Goal: Task Accomplishment & Management: Complete application form

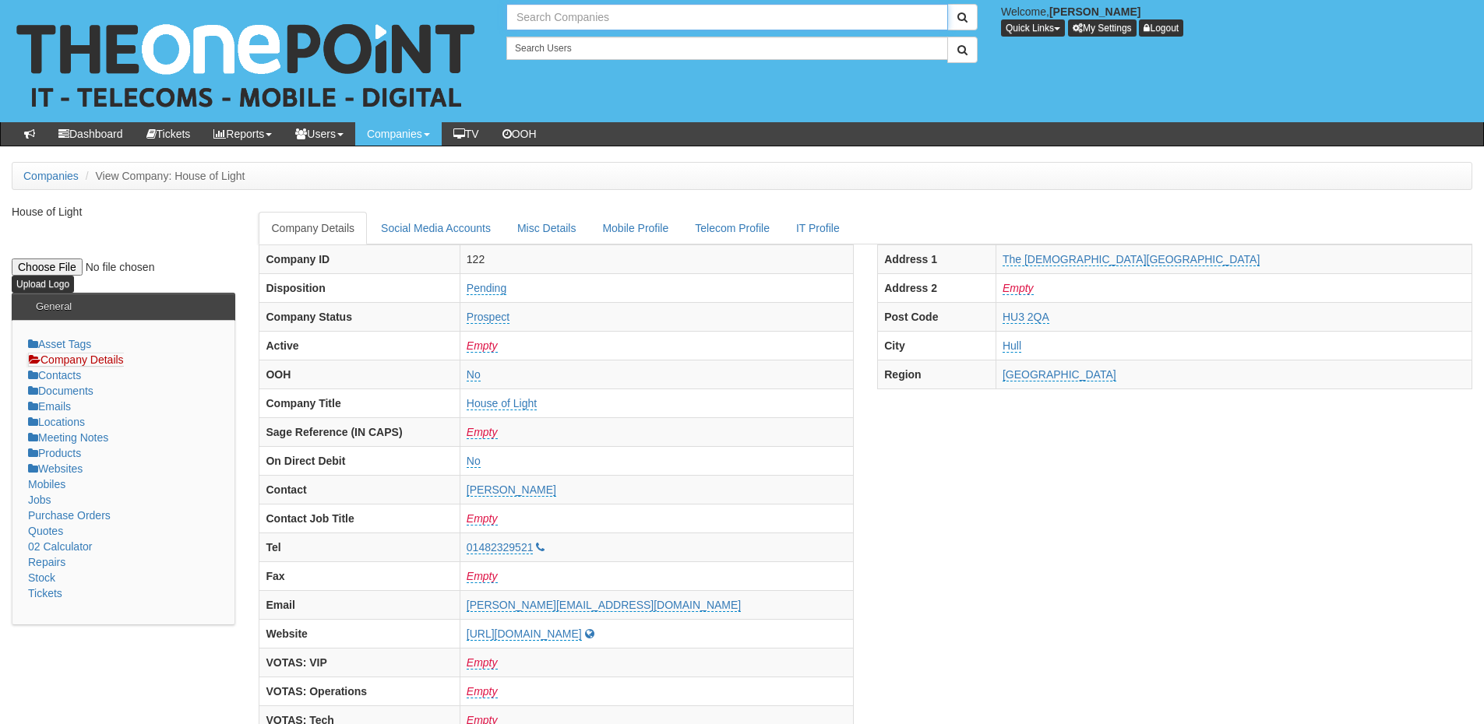
click at [544, 21] on input "text" at bounding box center [727, 17] width 442 height 26
click at [551, 40] on link "OBL Group" at bounding box center [727, 43] width 438 height 23
type input "OBL Group"
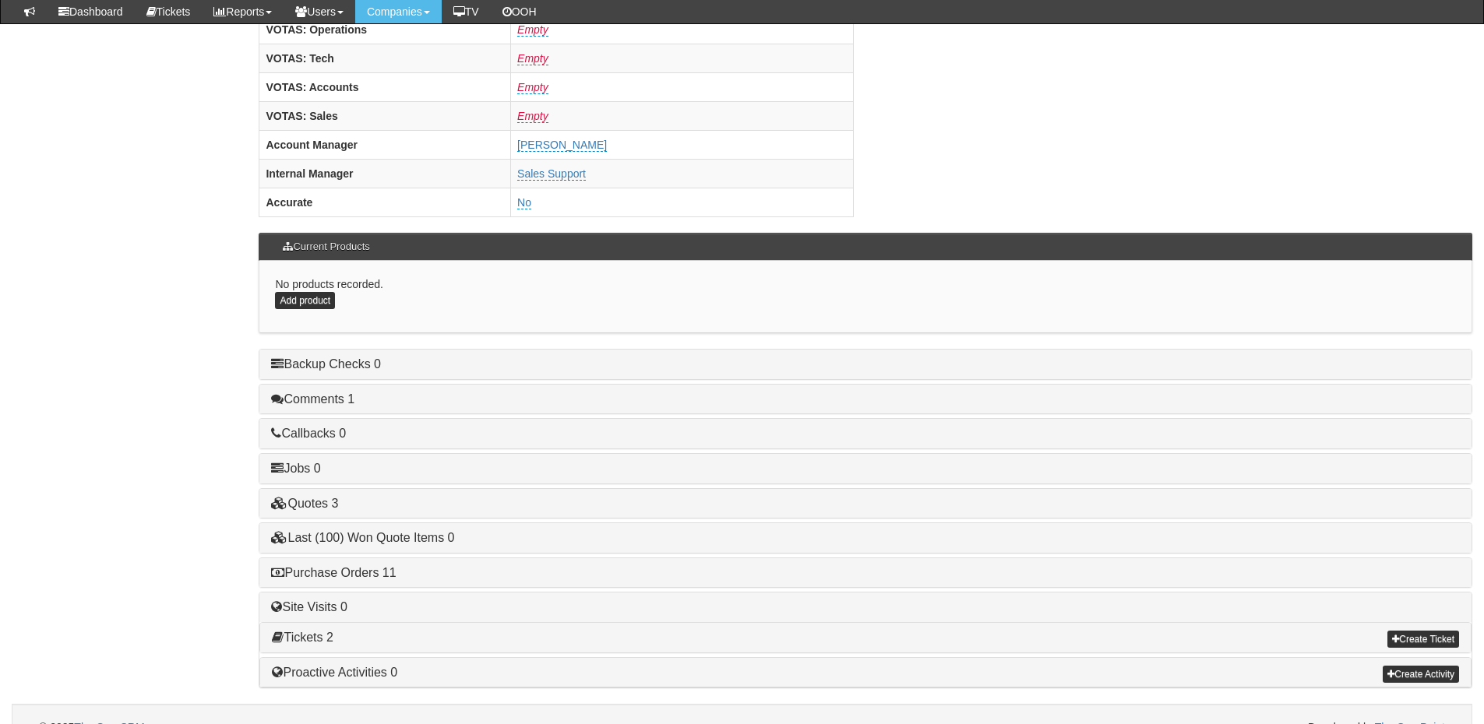
scroll to position [623, 0]
click at [378, 570] on link "Purchase Orders 11" at bounding box center [333, 571] width 125 height 13
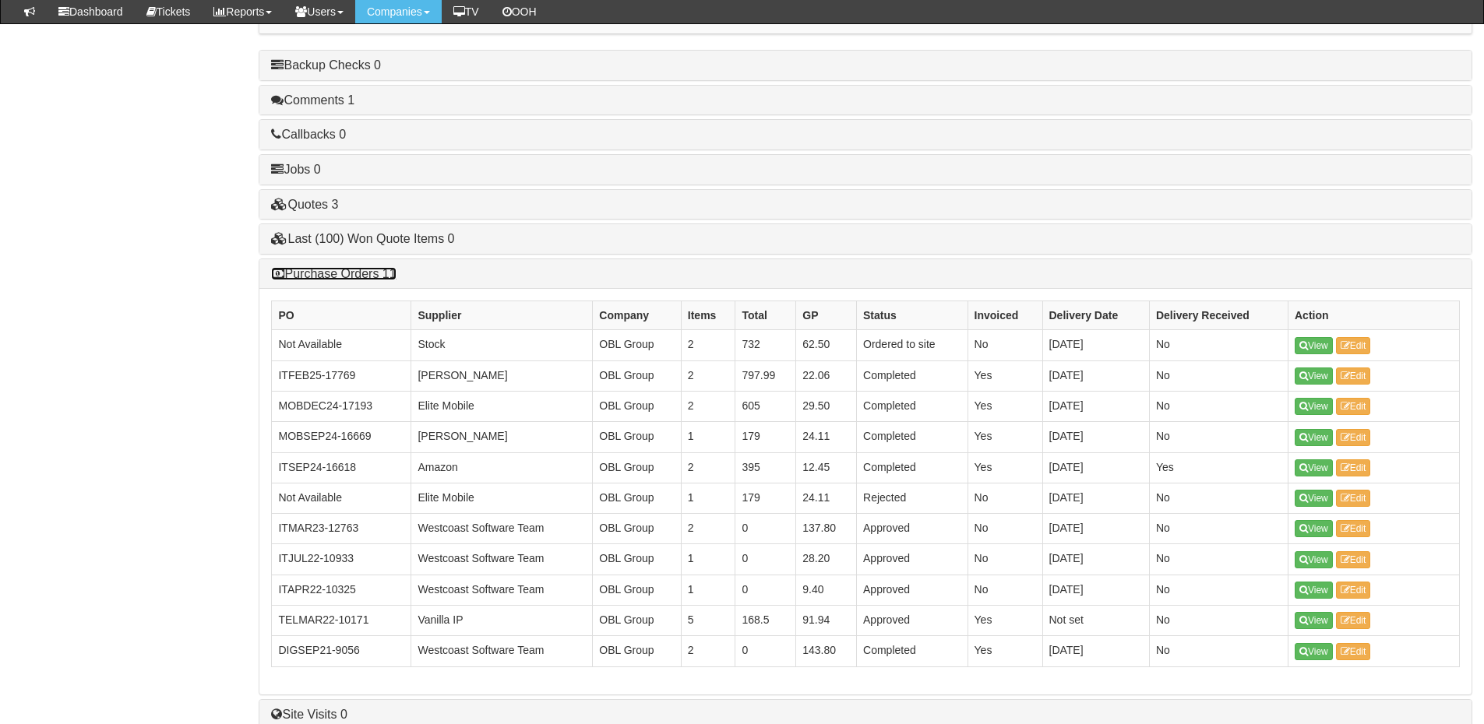
scroll to position [934, 0]
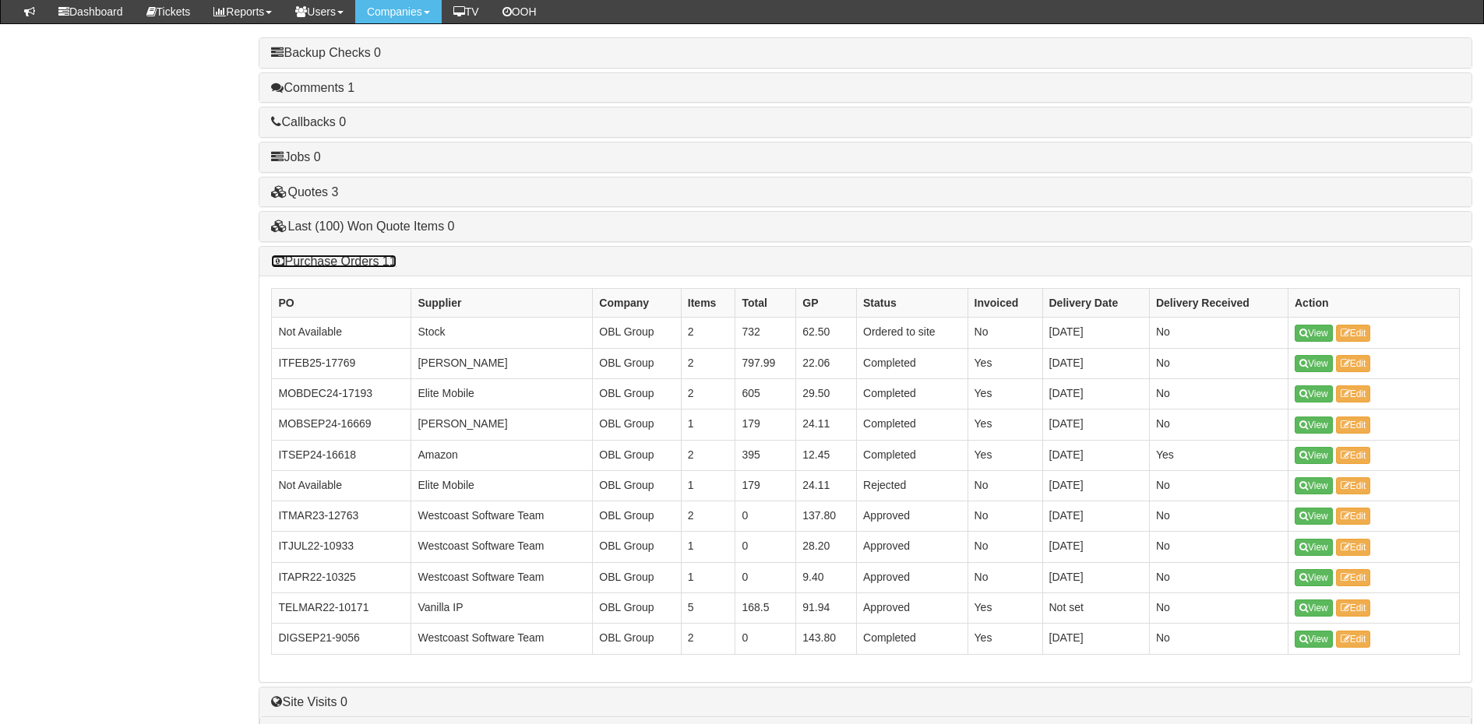
click at [371, 261] on link "Purchase Orders 11" at bounding box center [333, 261] width 125 height 13
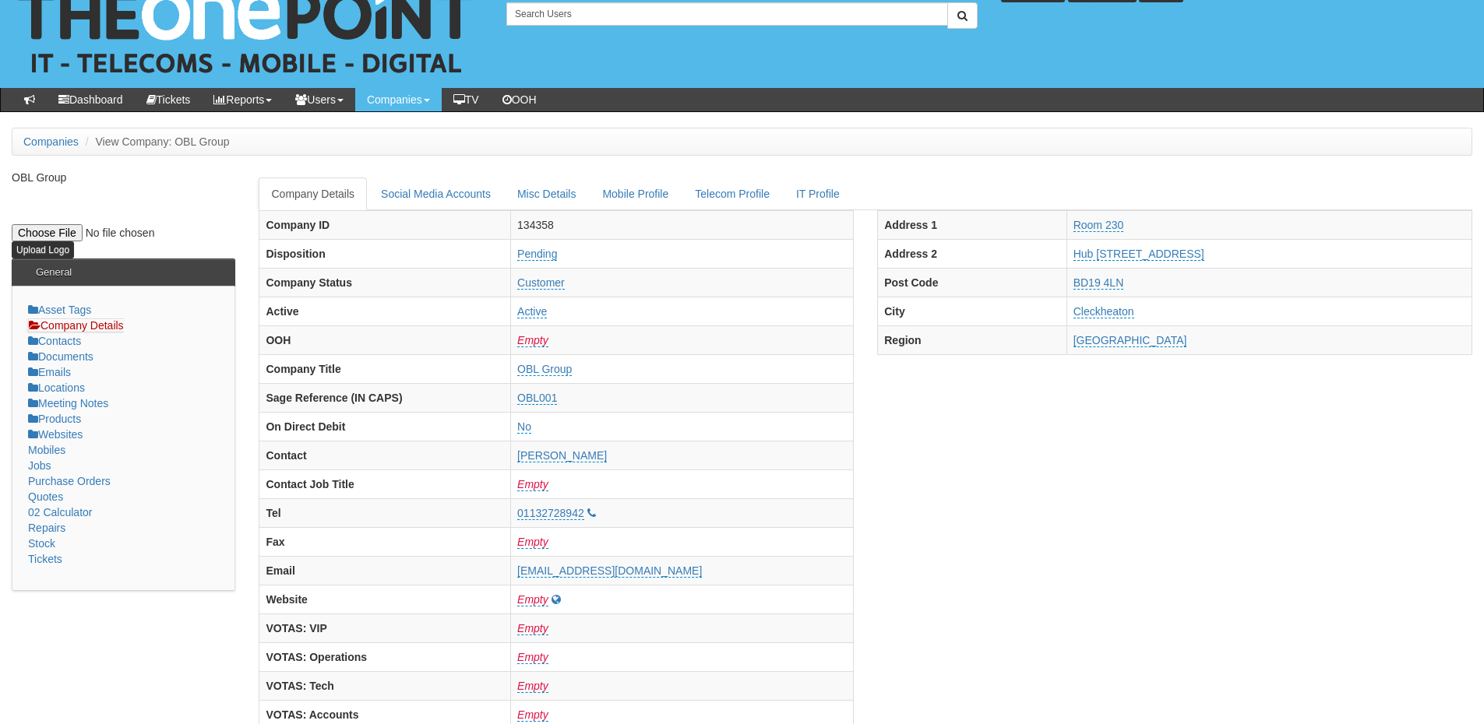
scroll to position [0, 0]
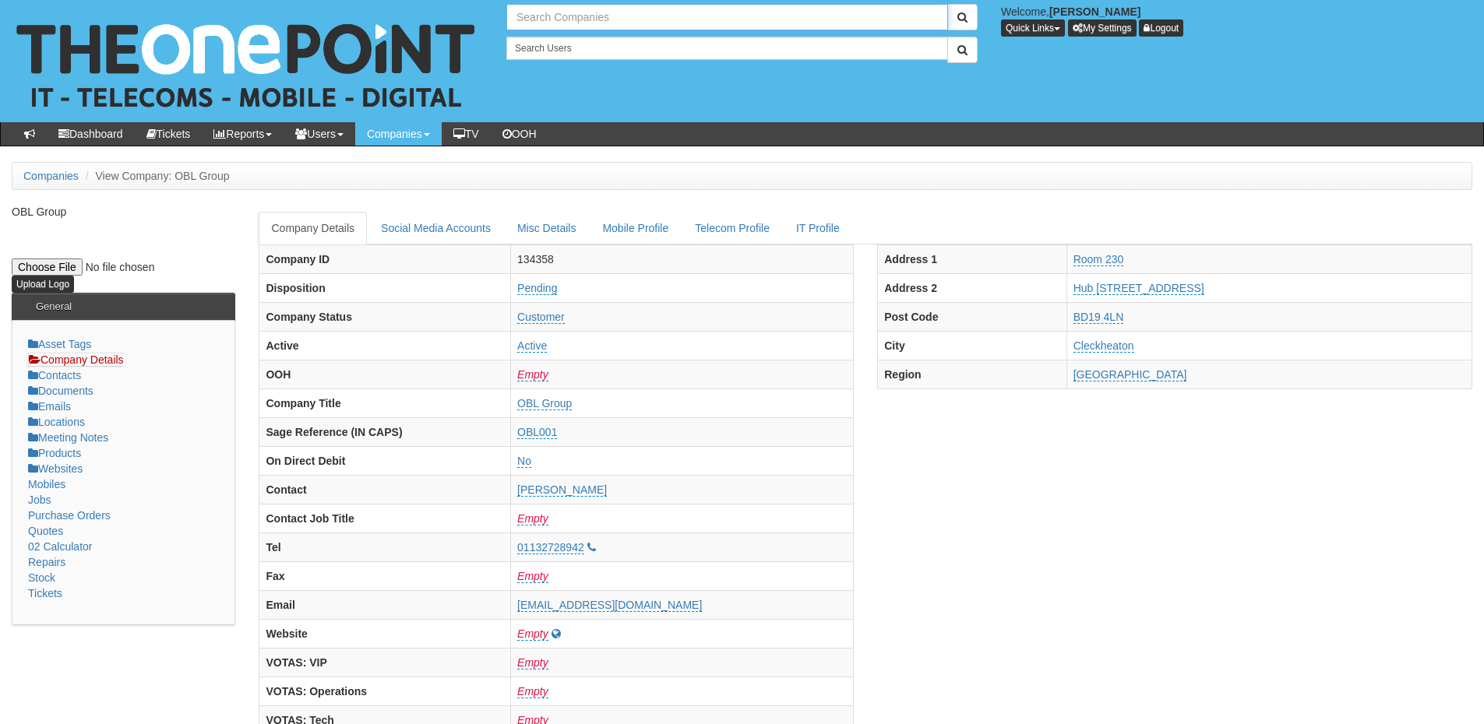
click at [537, 9] on input "text" at bounding box center [727, 17] width 442 height 26
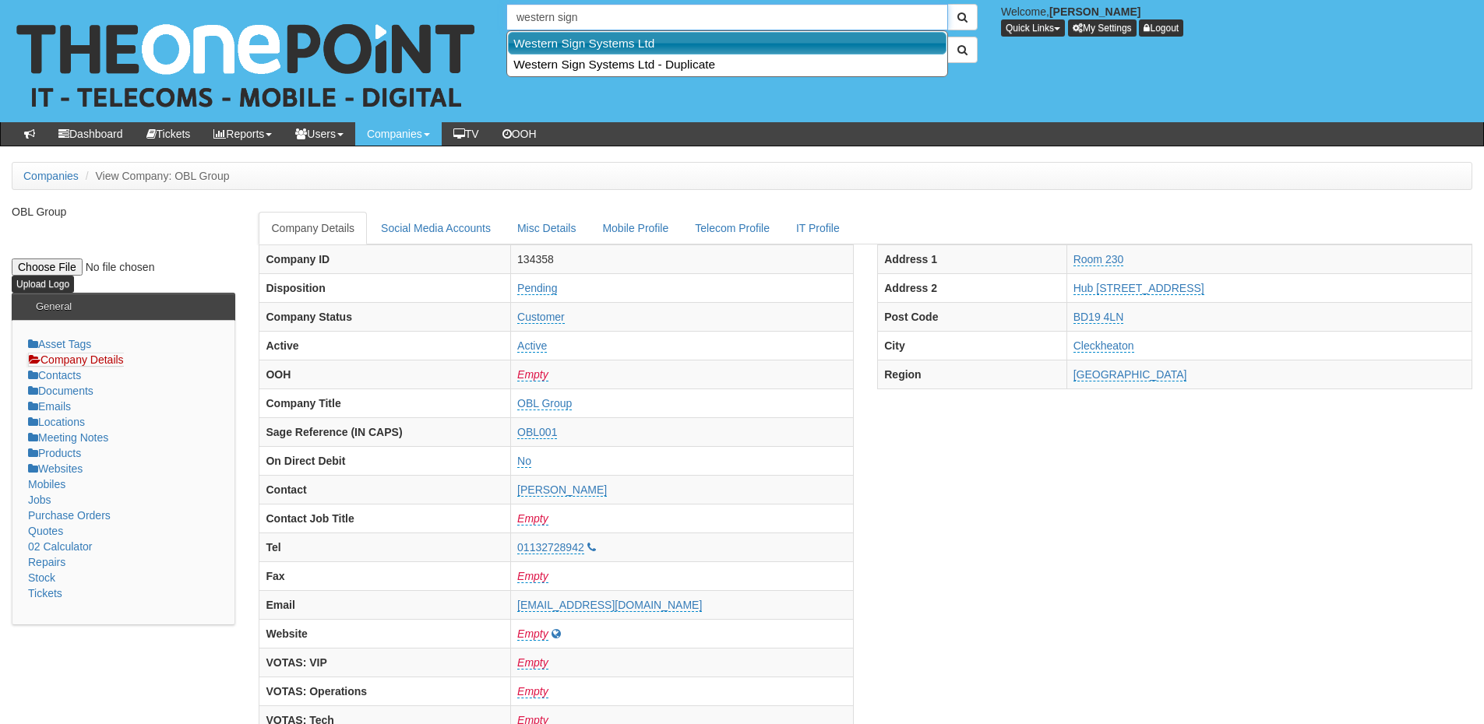
click at [578, 44] on link "Western Sign Systems Ltd" at bounding box center [727, 43] width 438 height 23
type input "Western Sign Systems Ltd"
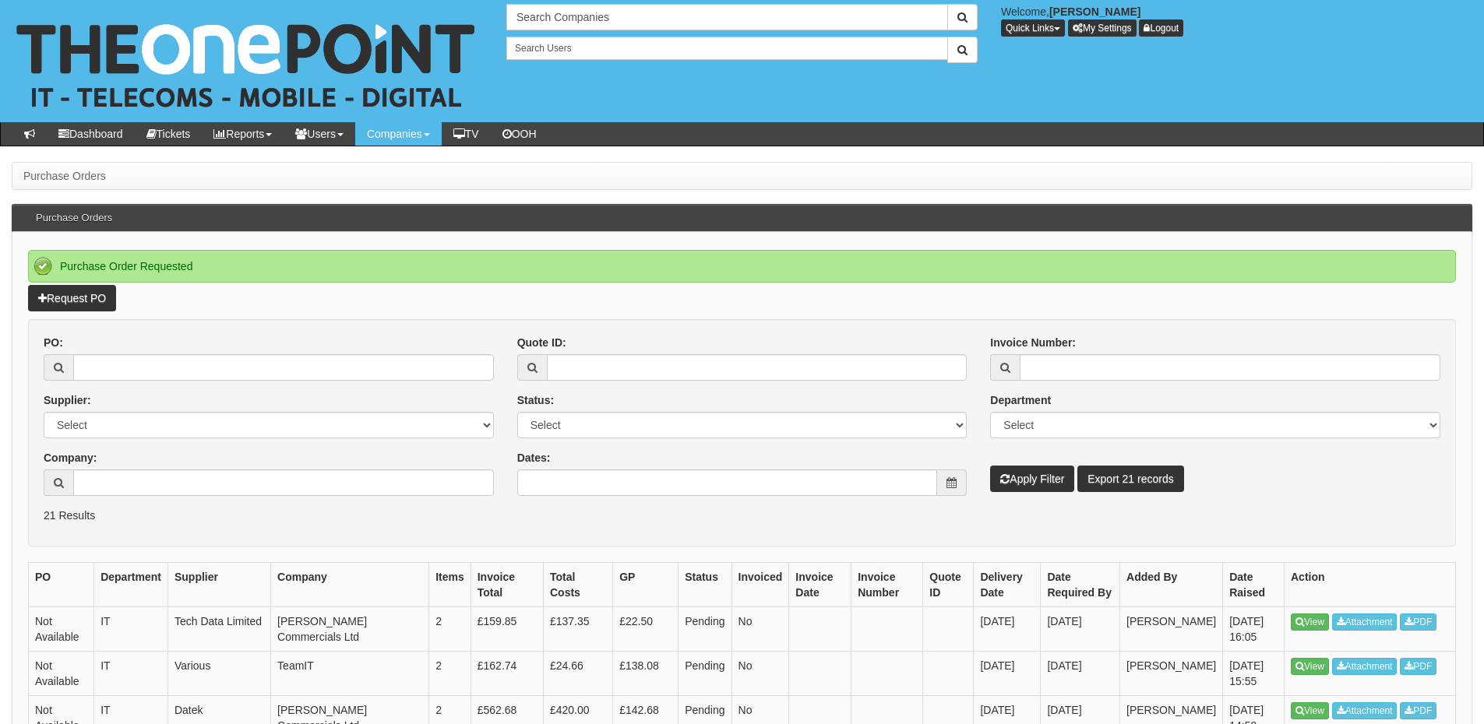
scroll to position [78, 0]
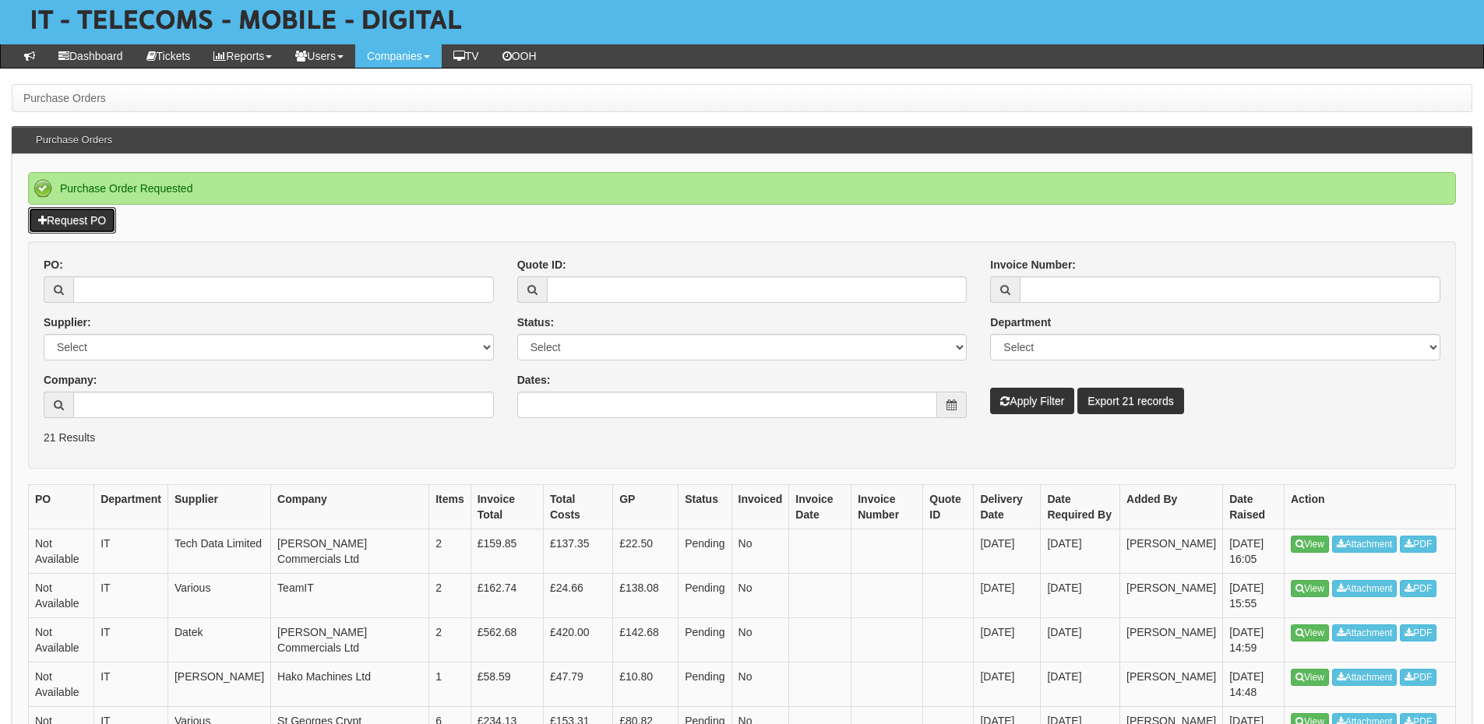
click at [93, 223] on link "Request PO" at bounding box center [72, 220] width 88 height 26
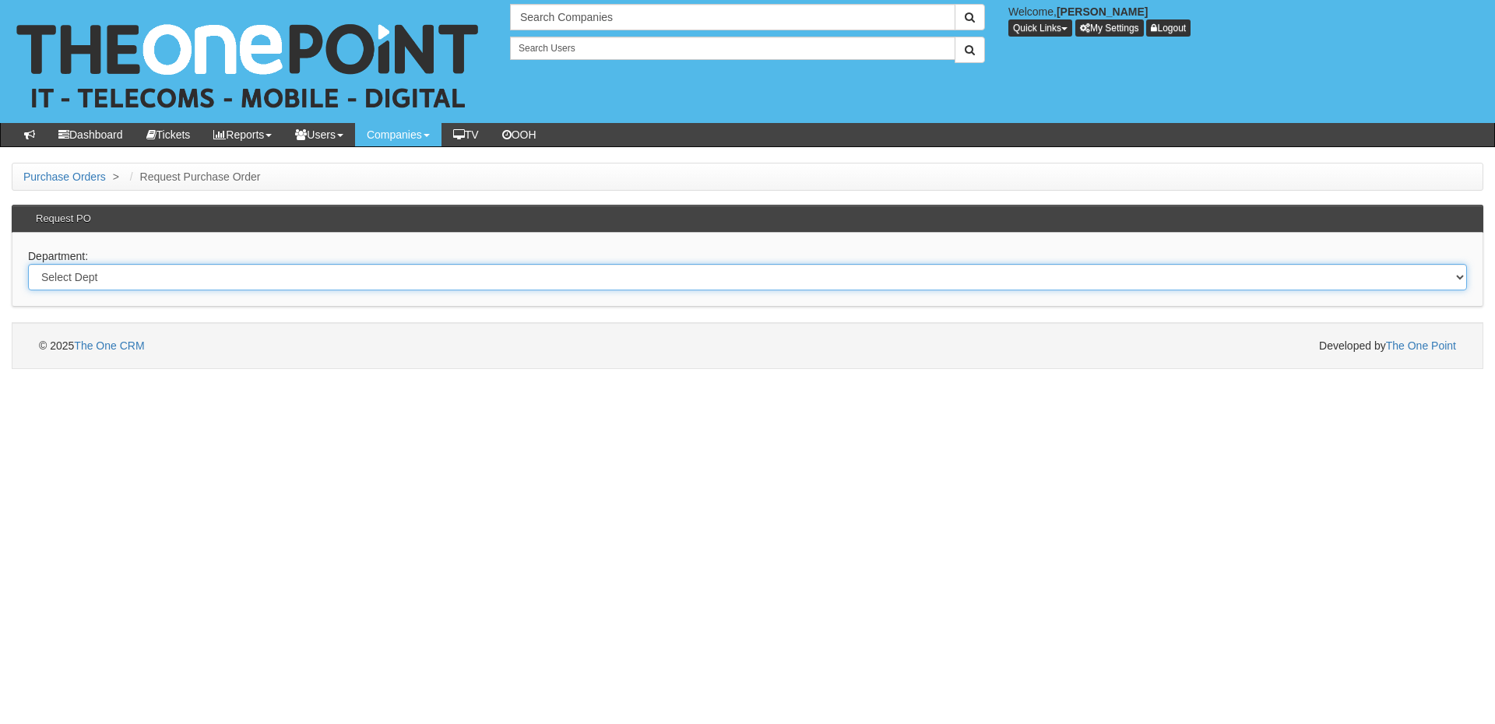
click at [298, 286] on select "Select Dept Digital Internal IT Mobiles Marketing Telecoms" at bounding box center [747, 277] width 1439 height 26
select select "?pipeID=&dept=IT"
click at [28, 264] on select "Select Dept Digital Internal IT Mobiles Marketing Telecoms" at bounding box center [747, 277] width 1439 height 26
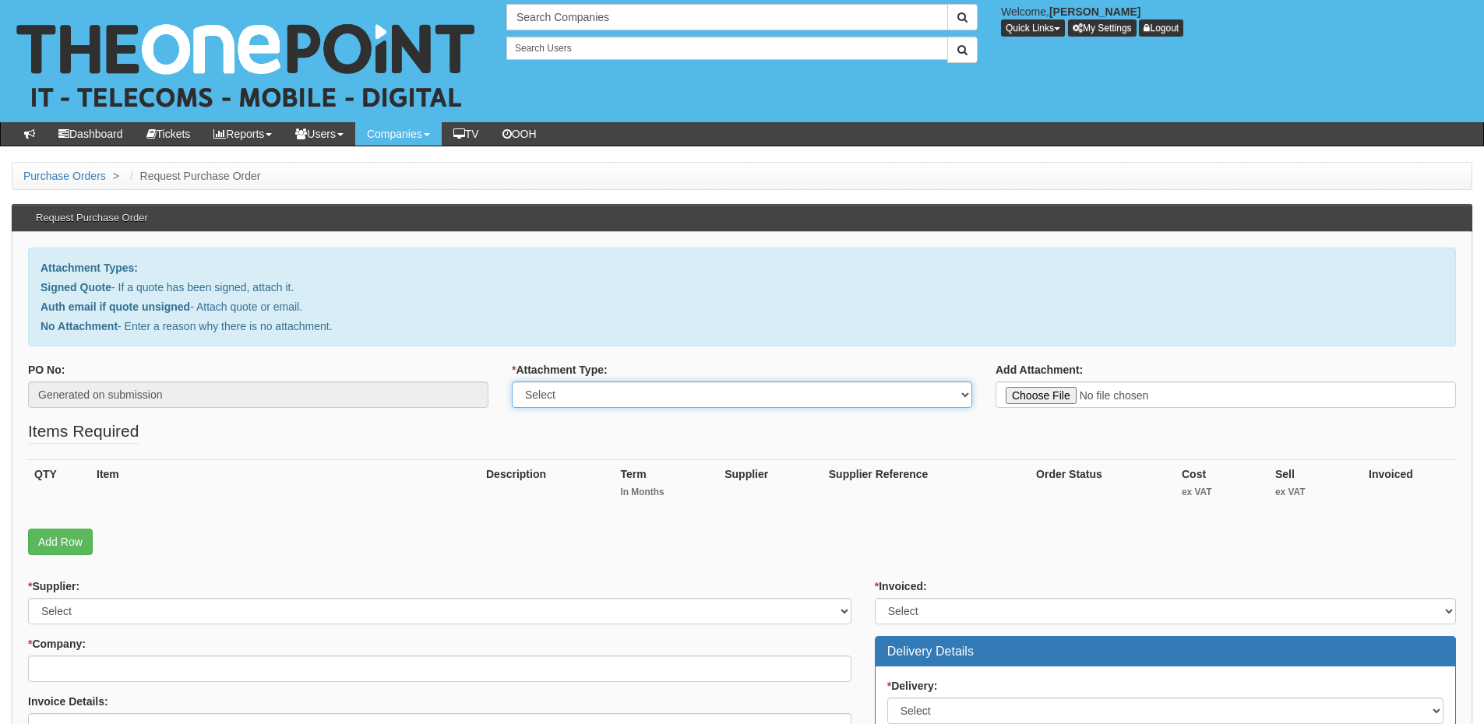
click at [610, 400] on select "Select Signed Quote Auth email with quote if unsigned No Attachment" at bounding box center [742, 395] width 460 height 26
select select "Signed Quote"
click at [512, 382] on select "Select Signed Quote Auth email with quote if unsigned No Attachment" at bounding box center [742, 395] width 460 height 26
type input "C:\fakepath\Catchuk - Senso Licence (1).pdf"
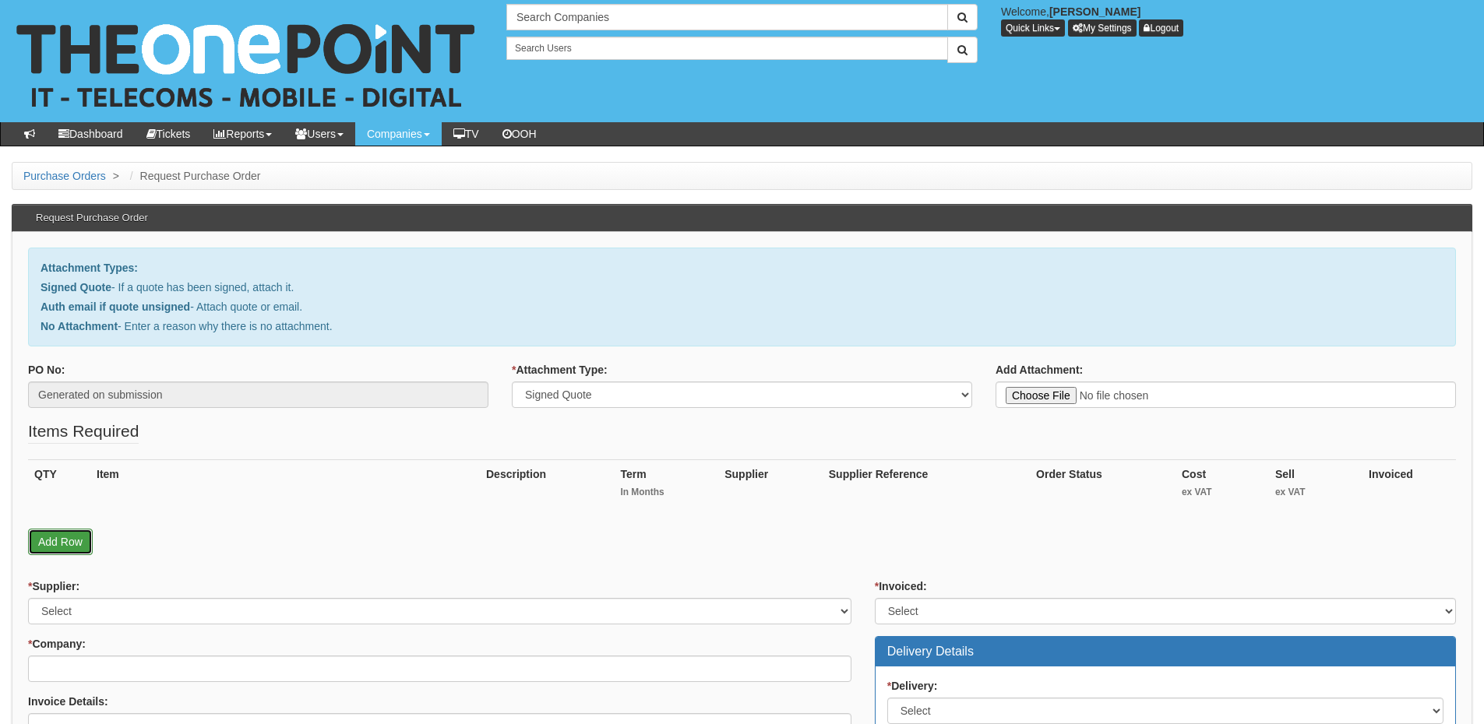
click at [82, 544] on link "Add Row" at bounding box center [60, 542] width 65 height 26
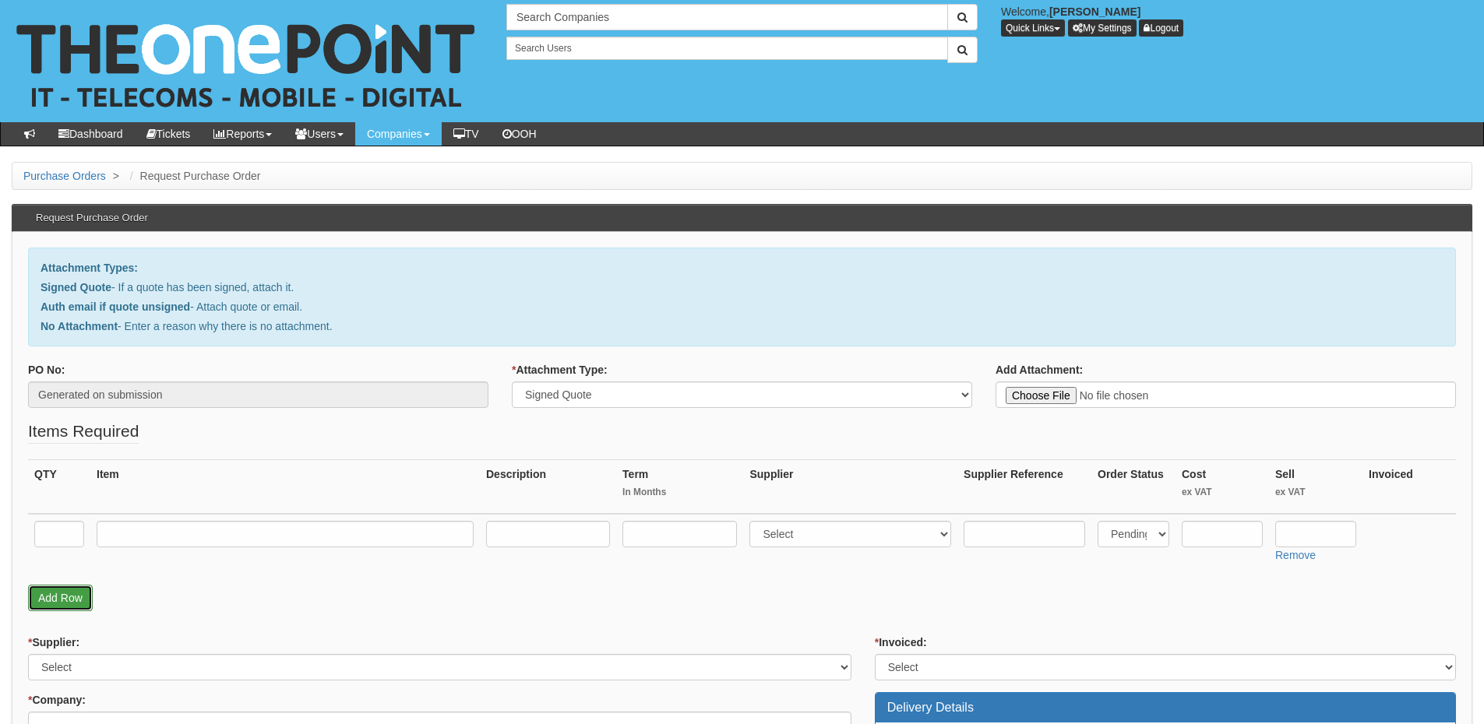
click at [53, 585] on link "Add Row" at bounding box center [60, 598] width 65 height 26
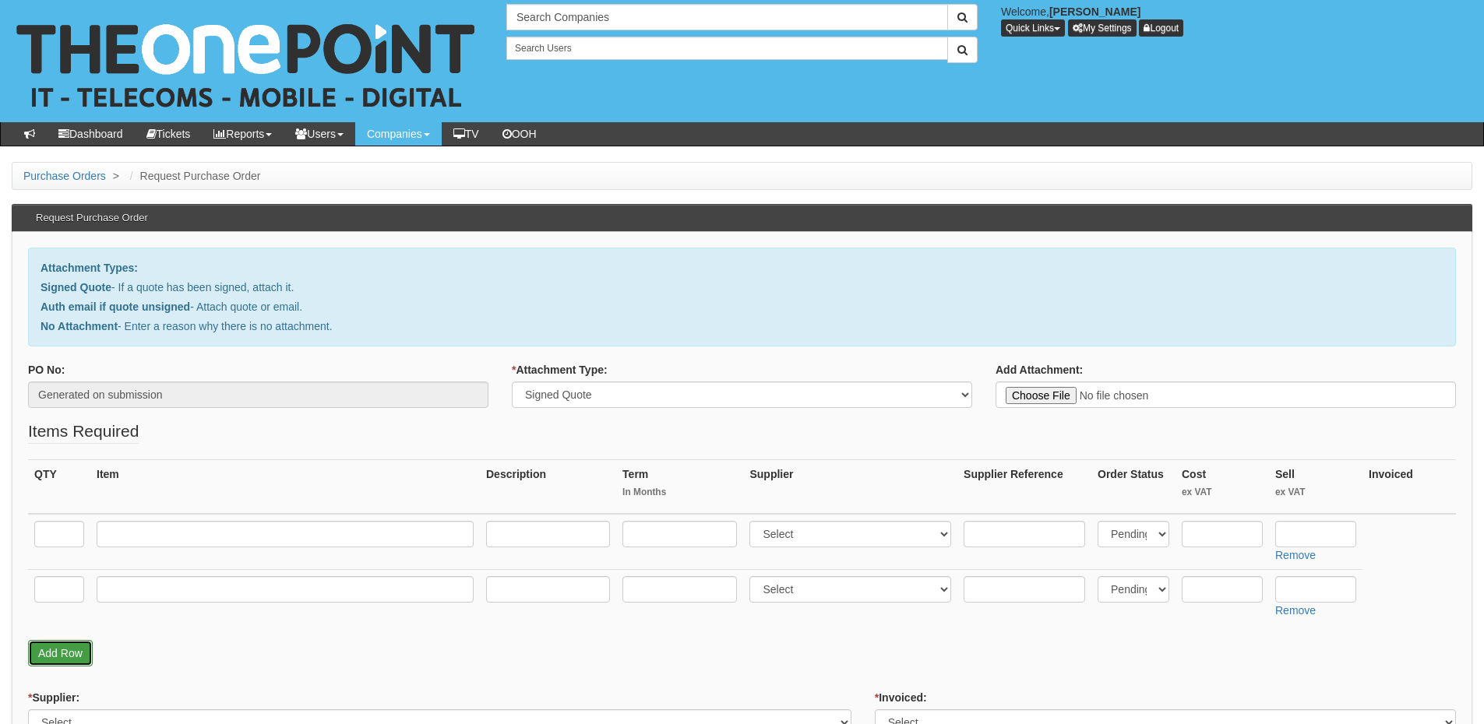
click at [58, 646] on link "Add Row" at bounding box center [60, 653] width 65 height 26
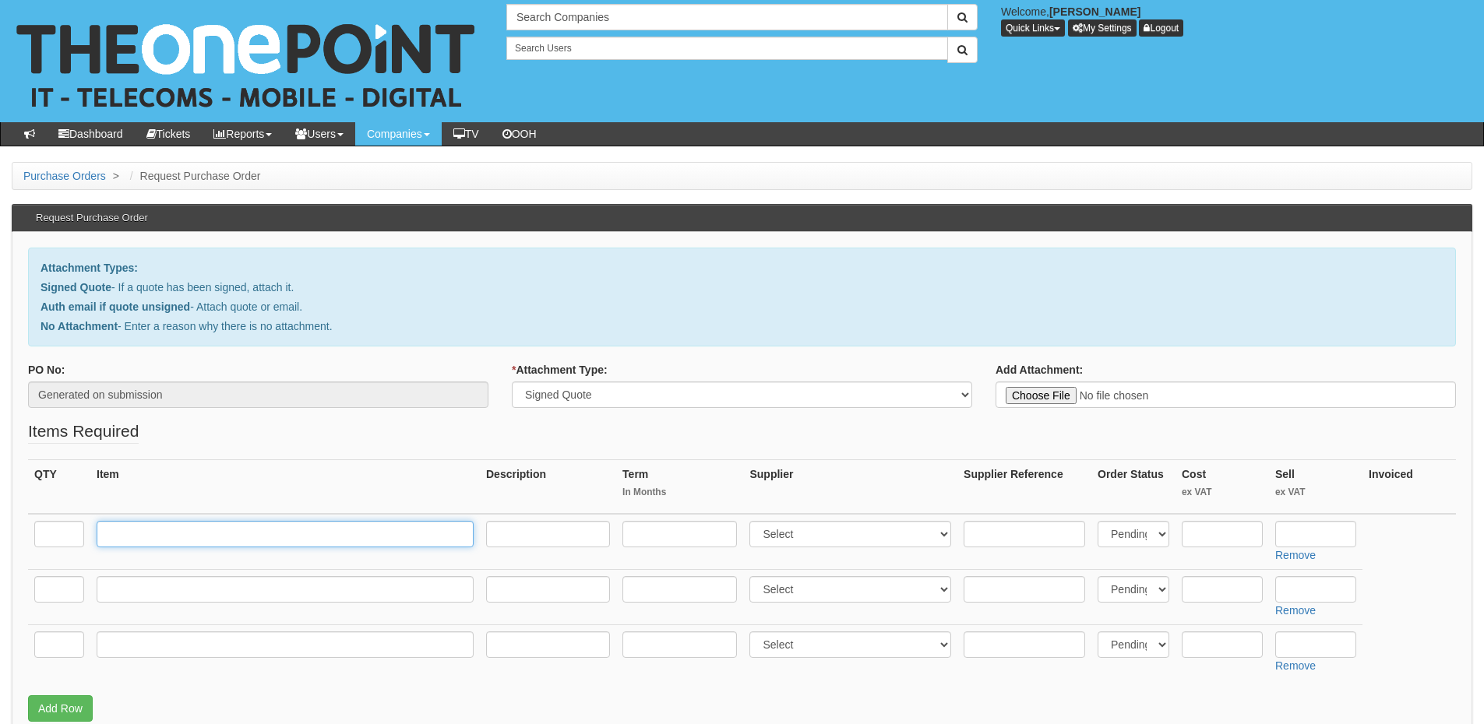
click at [155, 535] on input "text" at bounding box center [285, 534] width 377 height 26
paste input "Enterprise Cloud"
type input "Enterprise Cloud"
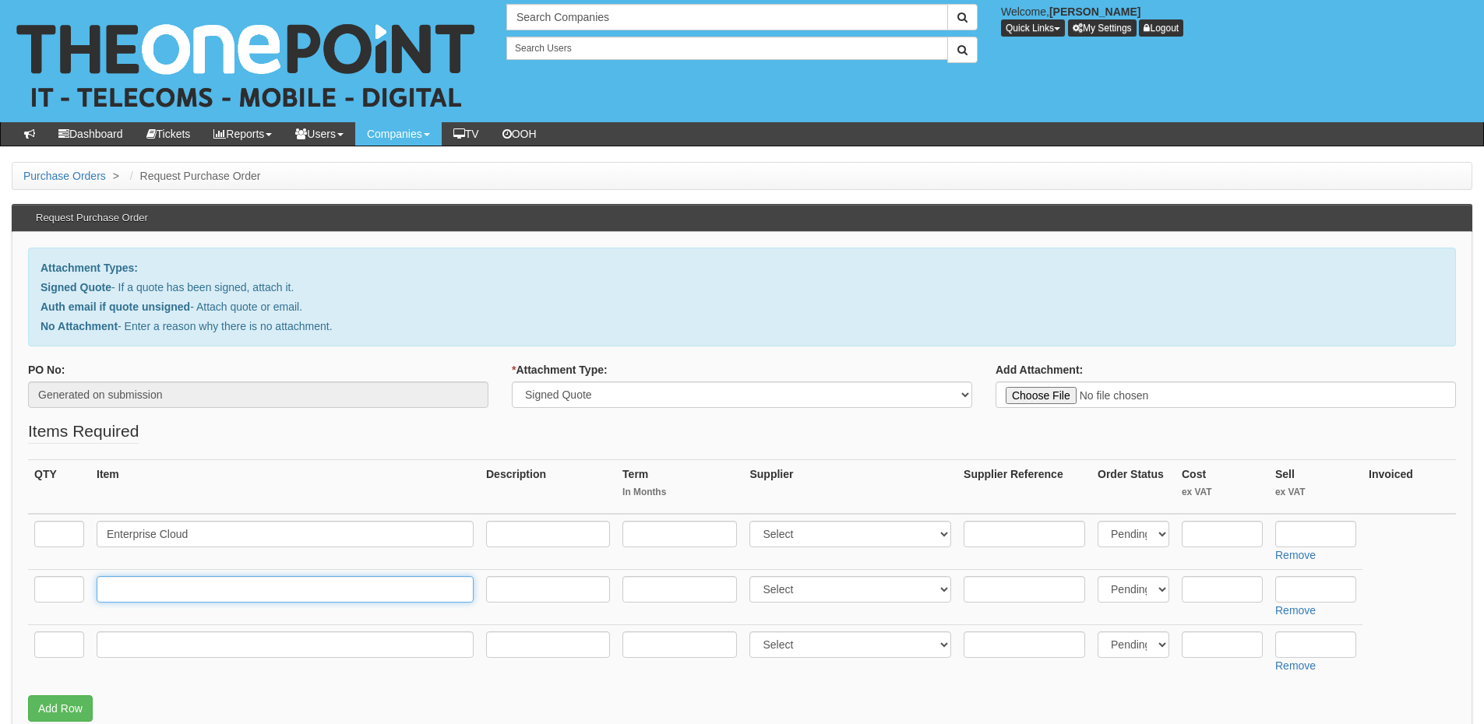
click at [155, 597] on input "text" at bounding box center [285, 589] width 377 height 26
paste input "Filter Cloud"
type input "Filter Cloud"
click at [134, 661] on td at bounding box center [284, 652] width 389 height 55
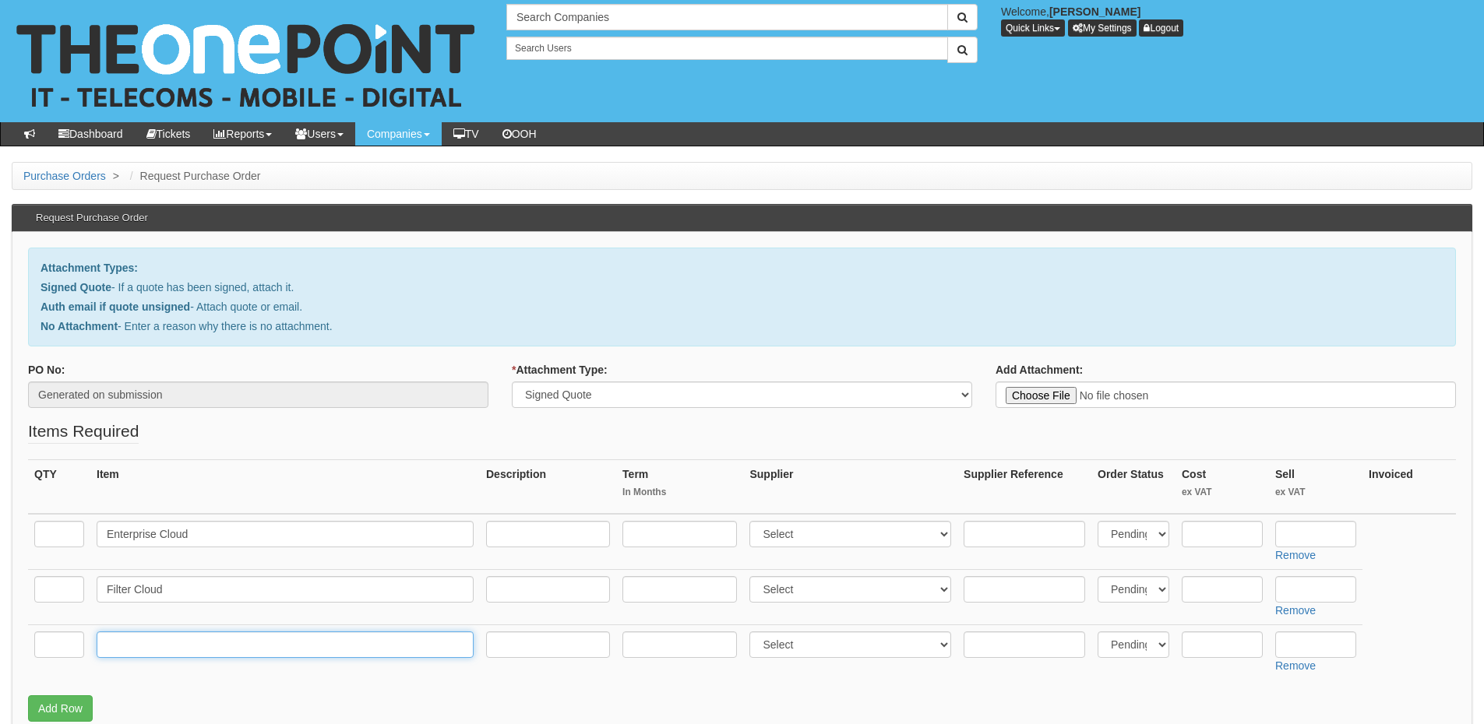
click at [134, 649] on input "text" at bounding box center [285, 645] width 377 height 26
click at [231, 645] on input "text" at bounding box center [285, 645] width 377 height 26
paste input "Senso Blur"
type input "Senso Blur"
click at [72, 531] on input "text" at bounding box center [59, 534] width 50 height 26
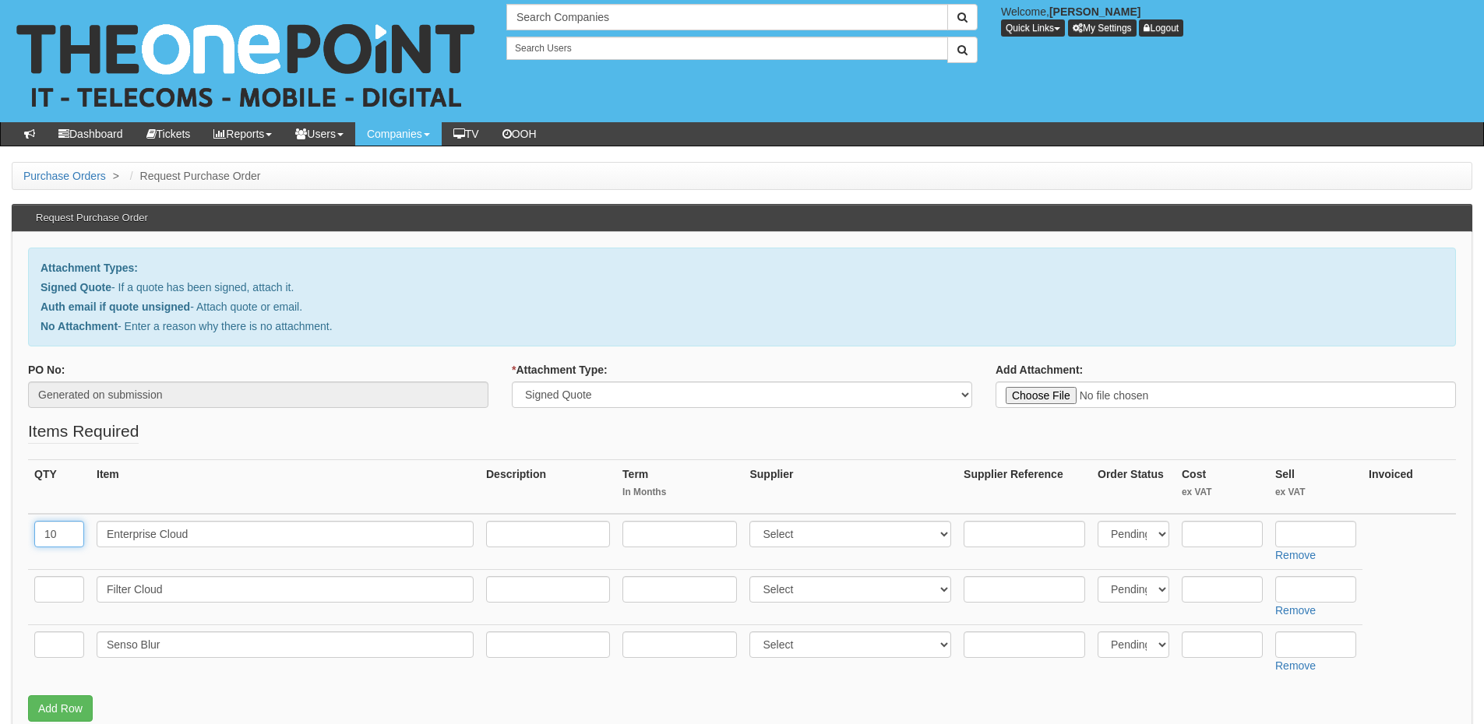
type input "10"
click at [38, 593] on input "text" at bounding box center [59, 589] width 50 height 26
type input "10"
click at [51, 650] on input "text" at bounding box center [59, 645] width 50 height 26
type input "10"
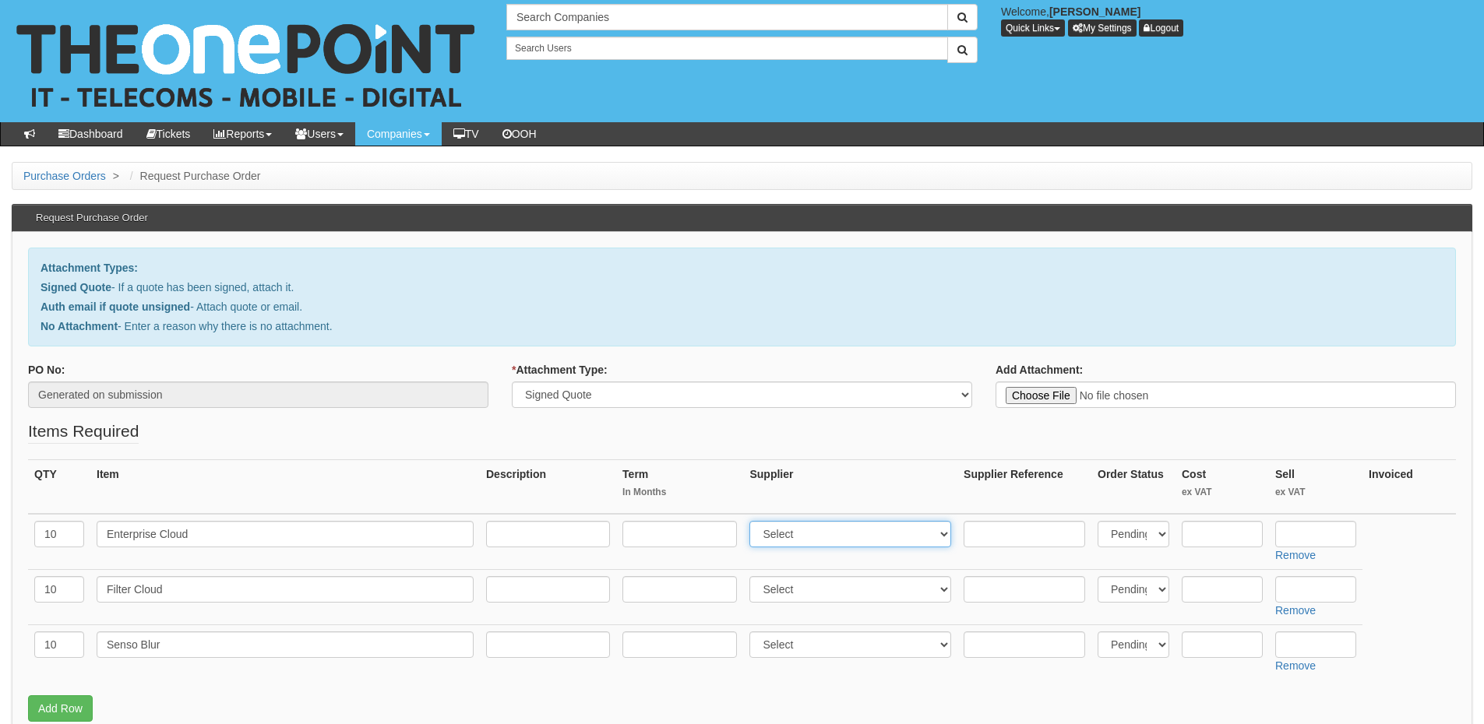
click at [819, 533] on select "Select 123 REG.co.uk 1Password 3 4Gon AA Jones Electric Ltd Abzorb Access Group…" at bounding box center [850, 534] width 202 height 26
select select "124"
click at [753, 521] on select "Select 123 REG.co.uk 1Password 3 4Gon AA Jones Electric Ltd Abzorb Access Group…" at bounding box center [850, 534] width 202 height 26
click at [809, 597] on select "Select 123 REG.co.uk 1Password 3 4Gon AA Jones Electric Ltd Abzorb Access Group…" at bounding box center [850, 589] width 202 height 26
select select "124"
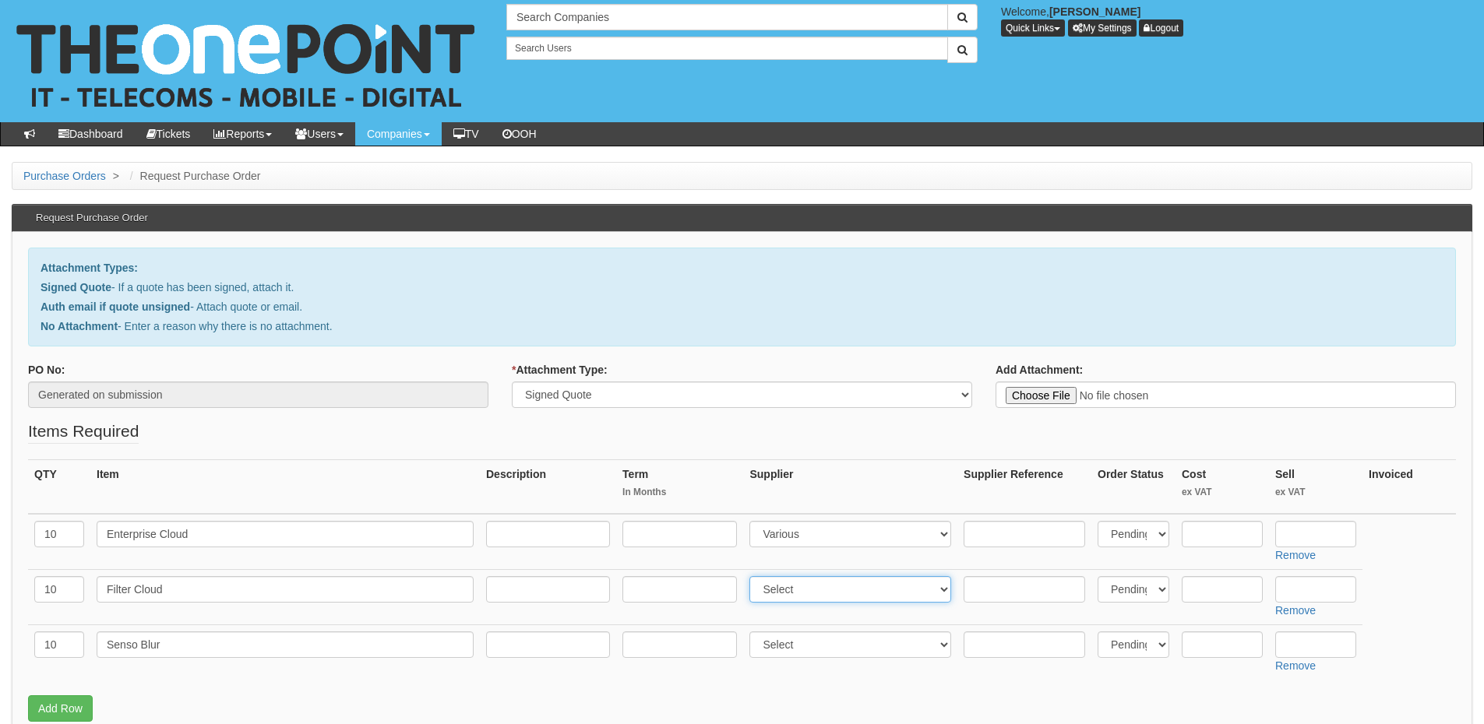
click at [753, 576] on select "Select 123 REG.co.uk 1Password 3 4Gon AA Jones Electric Ltd Abzorb Access Group…" at bounding box center [850, 589] width 202 height 26
click at [801, 643] on select "Select 123 REG.co.uk 1Password 3 4Gon AA Jones Electric Ltd Abzorb Access Group…" at bounding box center [850, 645] width 202 height 26
select select "124"
click at [753, 632] on select "Select 123 REG.co.uk 1Password 3 4Gon AA Jones Electric Ltd Abzorb Access Group…" at bounding box center [850, 645] width 202 height 26
click at [1301, 531] on input "text" at bounding box center [1315, 534] width 81 height 26
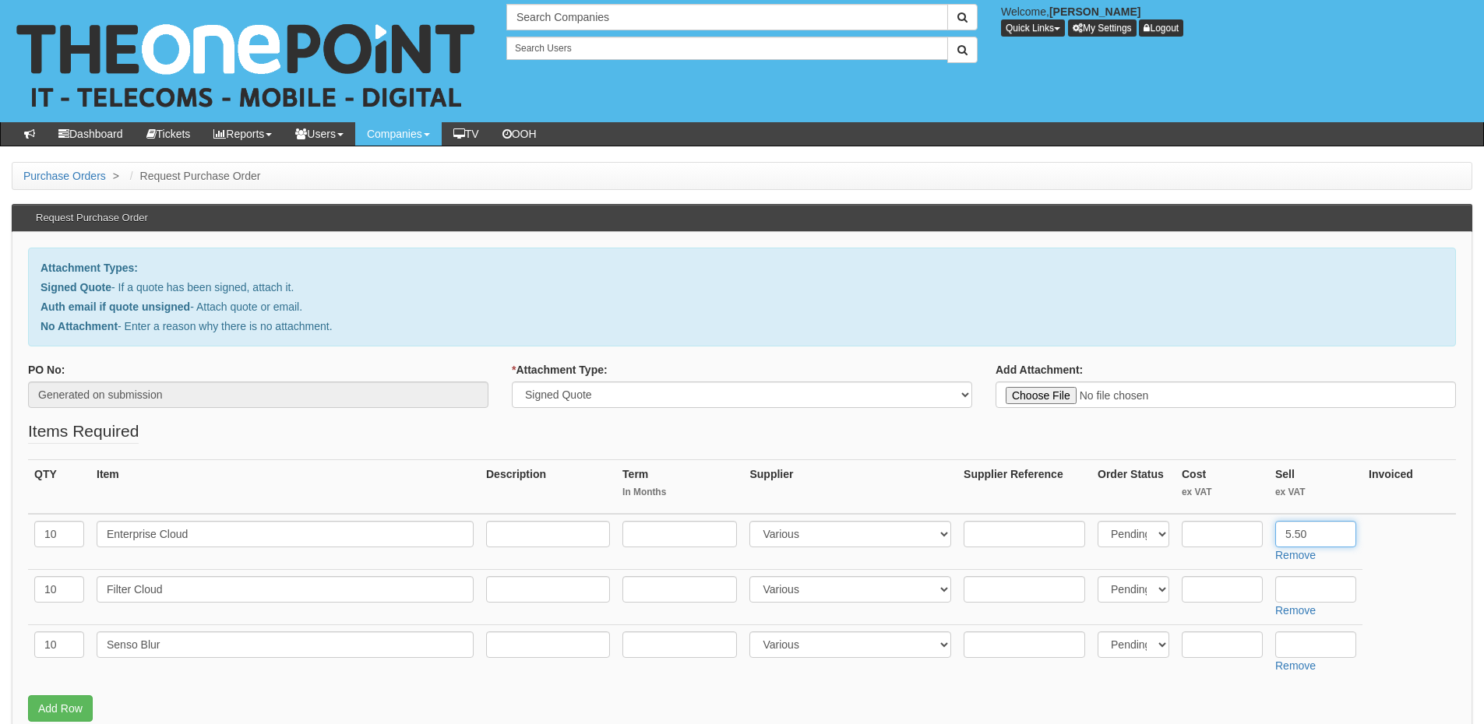
type input "5.50"
click at [1301, 590] on input "text" at bounding box center [1315, 589] width 81 height 26
type input "2"
click at [1304, 639] on input "text" at bounding box center [1315, 645] width 81 height 26
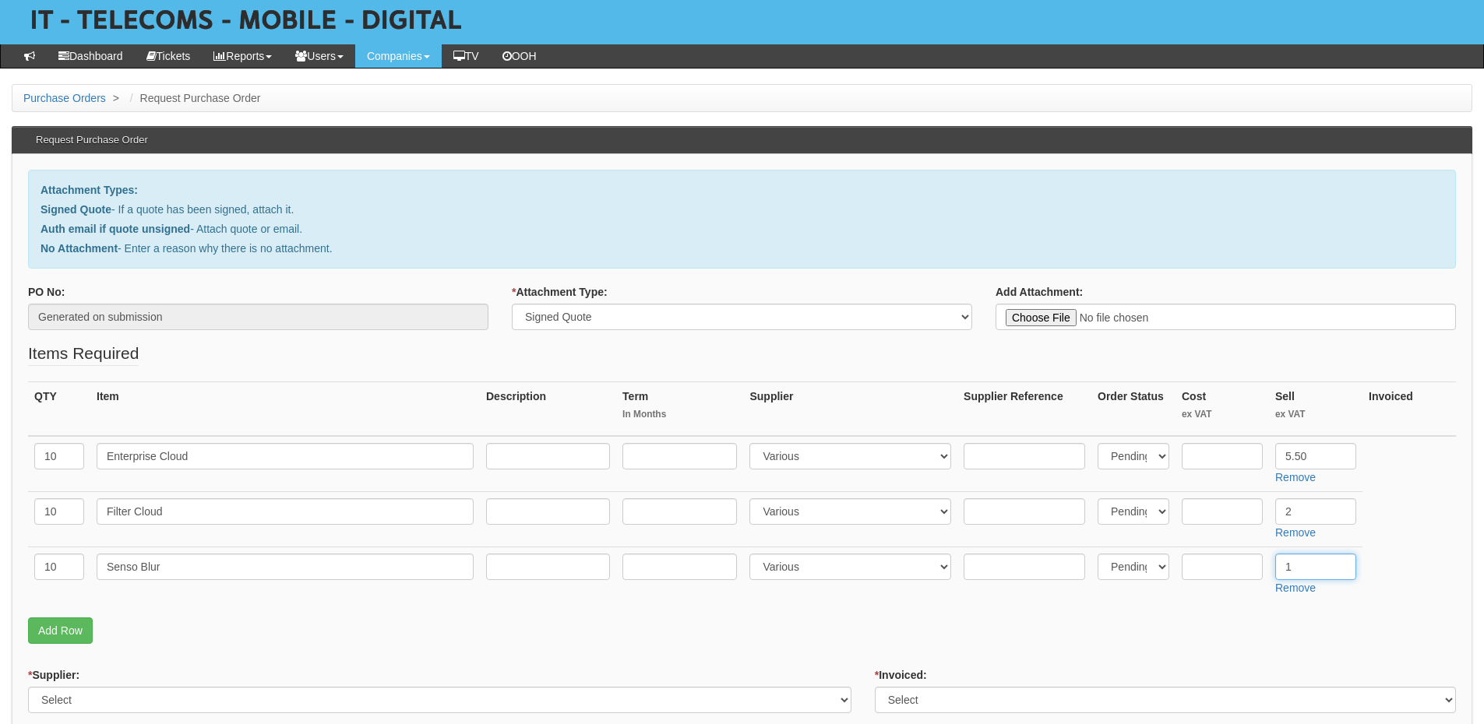
type input "1"
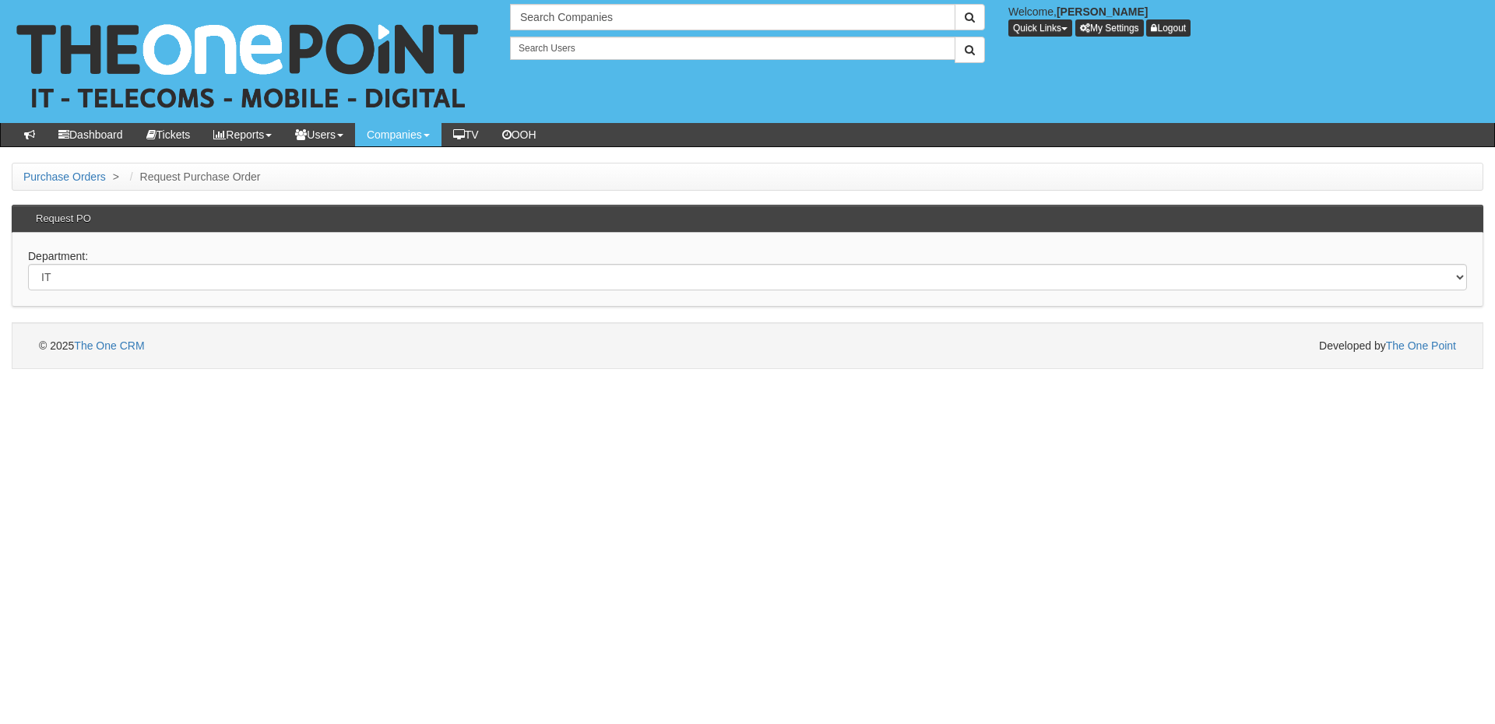
select select "?pipeID=&dept=IT"
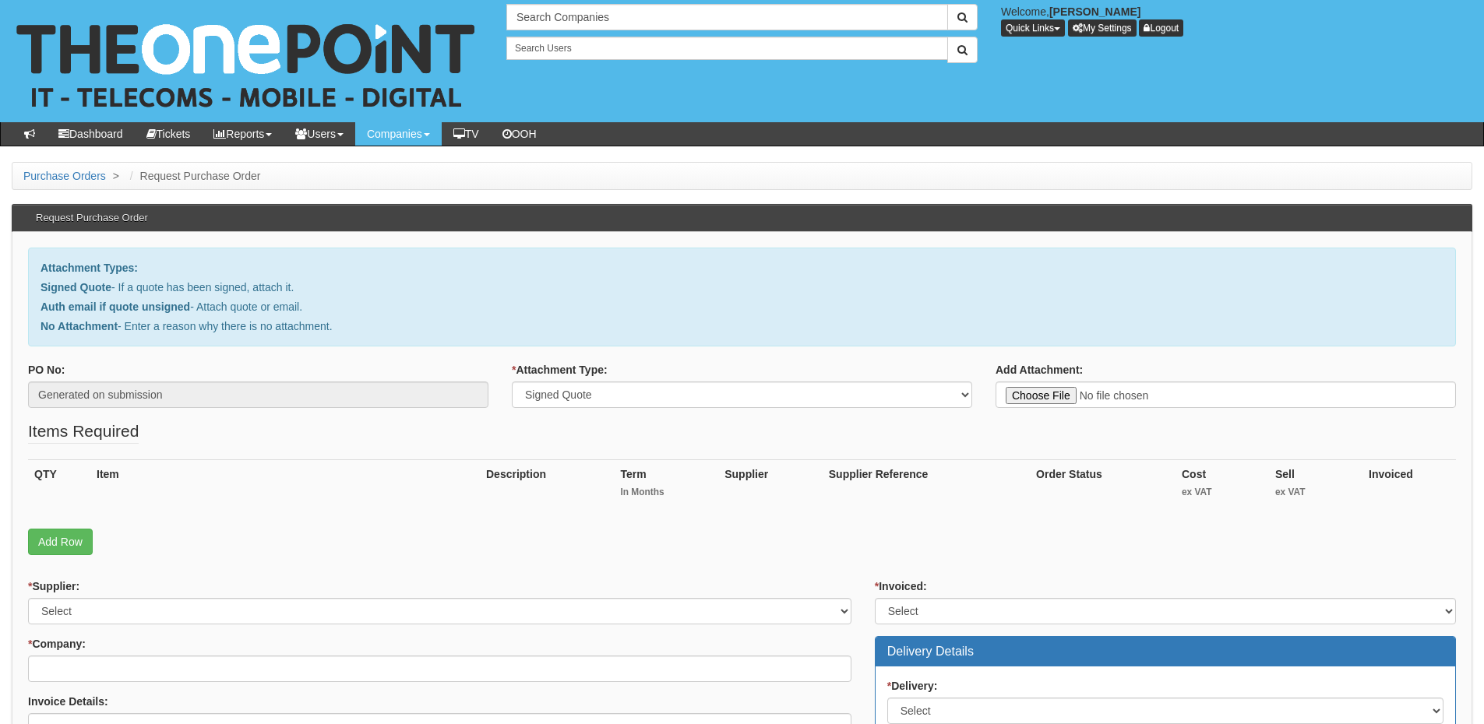
select select "Signed Quote"
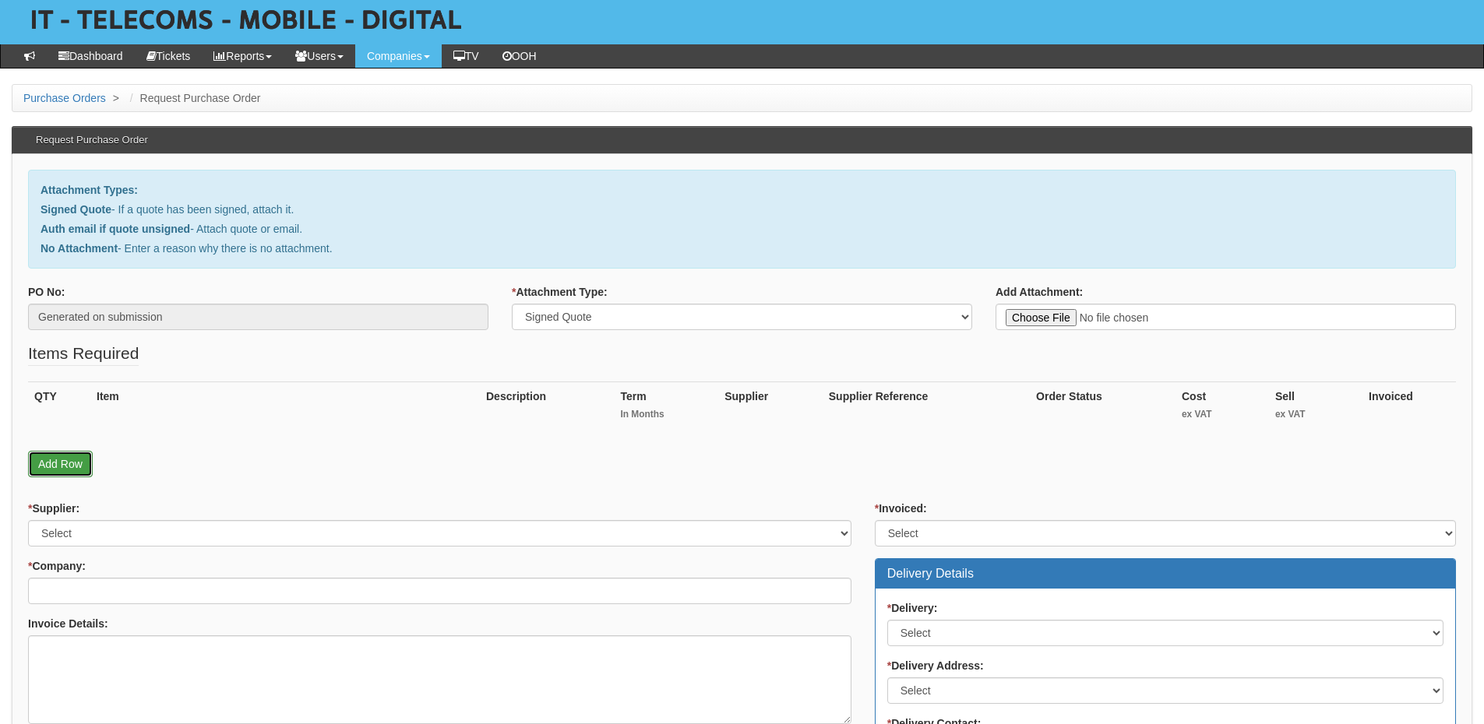
click at [72, 454] on link "Add Row" at bounding box center [60, 464] width 65 height 26
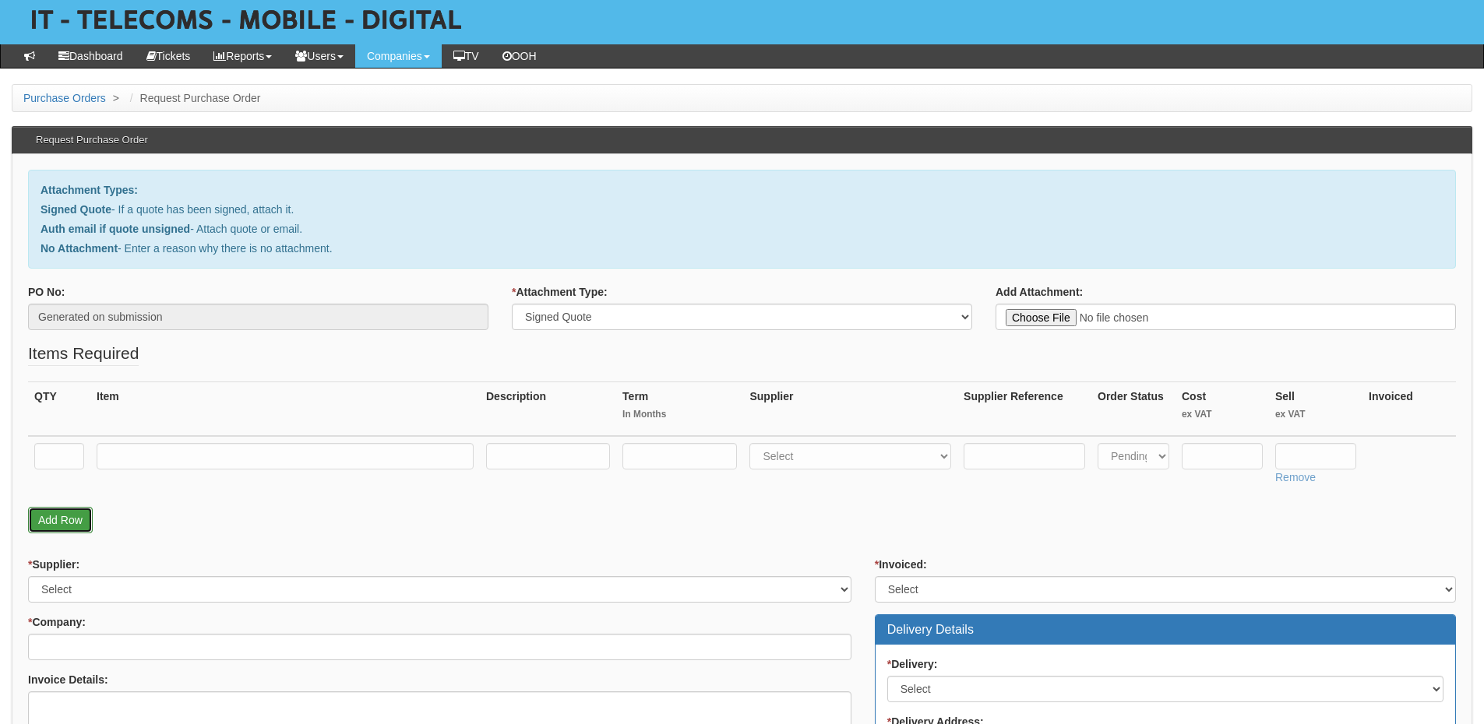
click at [69, 509] on link "Add Row" at bounding box center [60, 520] width 65 height 26
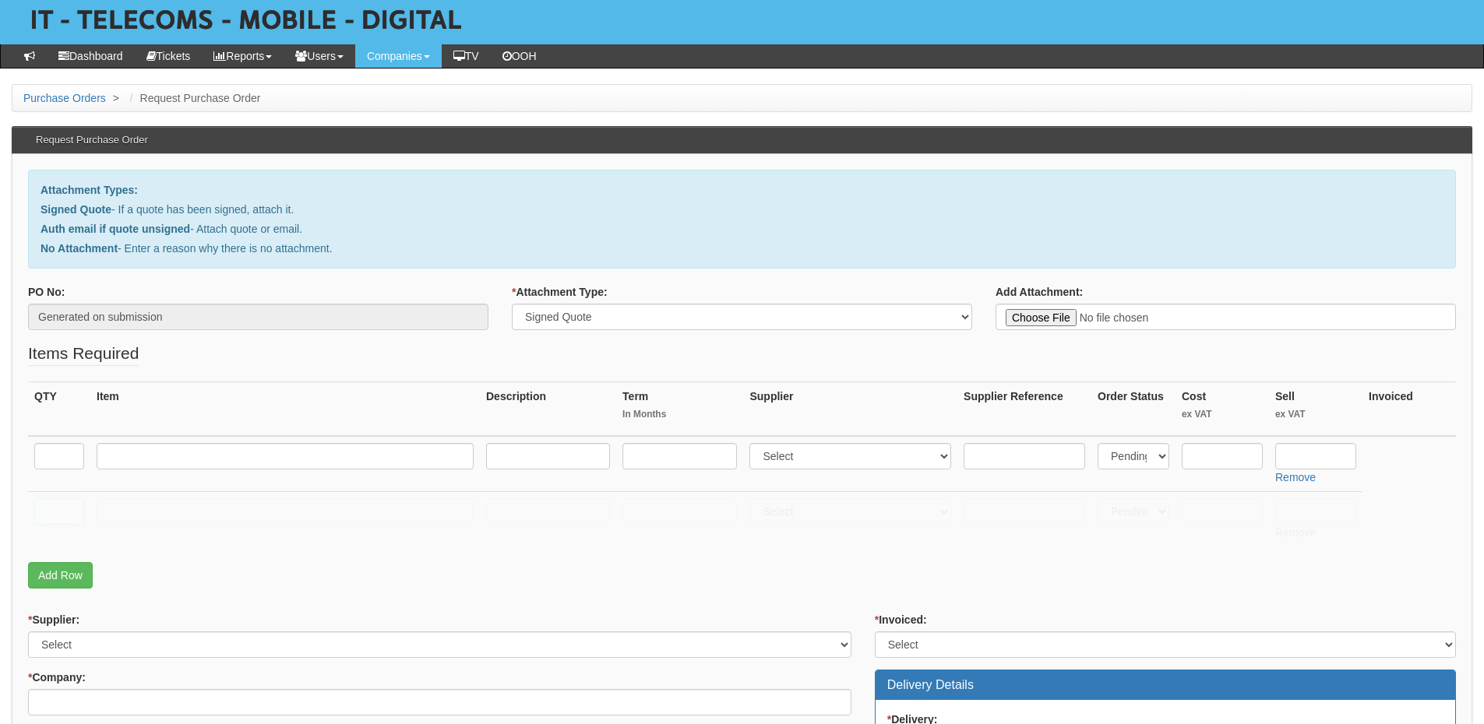
click at [63, 523] on input "text" at bounding box center [59, 511] width 50 height 26
click at [68, 585] on link "Add Row" at bounding box center [60, 575] width 65 height 26
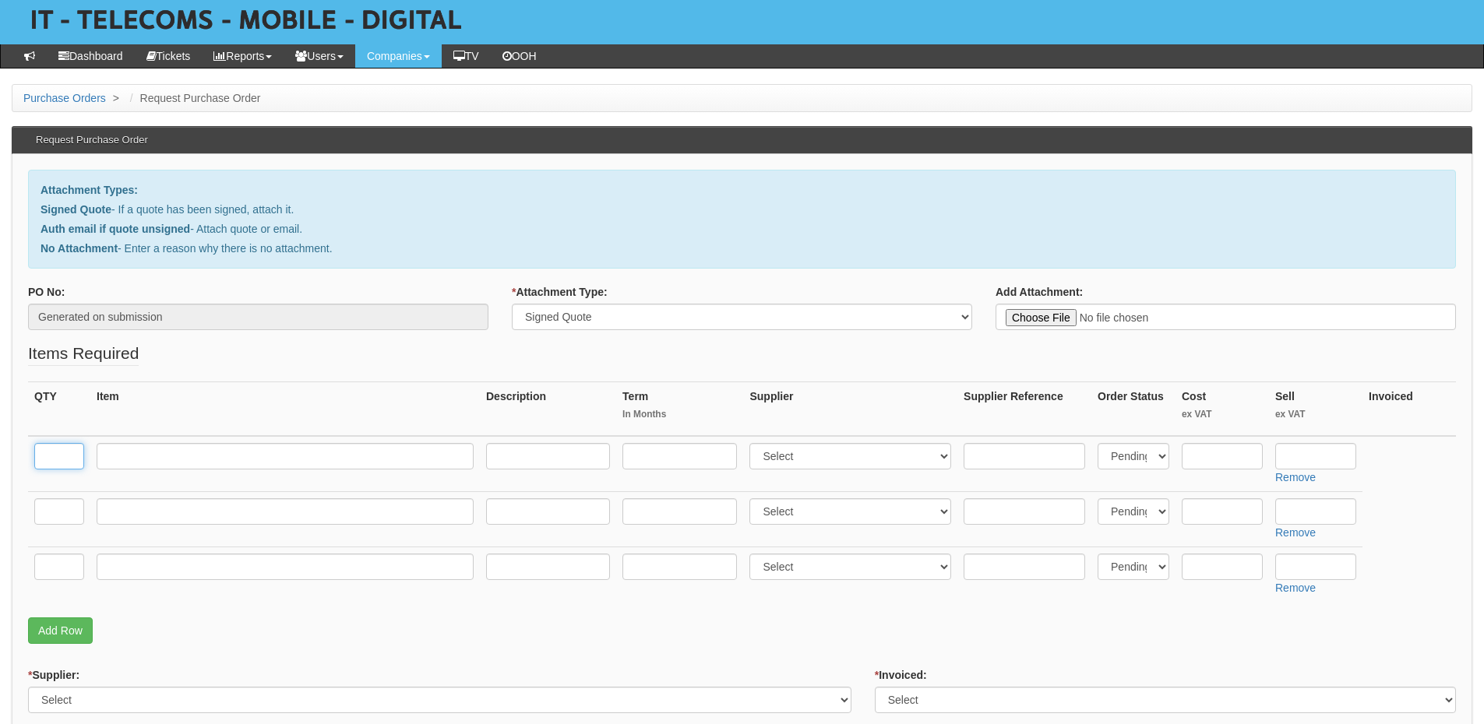
click at [54, 455] on input "text" at bounding box center [59, 456] width 50 height 26
type input "10"
click at [51, 514] on input "text" at bounding box center [59, 511] width 50 height 26
type input "10"
click at [45, 570] on input "text" at bounding box center [59, 567] width 50 height 26
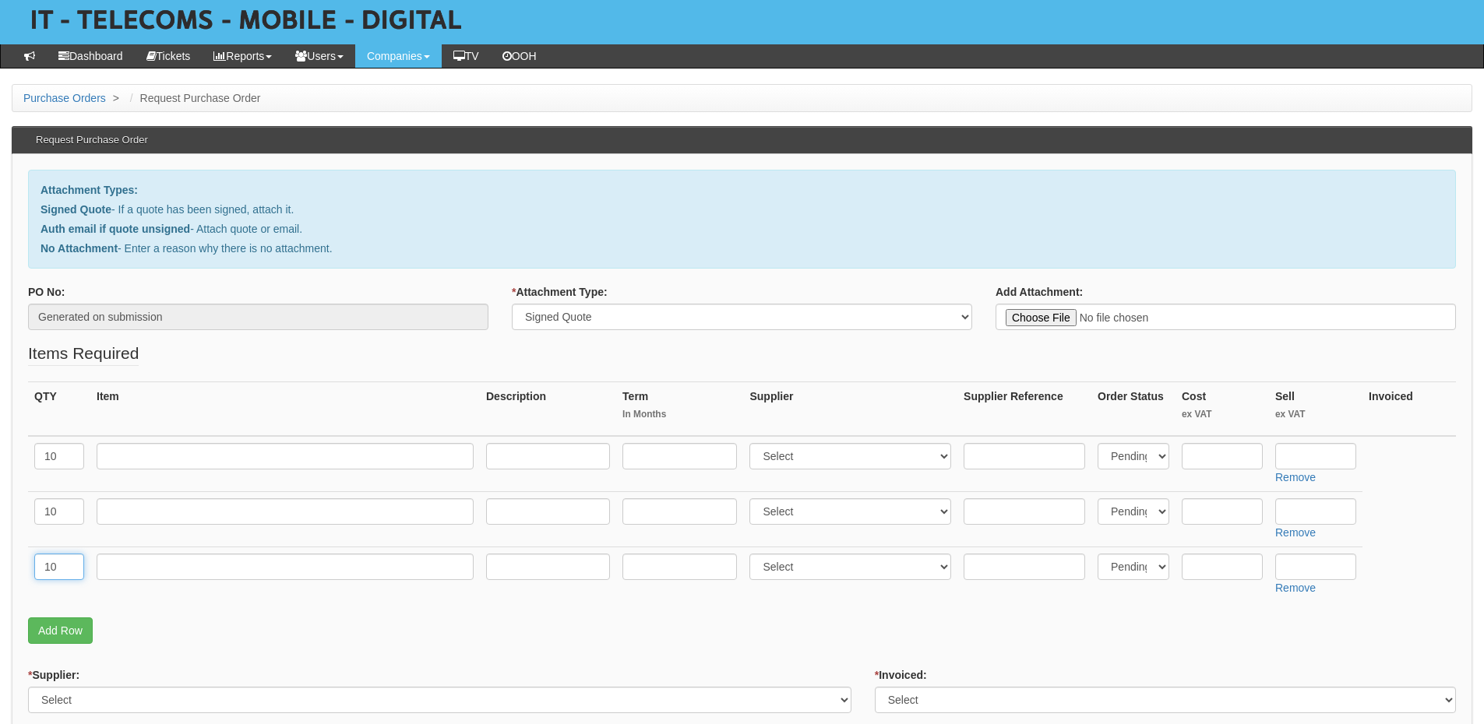
type input "10"
click at [197, 469] on input "text" at bounding box center [285, 456] width 377 height 26
paste input "Enterprise Cloud"
type input "Enterprise Cloud"
click at [149, 523] on input "text" at bounding box center [285, 511] width 377 height 26
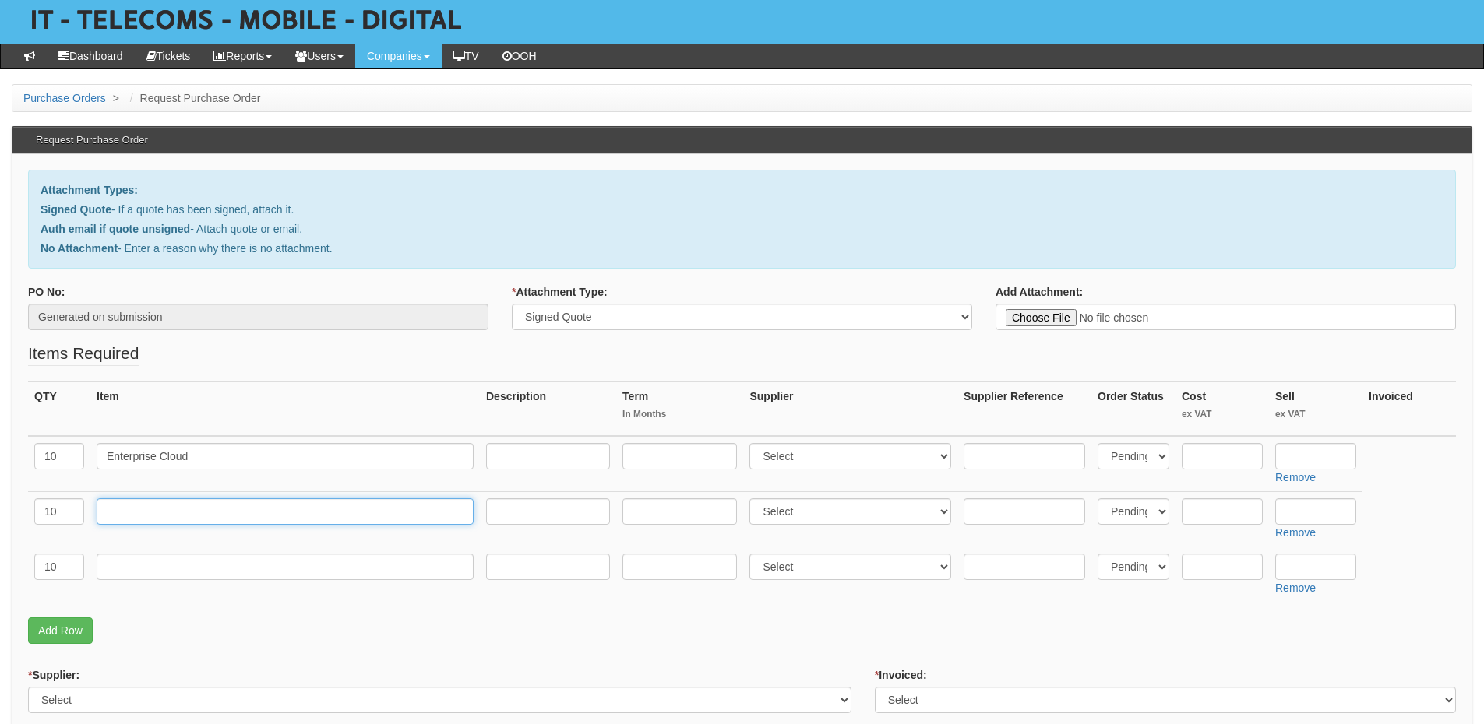
paste input "Filter Cloud"
type input "Filter Cloud"
drag, startPoint x: 144, startPoint y: 557, endPoint x: 160, endPoint y: 559, distance: 16.5
click at [144, 557] on input "text" at bounding box center [285, 567] width 377 height 26
paste input "Senso Blur"
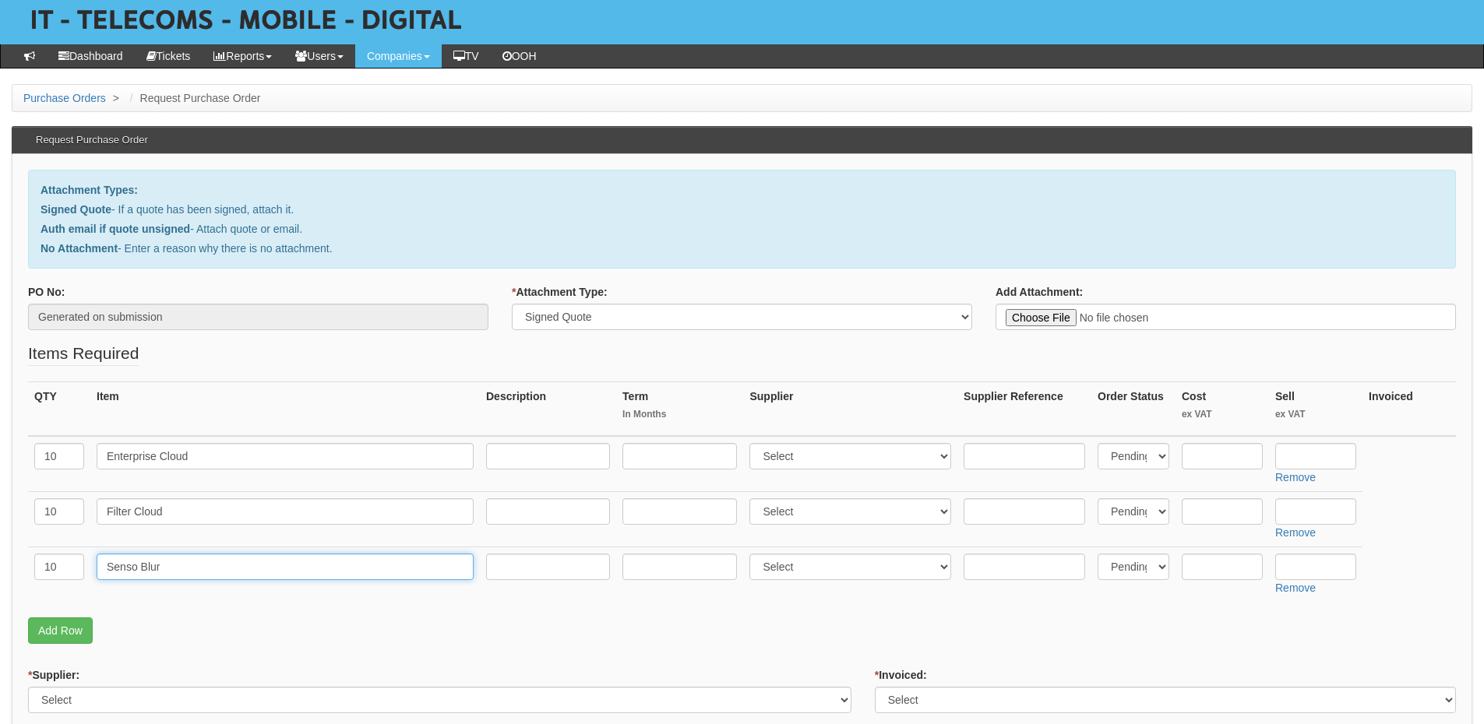
type input "Senso Blur"
click at [787, 453] on select "Select 123 REG.co.uk 1Password 3 4Gon AA Jones Electric Ltd Abzorb Access Group…" at bounding box center [850, 456] width 202 height 26
select select "124"
click at [753, 443] on select "Select 123 REG.co.uk 1Password 3 4Gon AA Jones Electric Ltd Abzorb Access Group…" at bounding box center [850, 456] width 202 height 26
click at [780, 511] on select "Select 123 REG.co.uk 1Password 3 4Gon AA Jones Electric Ltd Abzorb Access Group…" at bounding box center [850, 511] width 202 height 26
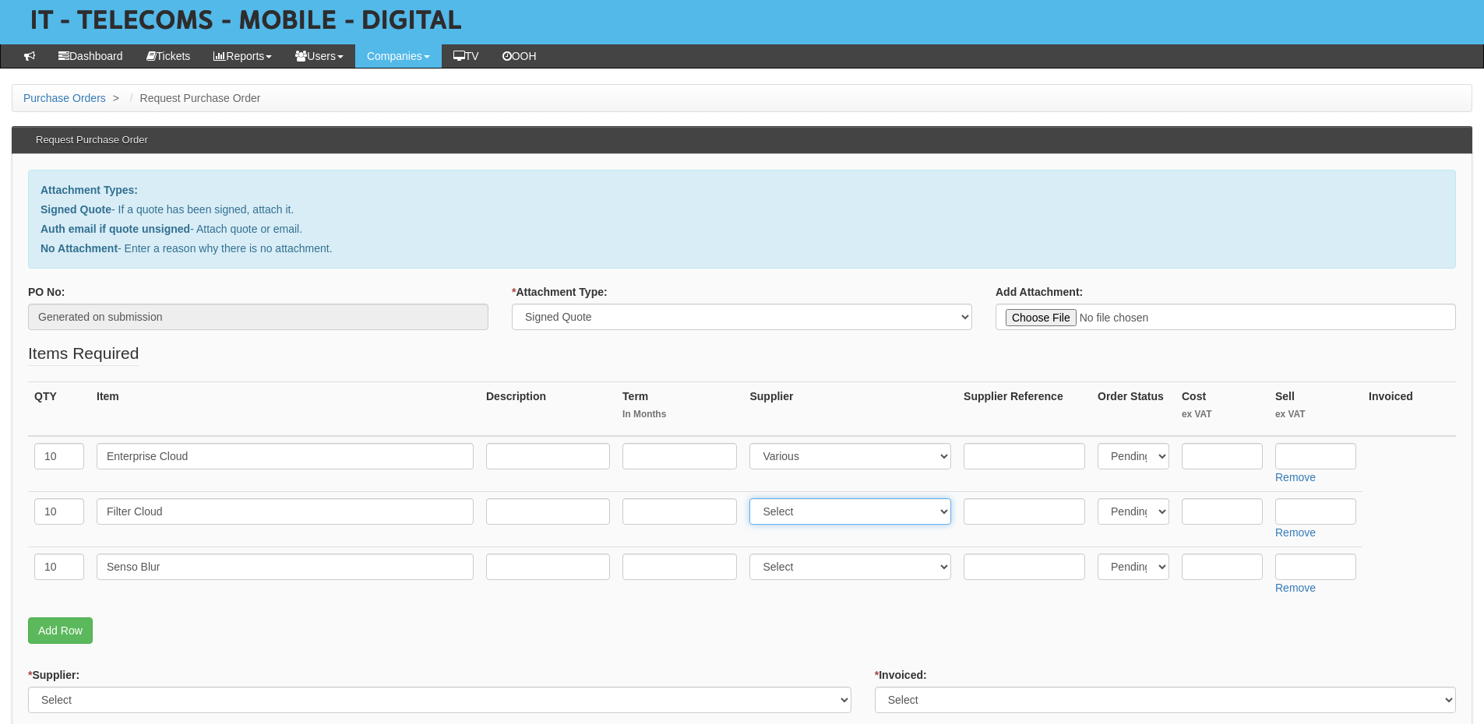
select select "124"
click at [753, 498] on select "Select 123 REG.co.uk 1Password 3 4Gon AA Jones Electric Ltd Abzorb Access Group…" at bounding box center [850, 511] width 202 height 26
click at [787, 564] on select "Select 123 REG.co.uk 1Password 3 4Gon AA Jones Electric Ltd Abzorb Access Group…" at bounding box center [850, 567] width 202 height 26
select select "124"
click at [753, 554] on select "Select 123 REG.co.uk 1Password 3 4Gon AA Jones Electric Ltd Abzorb Access Group…" at bounding box center [850, 567] width 202 height 26
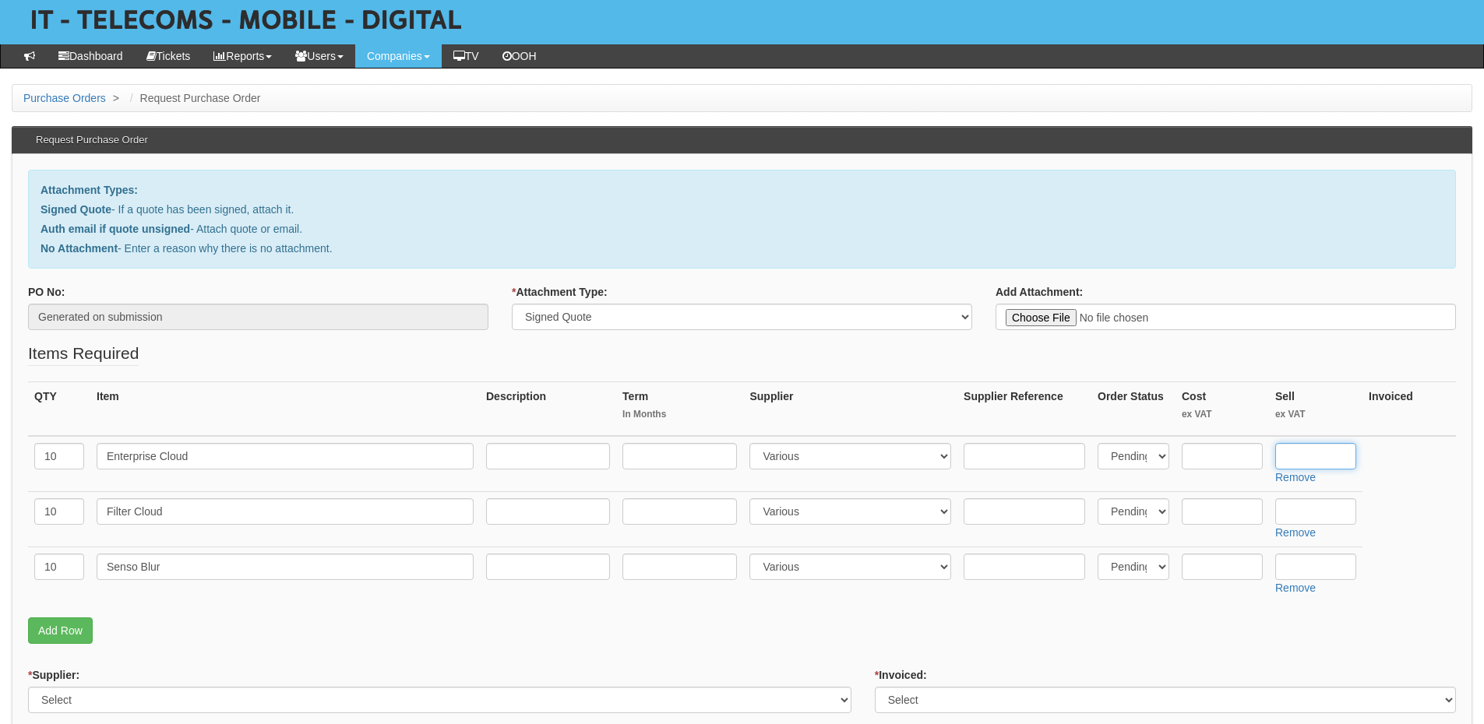
click at [1312, 452] on input "text" at bounding box center [1315, 456] width 81 height 26
type input "5.50"
click at [1302, 516] on input "text" at bounding box center [1315, 511] width 81 height 26
type input "2"
click at [1306, 555] on input "text" at bounding box center [1315, 567] width 81 height 26
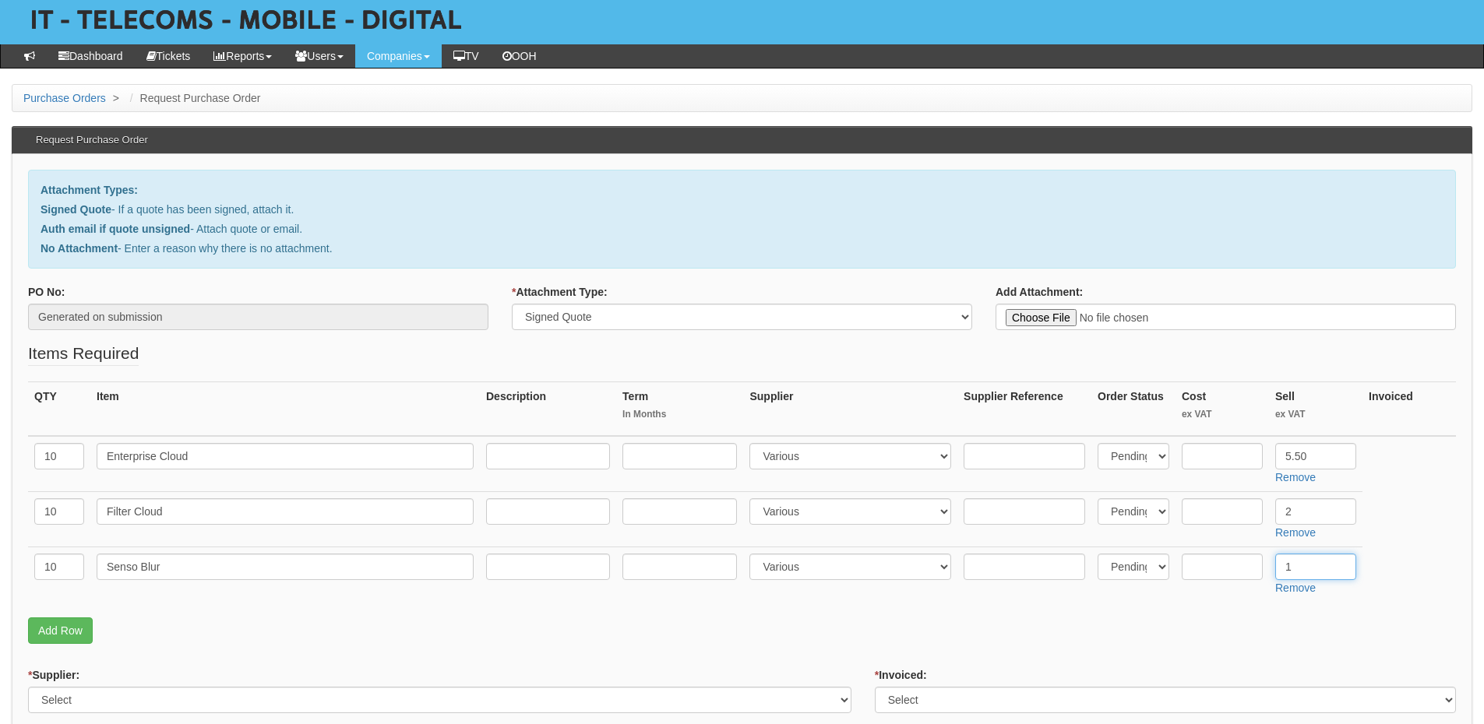
type input "1"
click at [1217, 452] on input "text" at bounding box center [1221, 456] width 81 height 26
type input "4.12"
click at [1231, 513] on input "text" at bounding box center [1221, 511] width 81 height 26
type input "1.50"
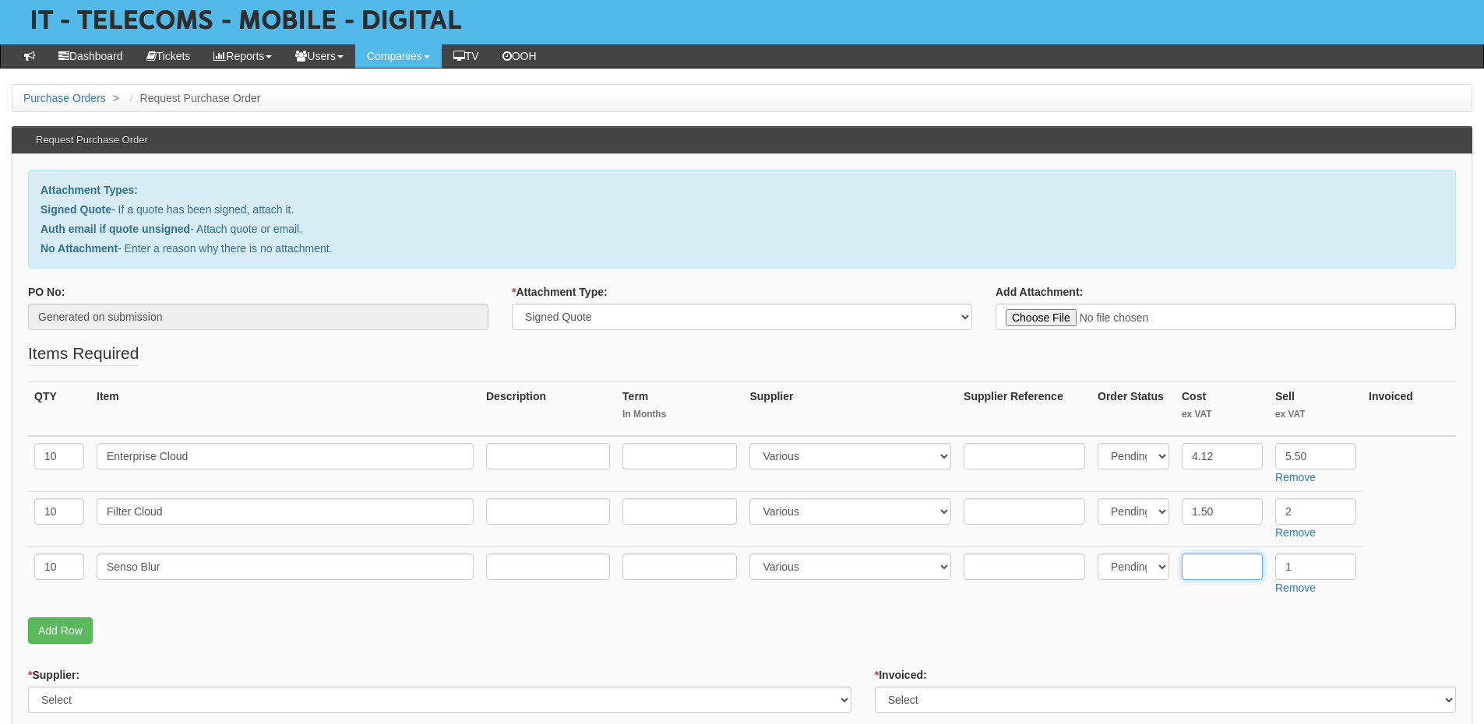
click at [1213, 569] on input "text" at bounding box center [1221, 567] width 81 height 26
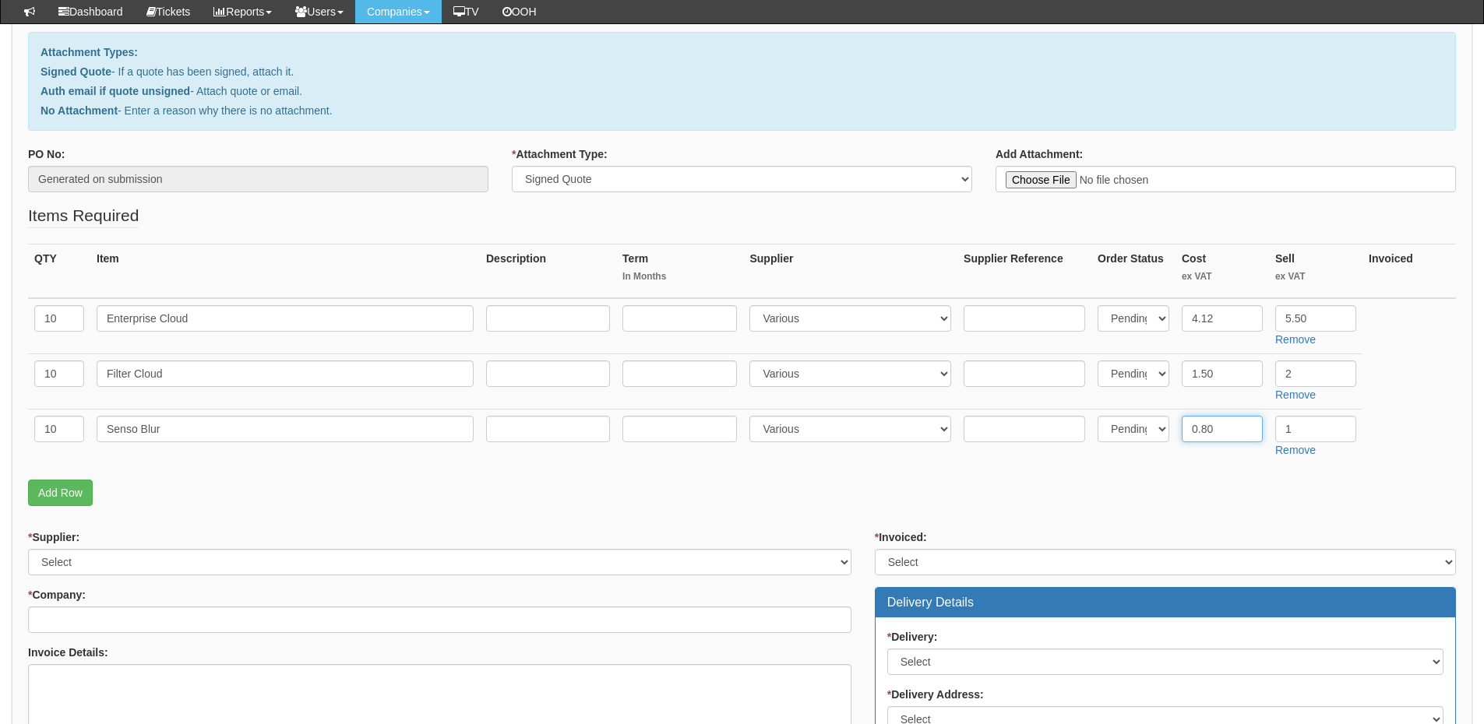
scroll to position [312, 0]
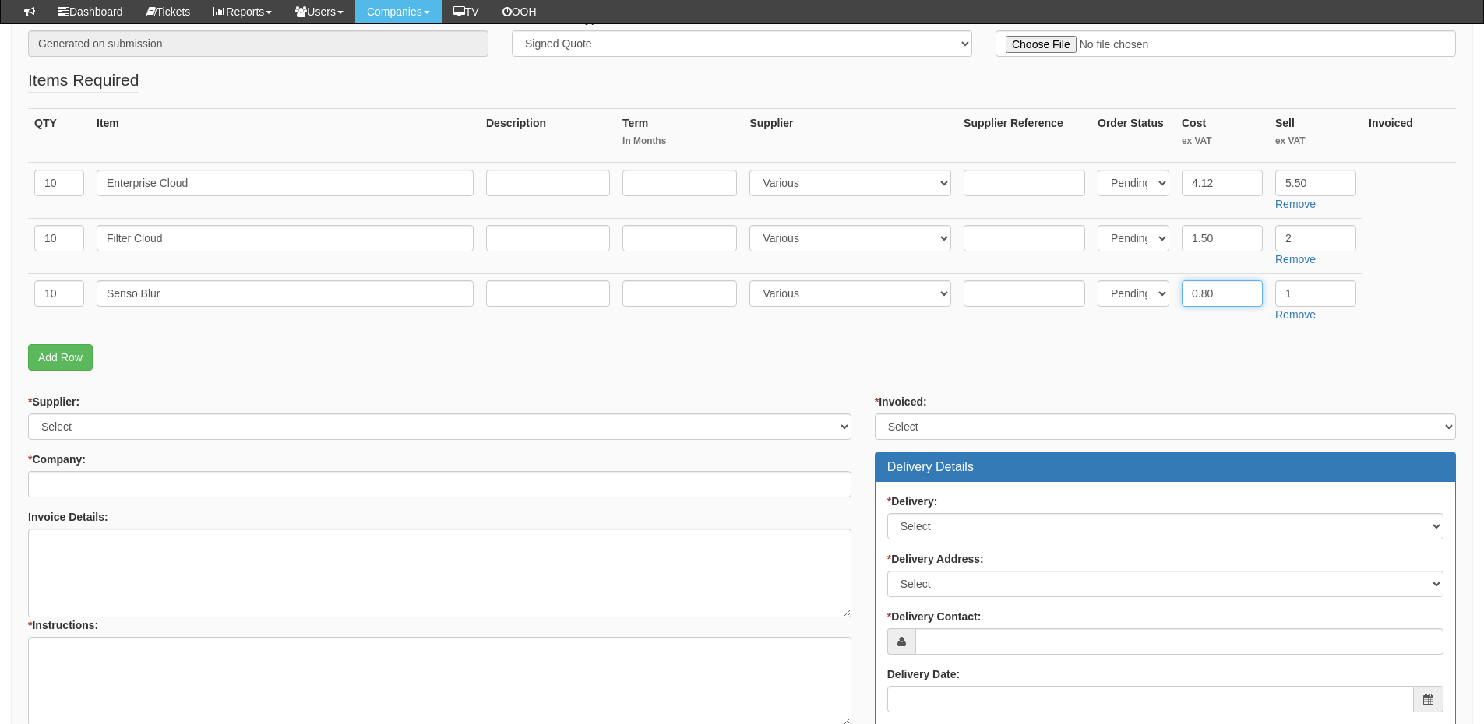
type input "0.80"
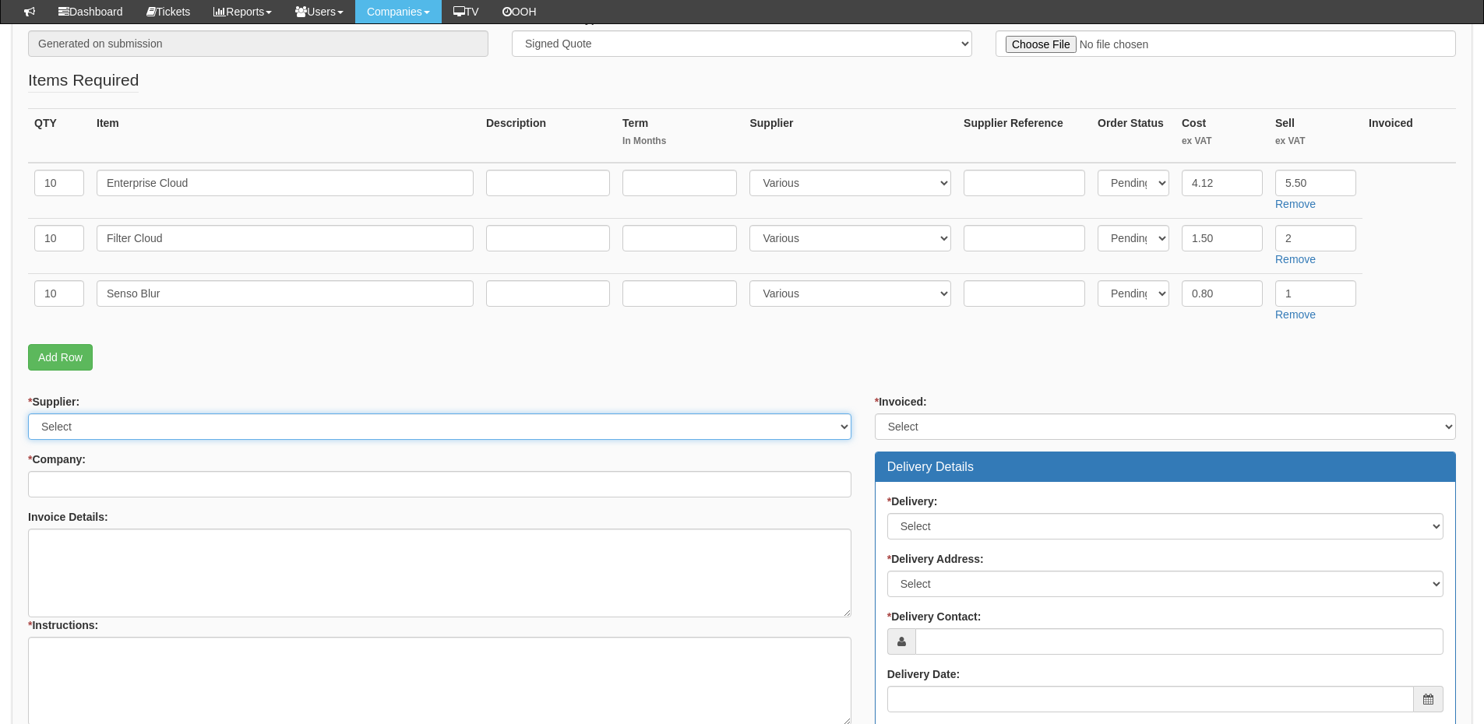
click at [106, 418] on select "Select 123 REG.co.uk 1Password 3 4Gon AA Jones Electric Ltd Abzorb Access Group…" at bounding box center [439, 427] width 823 height 26
select select "124"
click at [28, 414] on select "Select 123 REG.co.uk 1Password 3 4Gon AA Jones Electric Ltd Abzorb Access Group…" at bounding box center [439, 427] width 823 height 26
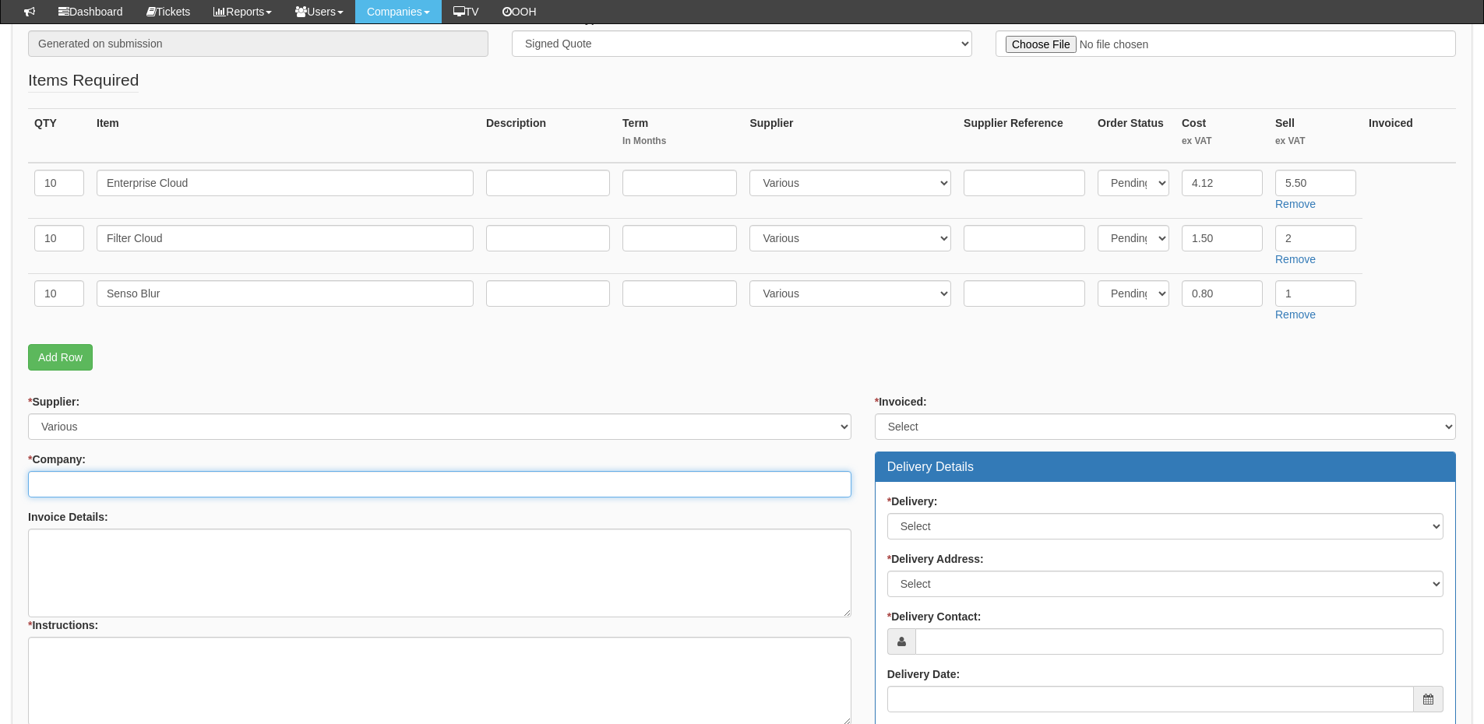
click at [94, 485] on input "* Company:" at bounding box center [439, 484] width 823 height 26
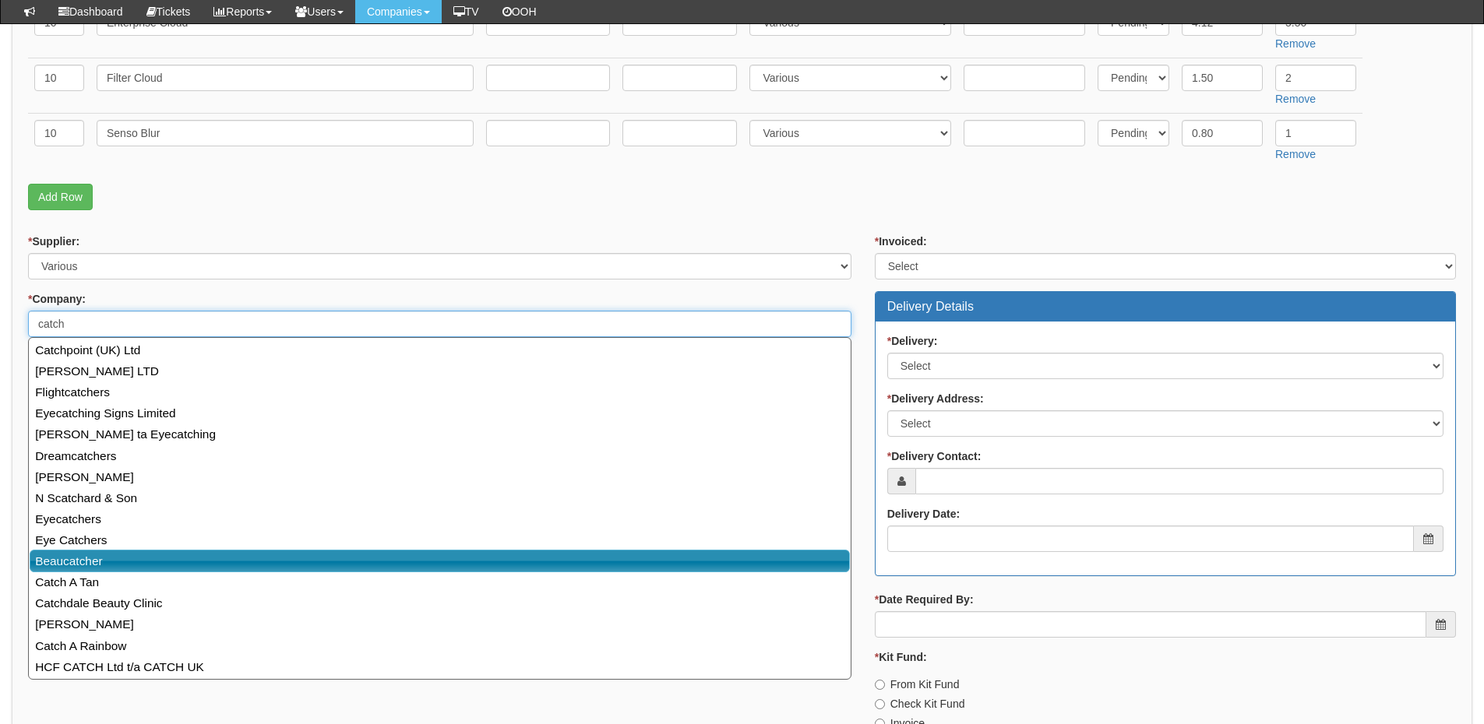
scroll to position [619, 0]
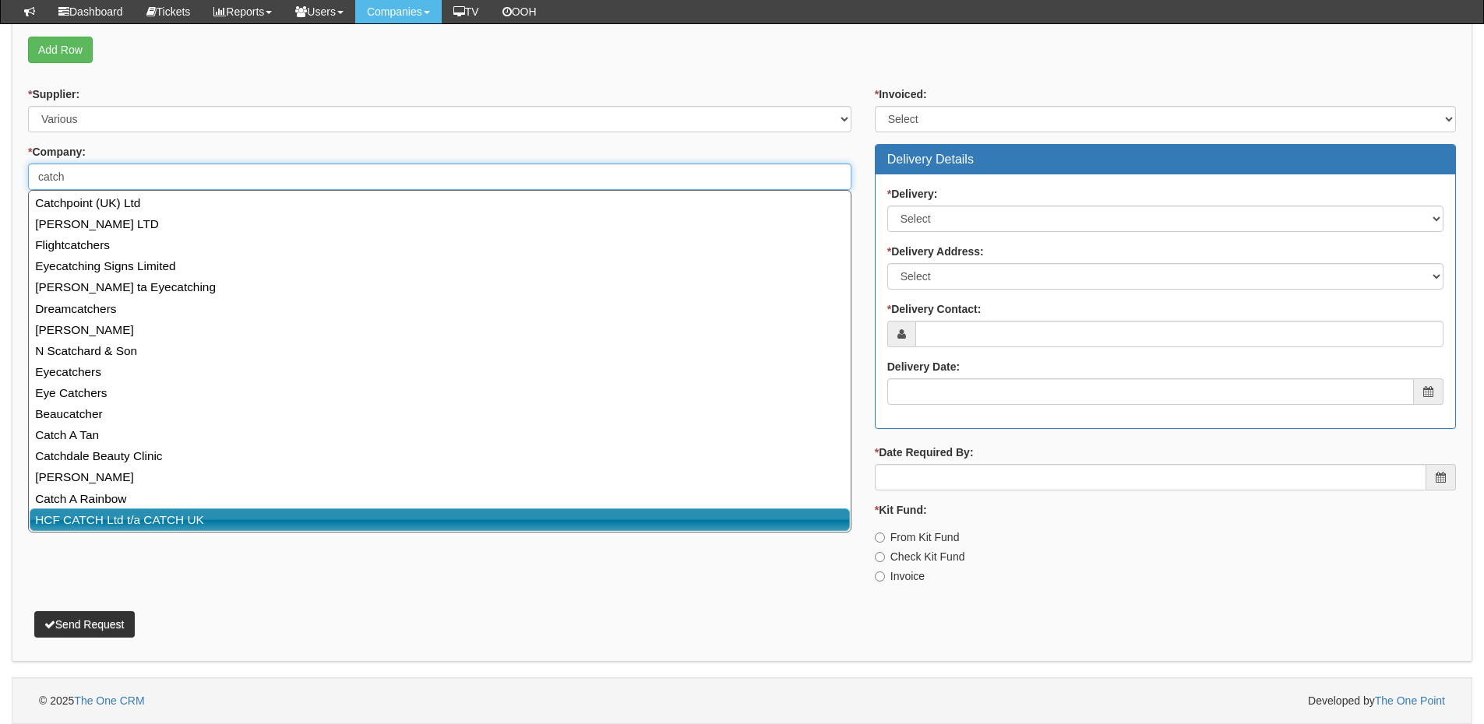
click at [175, 512] on link "HCF CATCH Ltd t/a CATCH UK" at bounding box center [440, 520] width 820 height 23
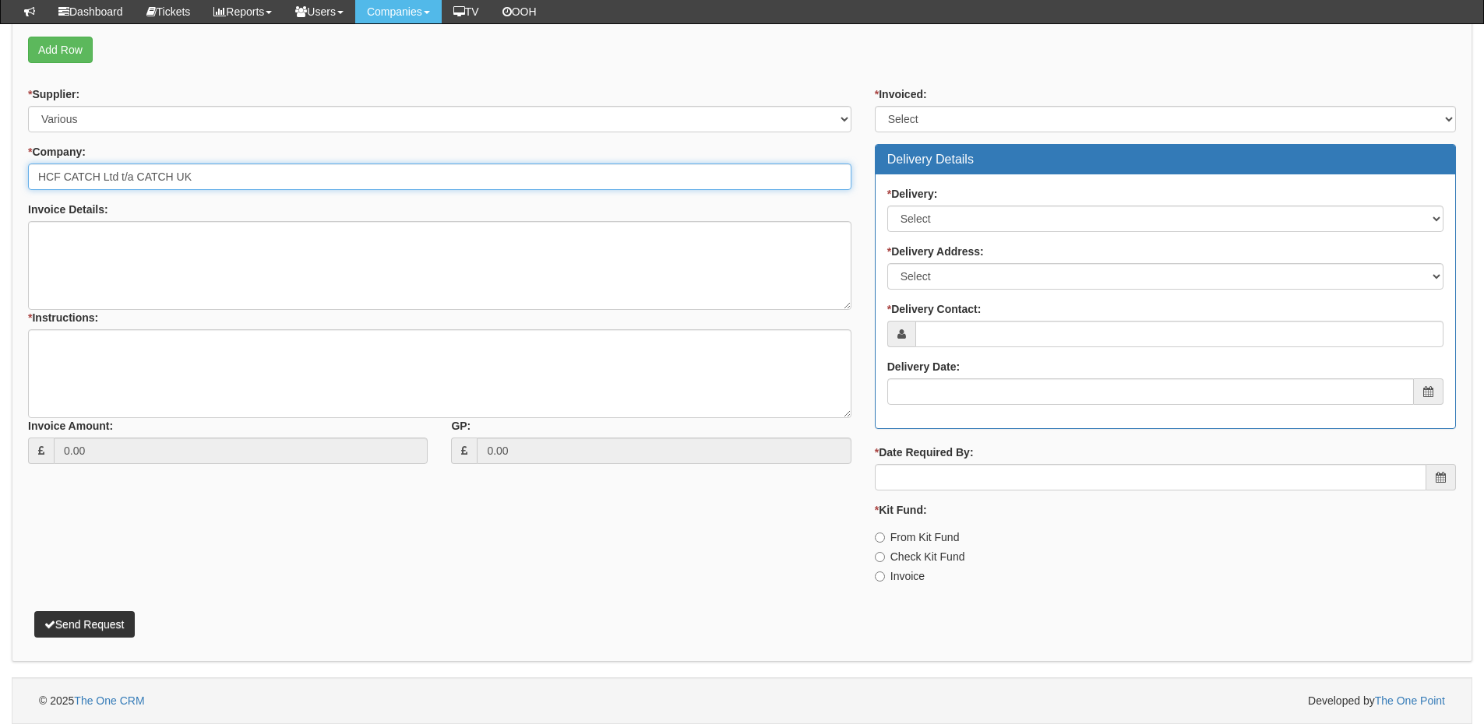
type input "HCF CATCH Ltd t/a CATCH UK"
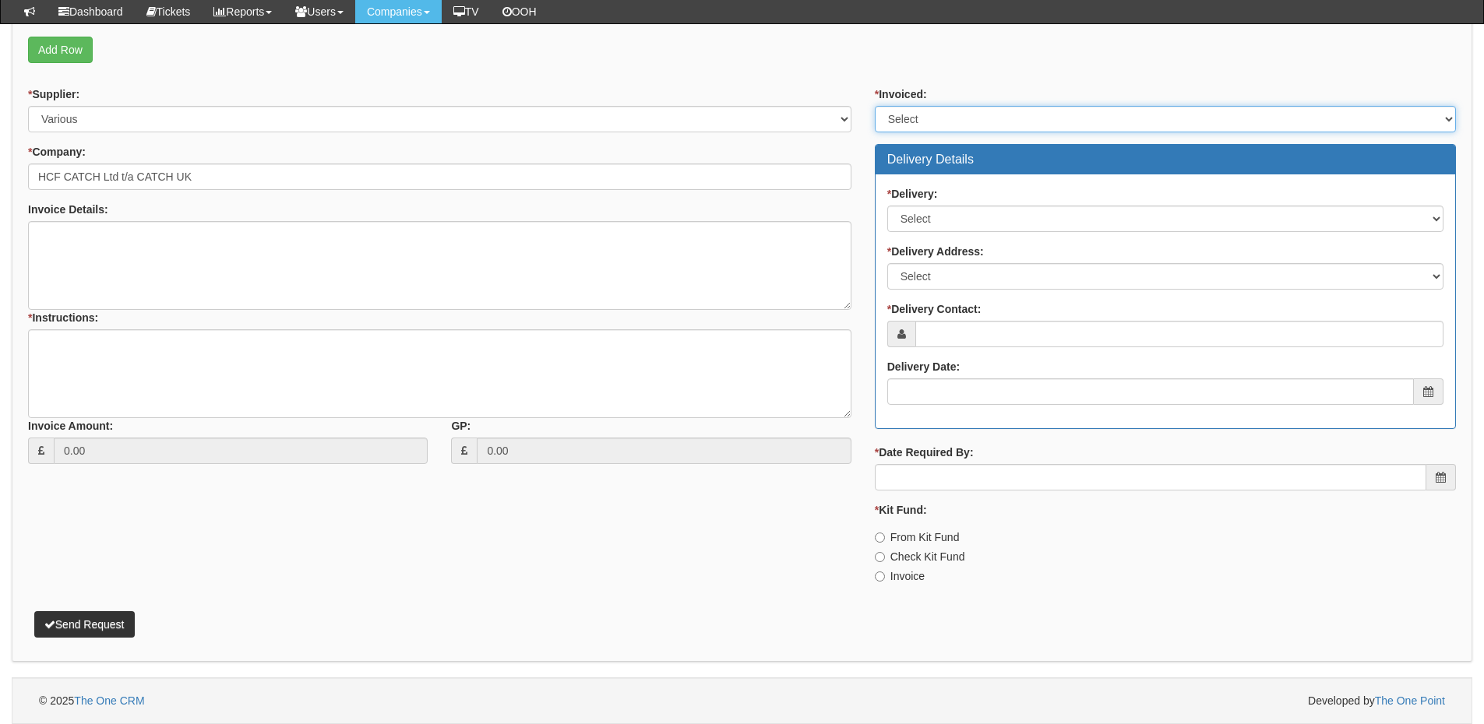
drag, startPoint x: 955, startPoint y: 121, endPoint x: 952, endPoint y: 130, distance: 9.9
click at [955, 121] on select "Select Yes No N/A STB (part of order)" at bounding box center [1165, 119] width 581 height 26
select select "2"
click at [875, 106] on select "Select Yes No N/A STB (part of order)" at bounding box center [1165, 119] width 581 height 26
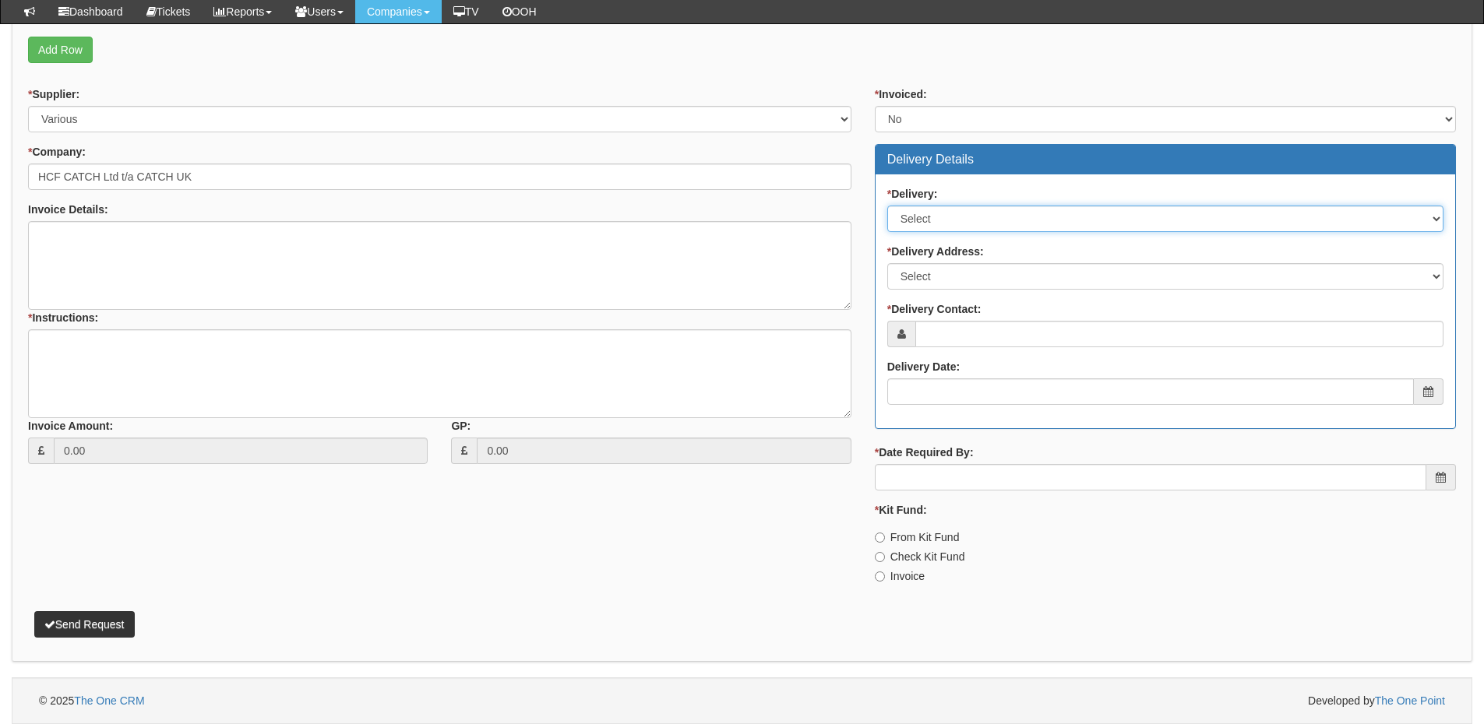
click at [940, 213] on select "Select No Not Applicable Yes" at bounding box center [1165, 219] width 556 height 26
select select "3"
click at [887, 206] on select "Select No Not Applicable Yes" at bounding box center [1165, 219] width 556 height 26
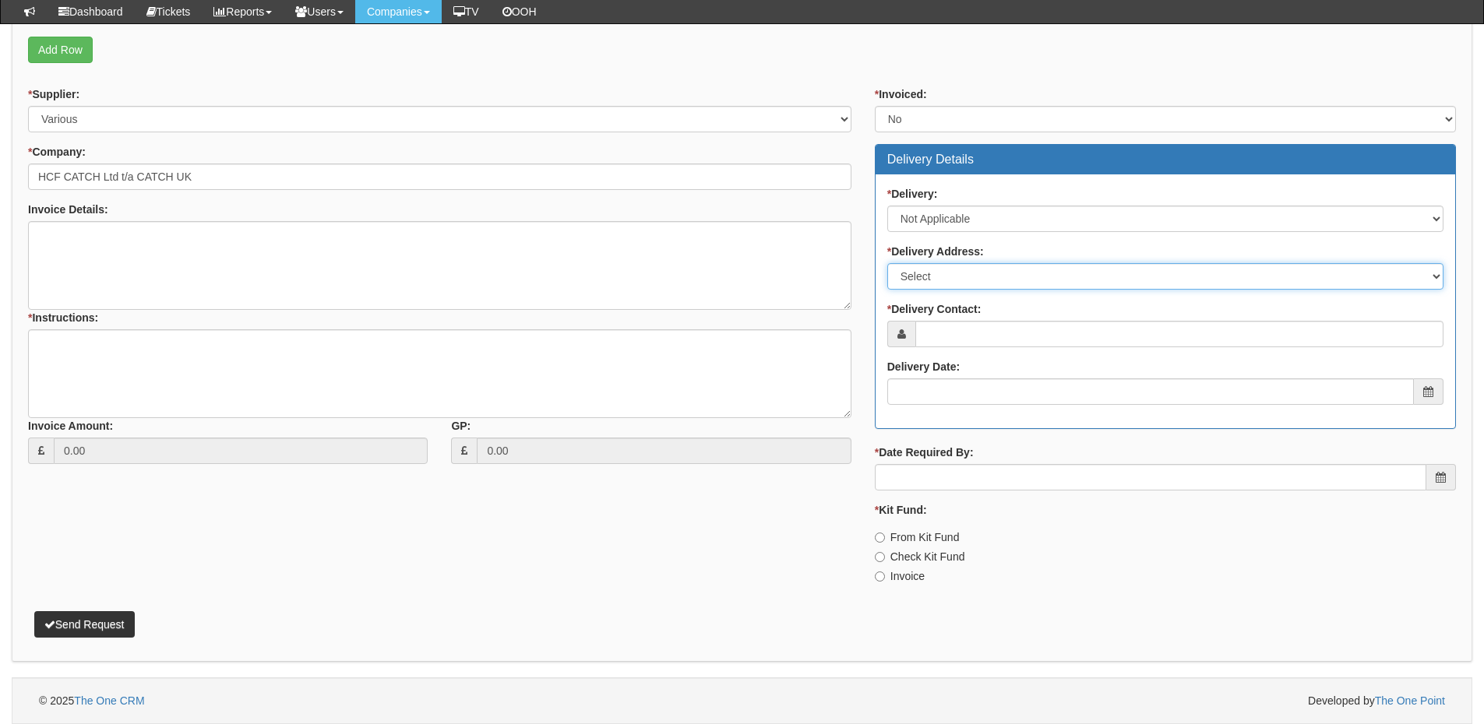
click at [924, 283] on select "Select Not Applicable Main Address - DN41 8TH Other" at bounding box center [1165, 276] width 556 height 26
select select "N/A"
click at [887, 263] on select "Select Not Applicable Main Address - DN41 8TH Other" at bounding box center [1165, 276] width 556 height 26
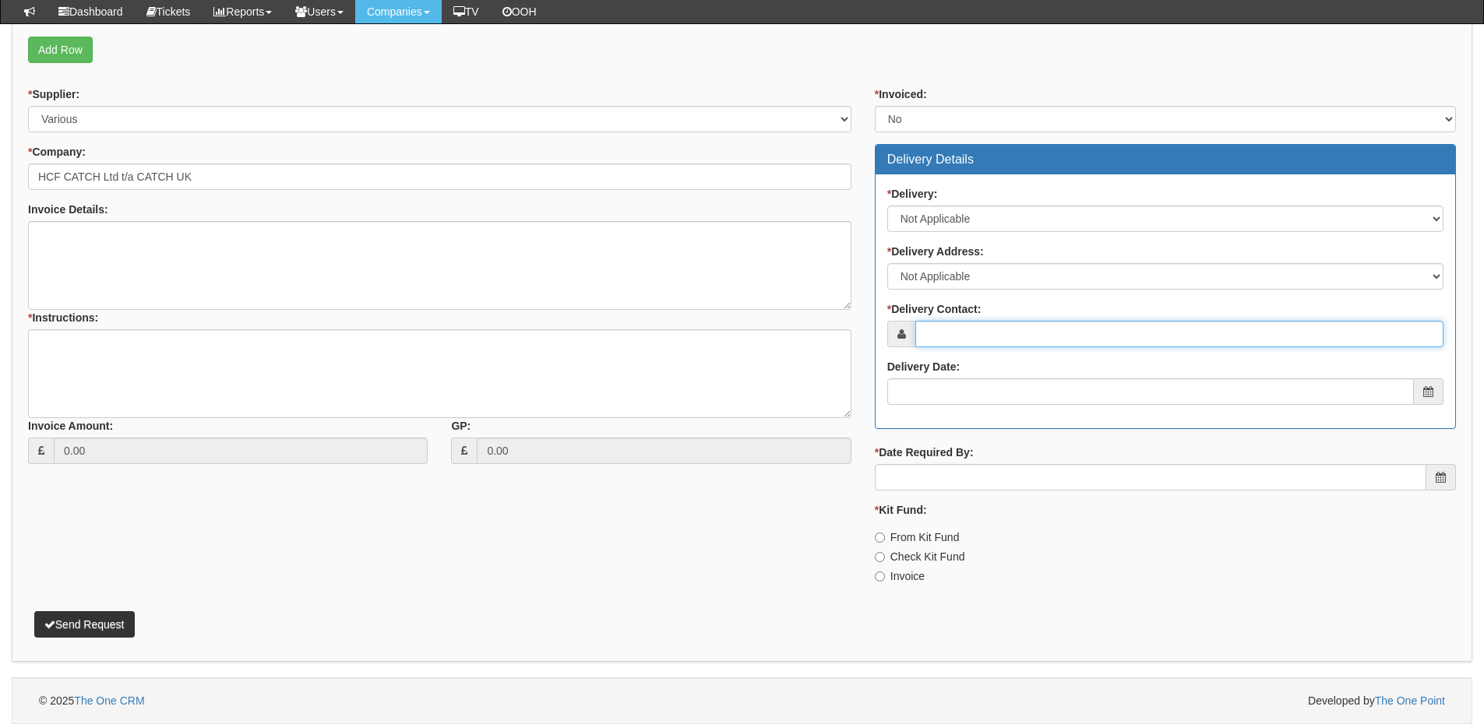
click at [938, 332] on input "* Delivery Contact:" at bounding box center [1179, 334] width 528 height 26
type input "Paul Snowden"
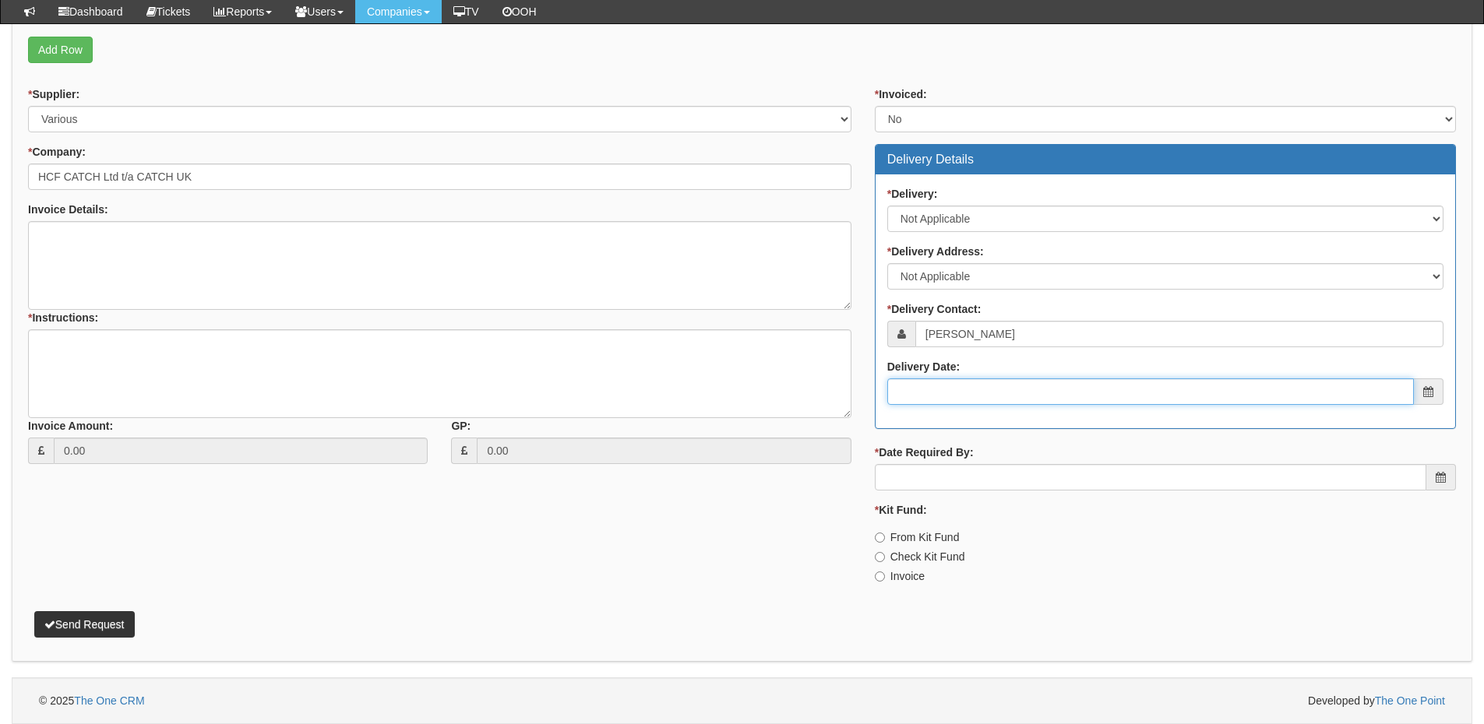
click at [928, 383] on input "Delivery Date:" at bounding box center [1150, 392] width 526 height 26
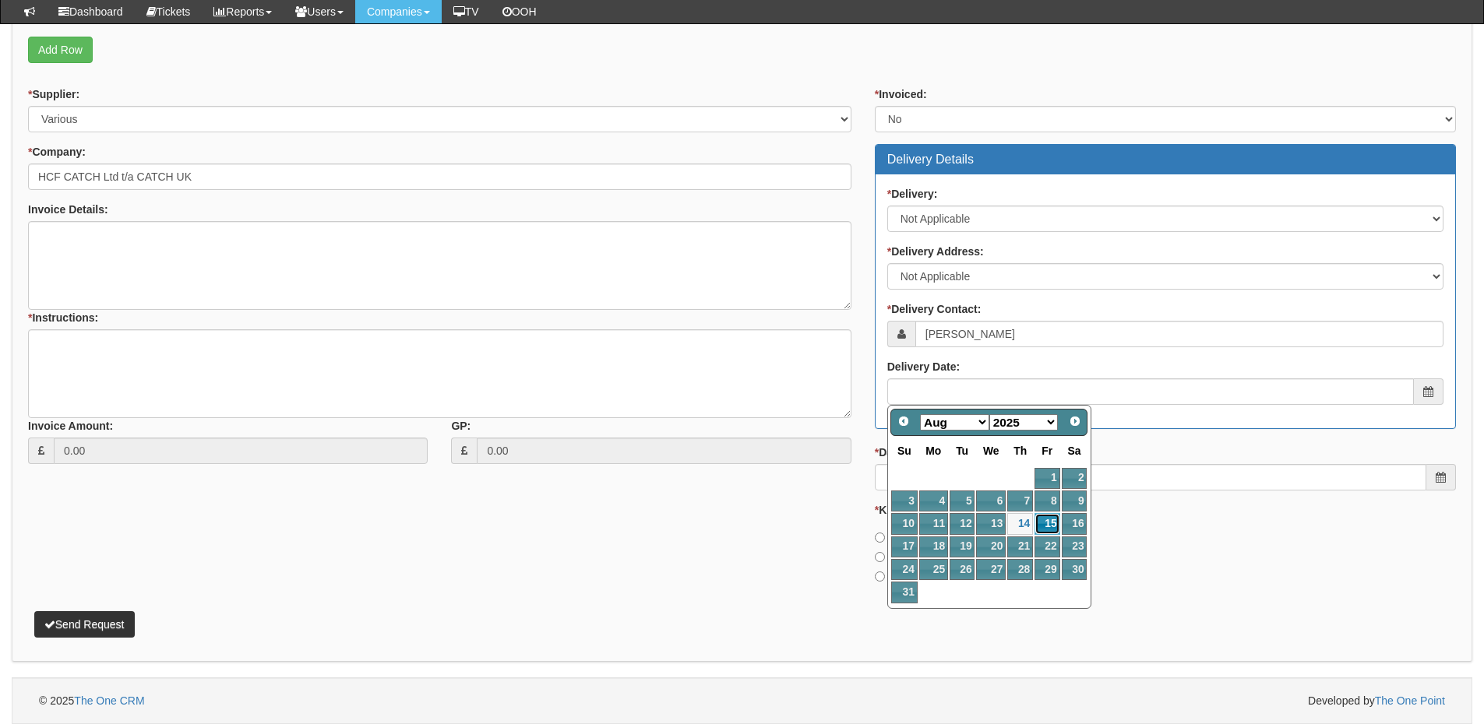
click at [1051, 526] on link "15" at bounding box center [1046, 523] width 25 height 21
type input "2025-08-15"
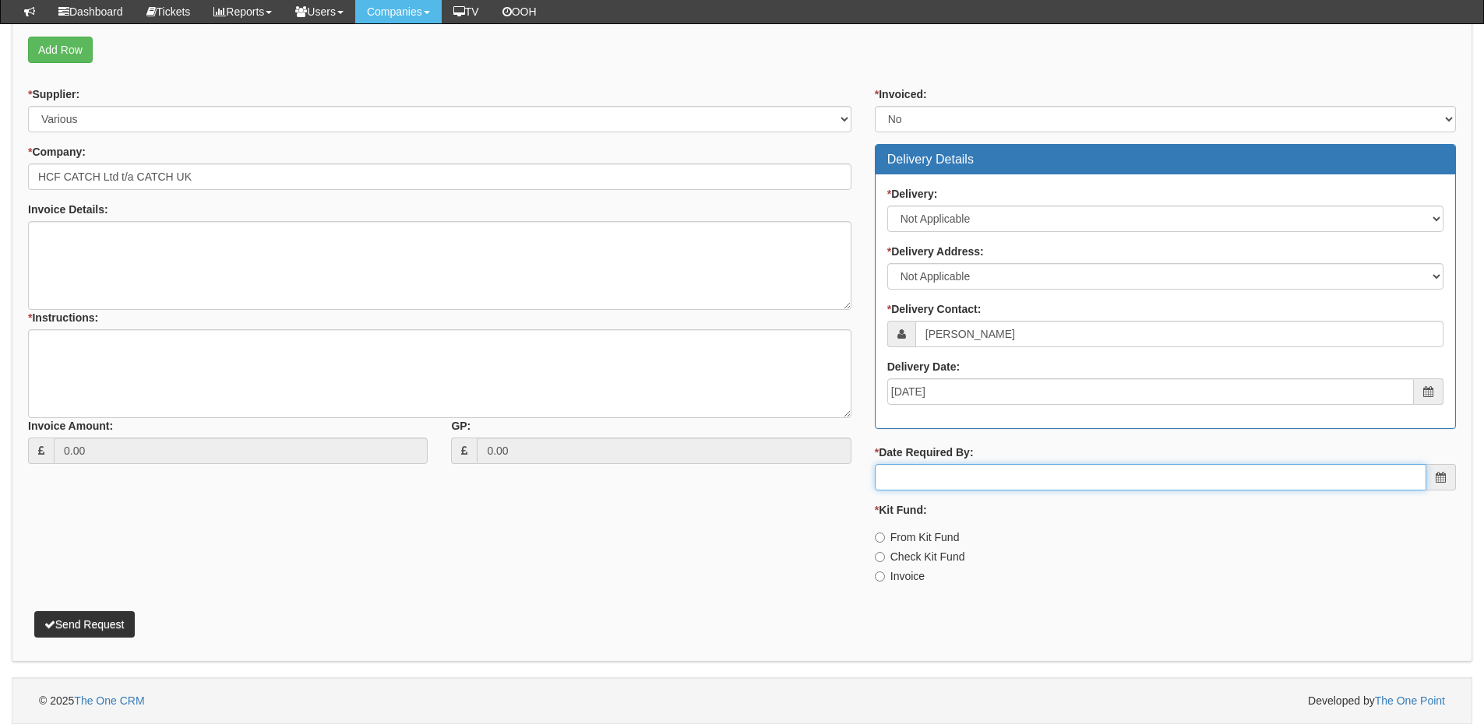
click at [1022, 484] on input "* Date Required By:" at bounding box center [1150, 477] width 551 height 26
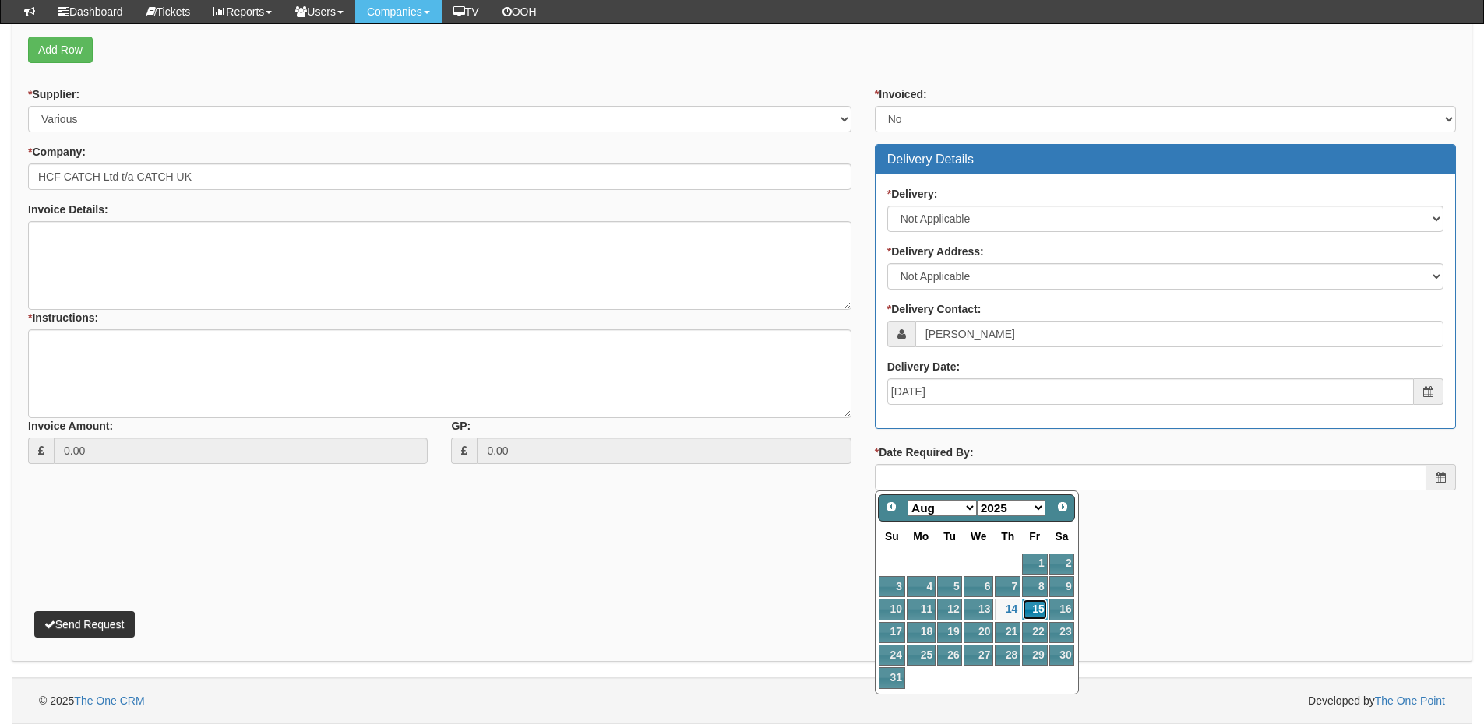
click at [1028, 604] on link "15" at bounding box center [1034, 609] width 25 height 21
type input "2025-08-15"
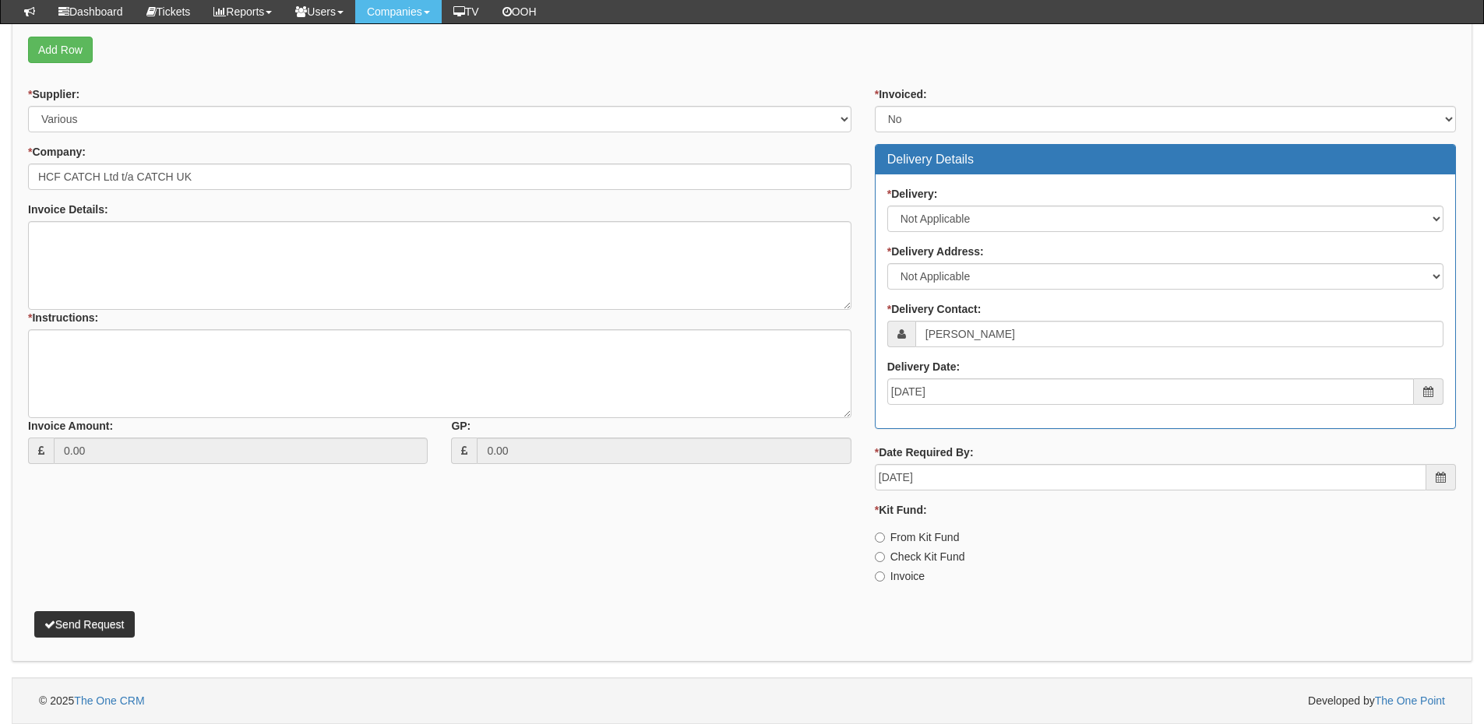
click at [892, 579] on label "Invoice" at bounding box center [900, 577] width 50 height 16
click at [885, 543] on input "Invoice" at bounding box center [880, 538] width 10 height 10
radio input "true"
click at [216, 368] on textarea "* Instructions:" at bounding box center [439, 373] width 823 height 89
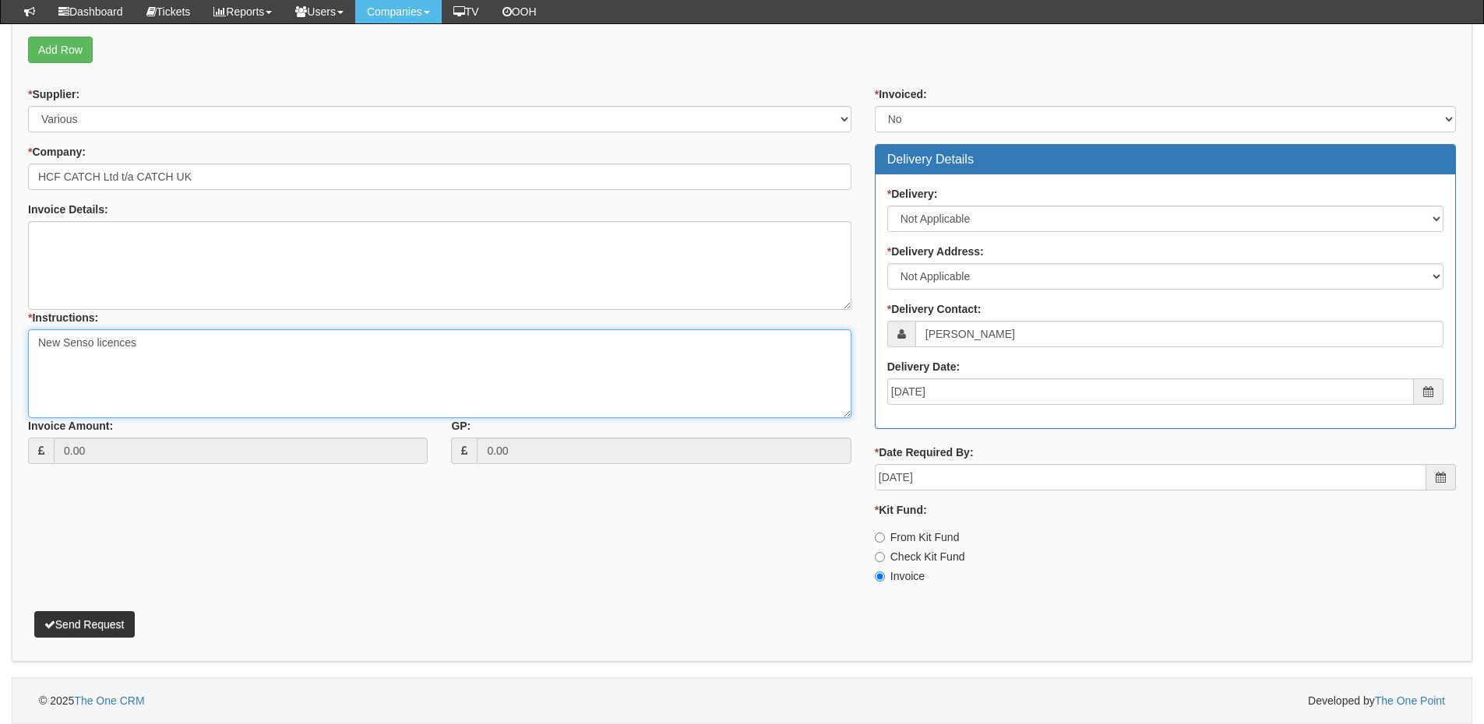
type textarea "New Senso licences"
click at [79, 631] on button "Send Request" at bounding box center [84, 624] width 100 height 26
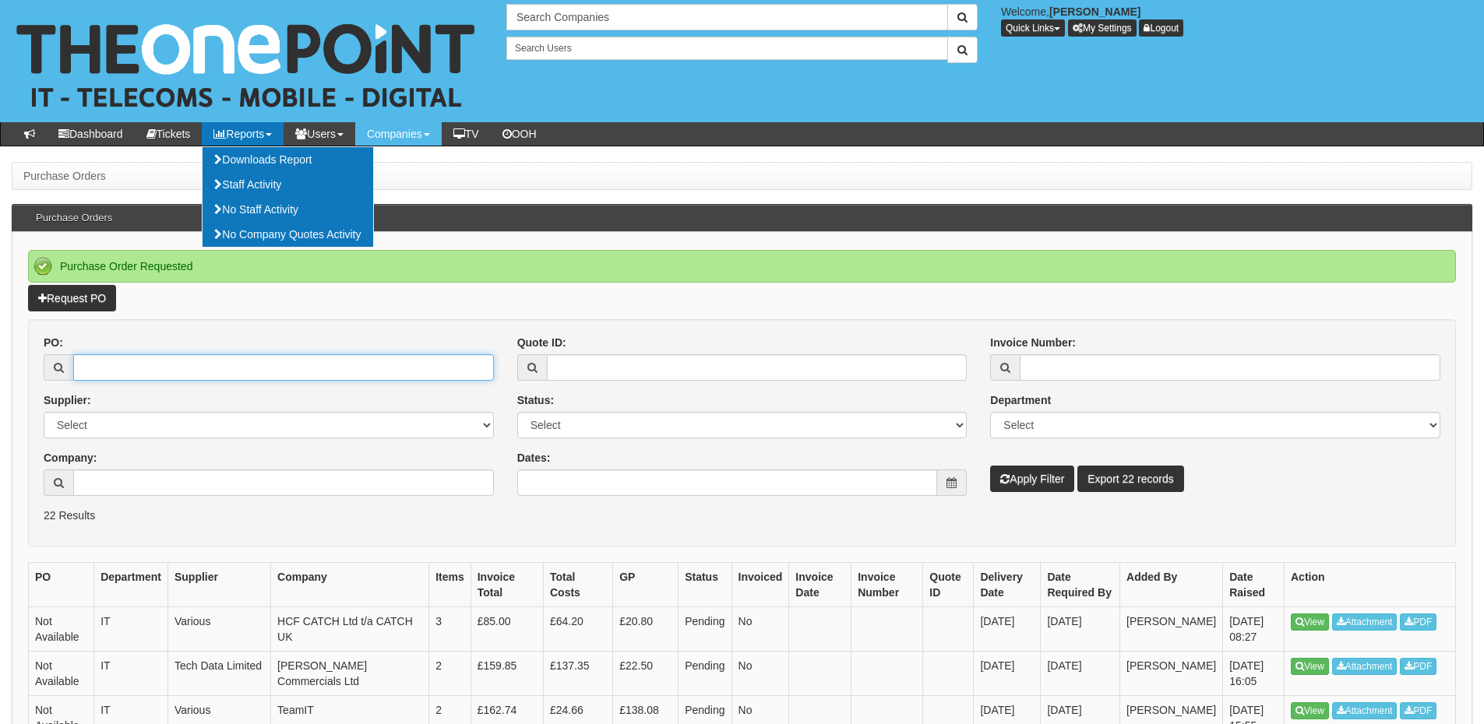
click at [117, 364] on input "PO:" at bounding box center [283, 367] width 421 height 26
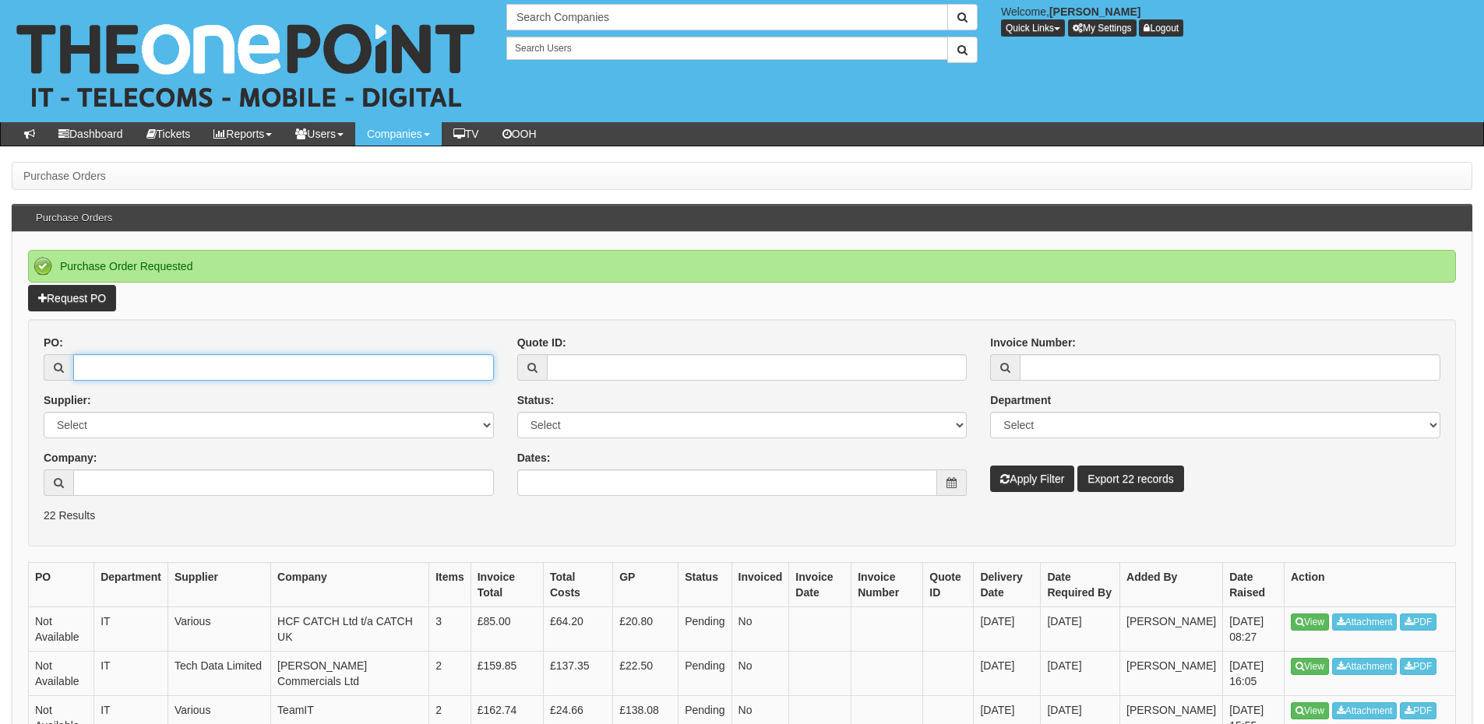
paste input "19251"
type input "19251"
click at [1030, 485] on button "Apply Filter" at bounding box center [1032, 479] width 84 height 26
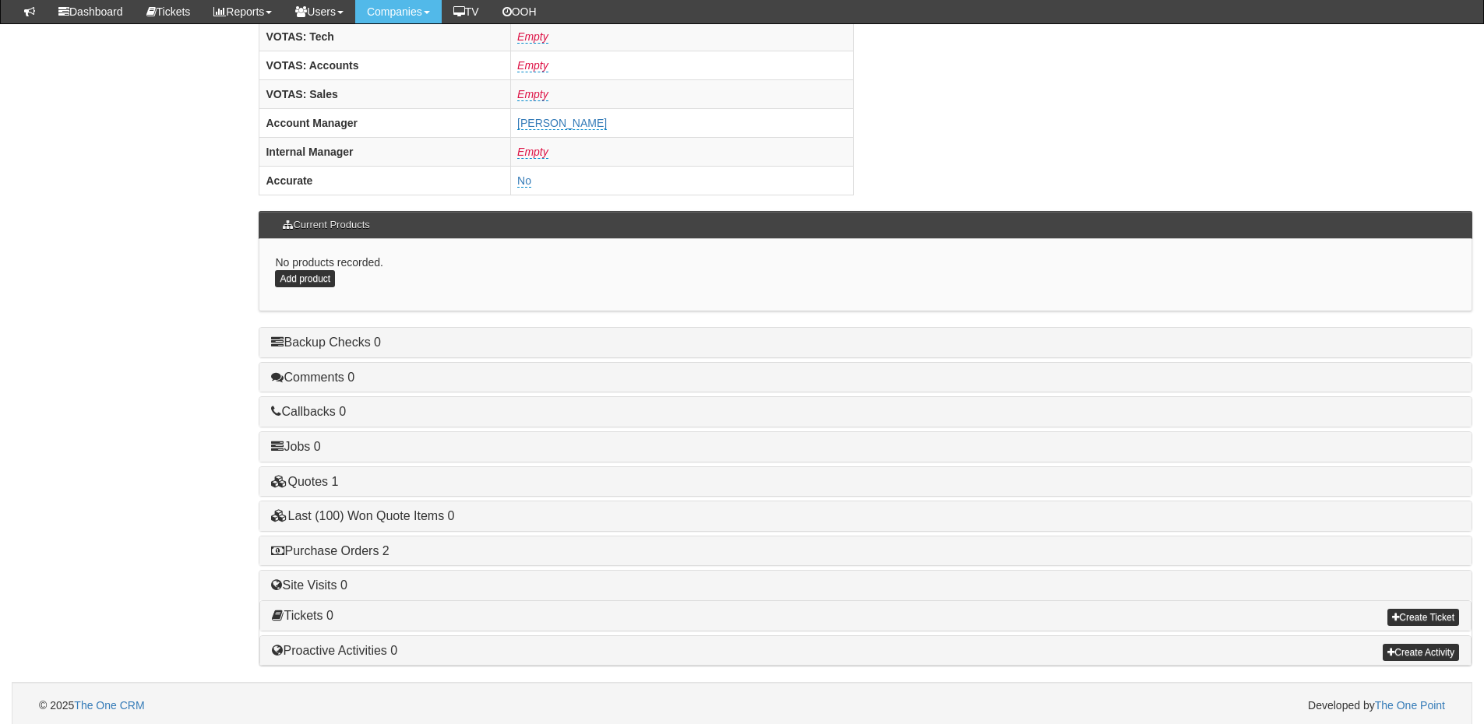
scroll to position [649, 0]
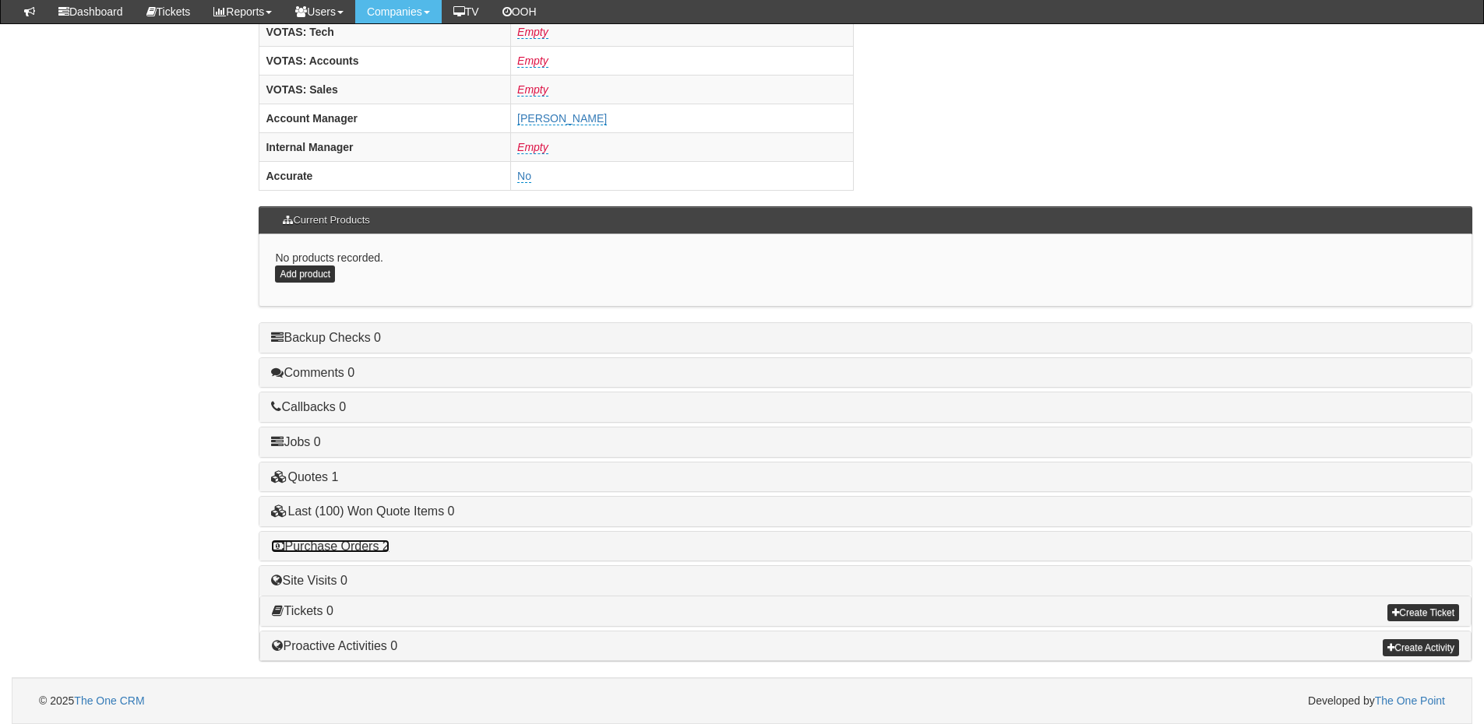
click at [337, 551] on link "Purchase Orders 2" at bounding box center [330, 546] width 118 height 13
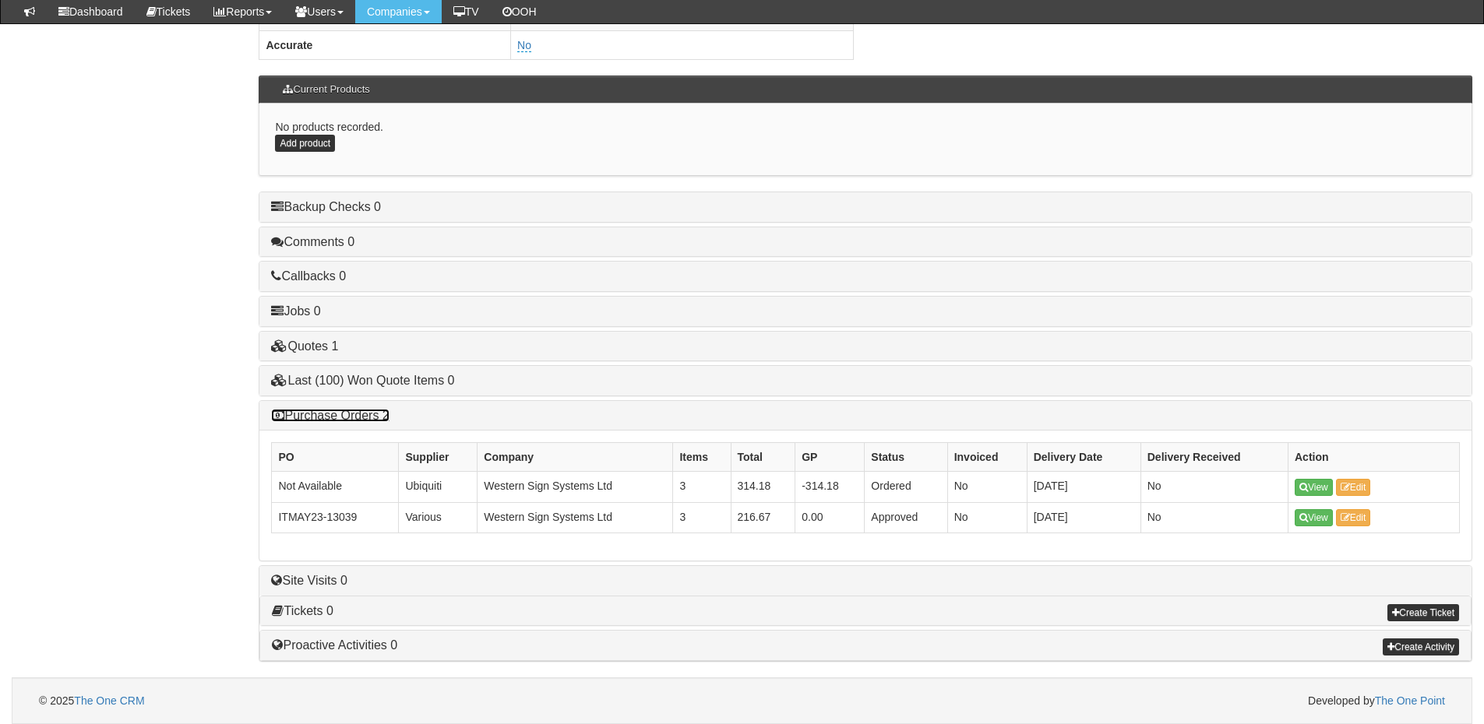
scroll to position [779, 0]
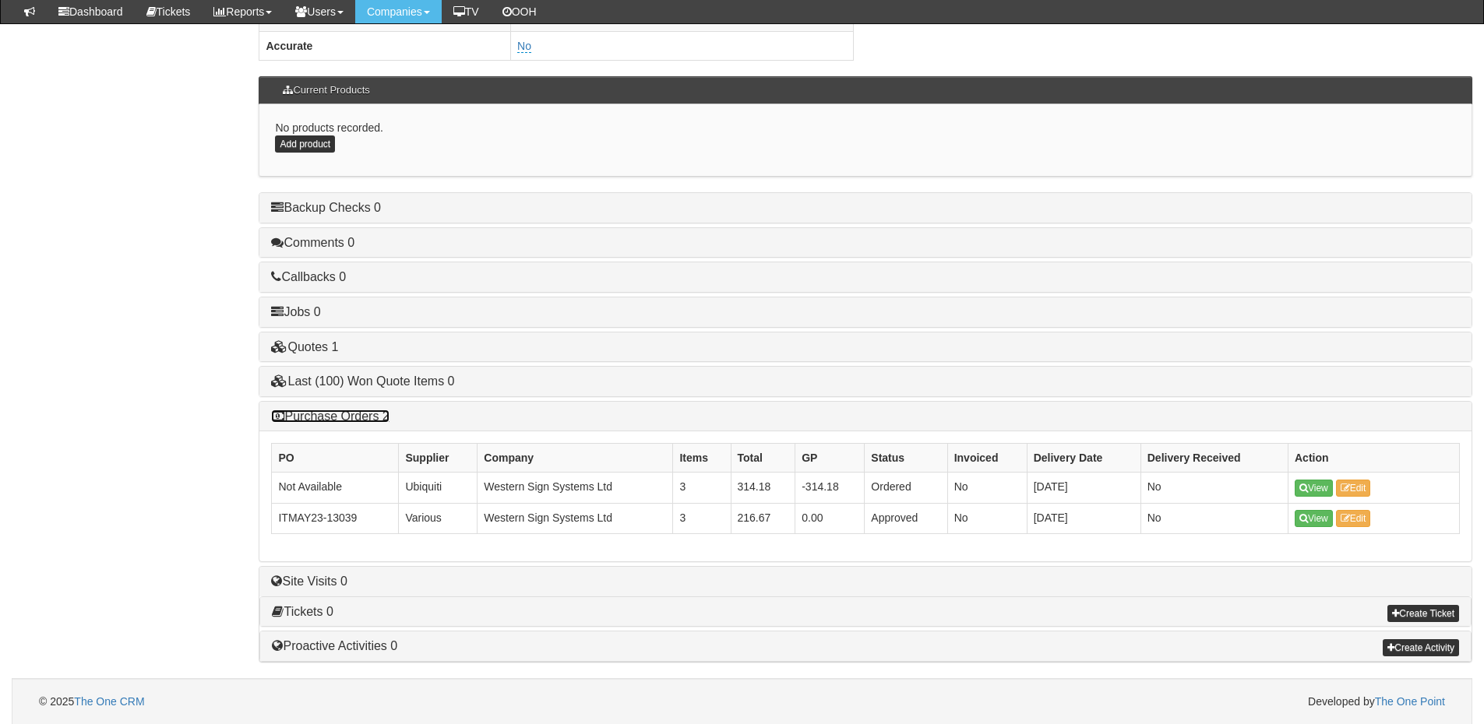
click at [363, 410] on link "Purchase Orders 2" at bounding box center [330, 416] width 118 height 13
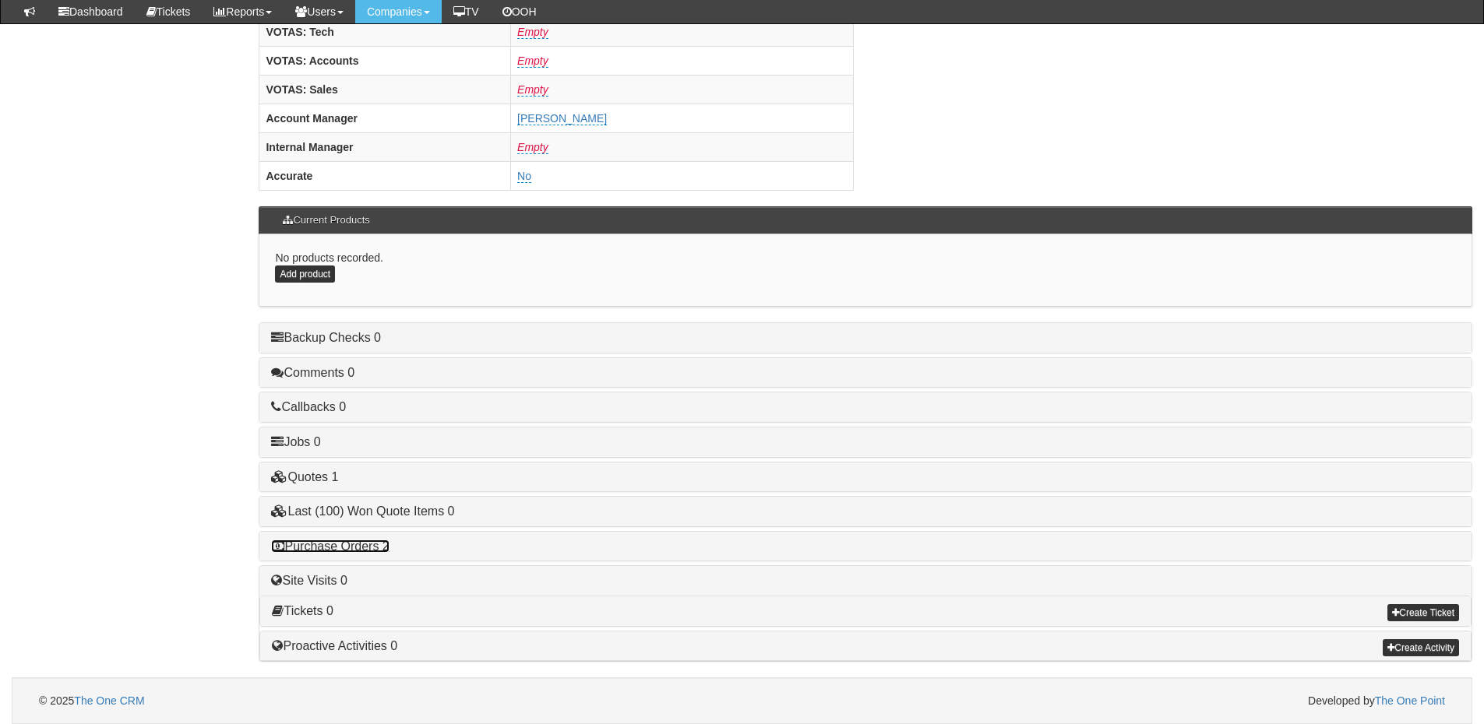
scroll to position [649, 0]
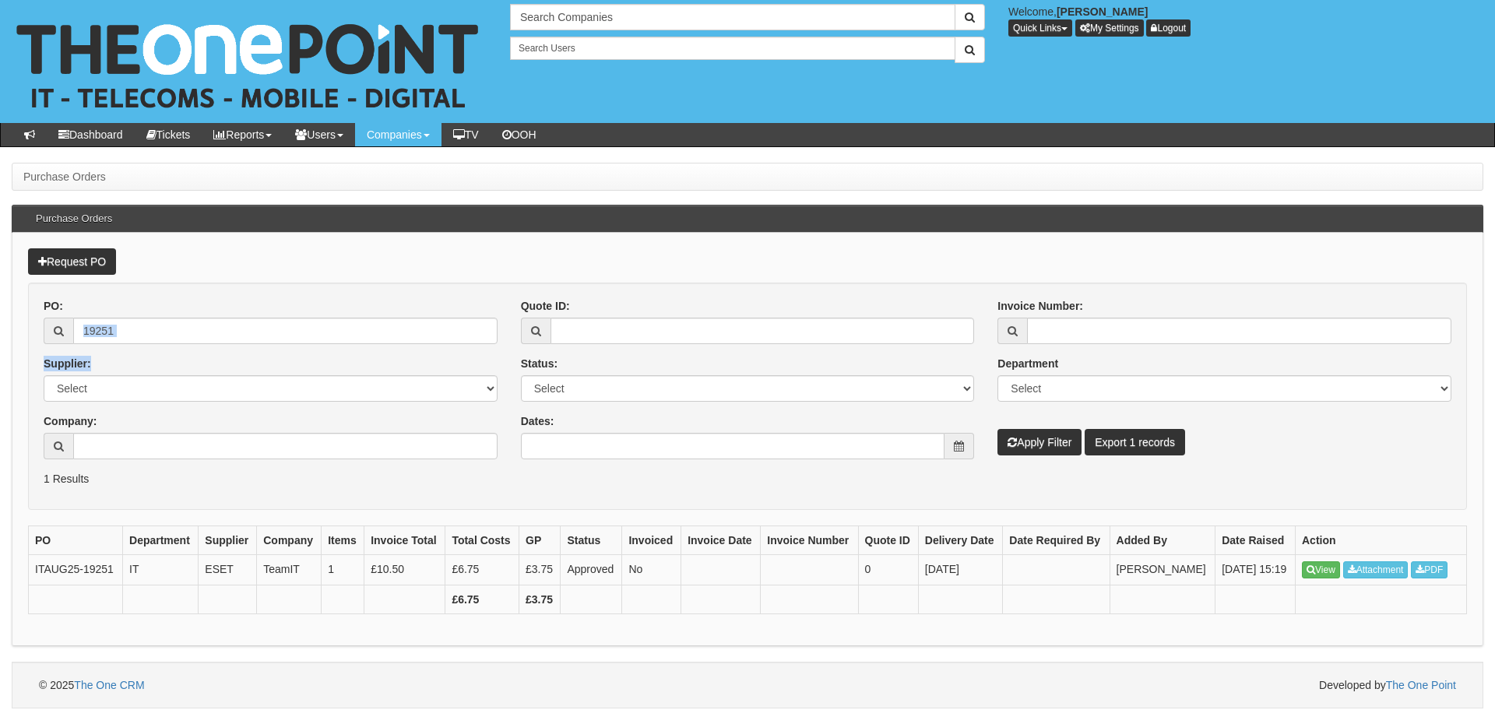
drag, startPoint x: 166, startPoint y: 346, endPoint x: 77, endPoint y: 329, distance: 90.3
click at [77, 329] on div "PO: 19251 Supplier: Select 123 [DOMAIN_NAME] 1Password 3 4Gon [PERSON_NAME] Ele…" at bounding box center [270, 384] width 477 height 173
click at [178, 329] on input "19251" at bounding box center [285, 331] width 424 height 26
click at [1051, 438] on button "Apply Filter" at bounding box center [1040, 442] width 84 height 26
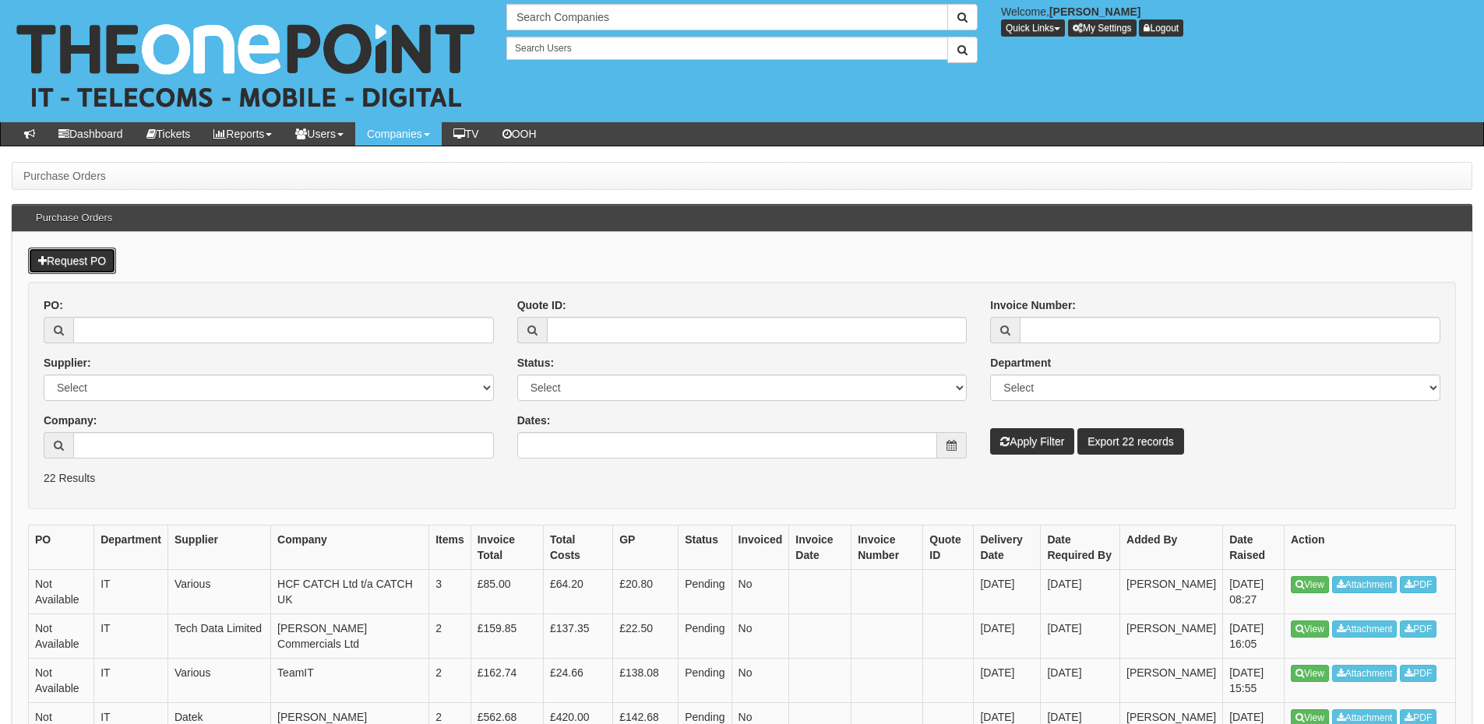
click at [93, 262] on link "Request PO" at bounding box center [72, 261] width 88 height 26
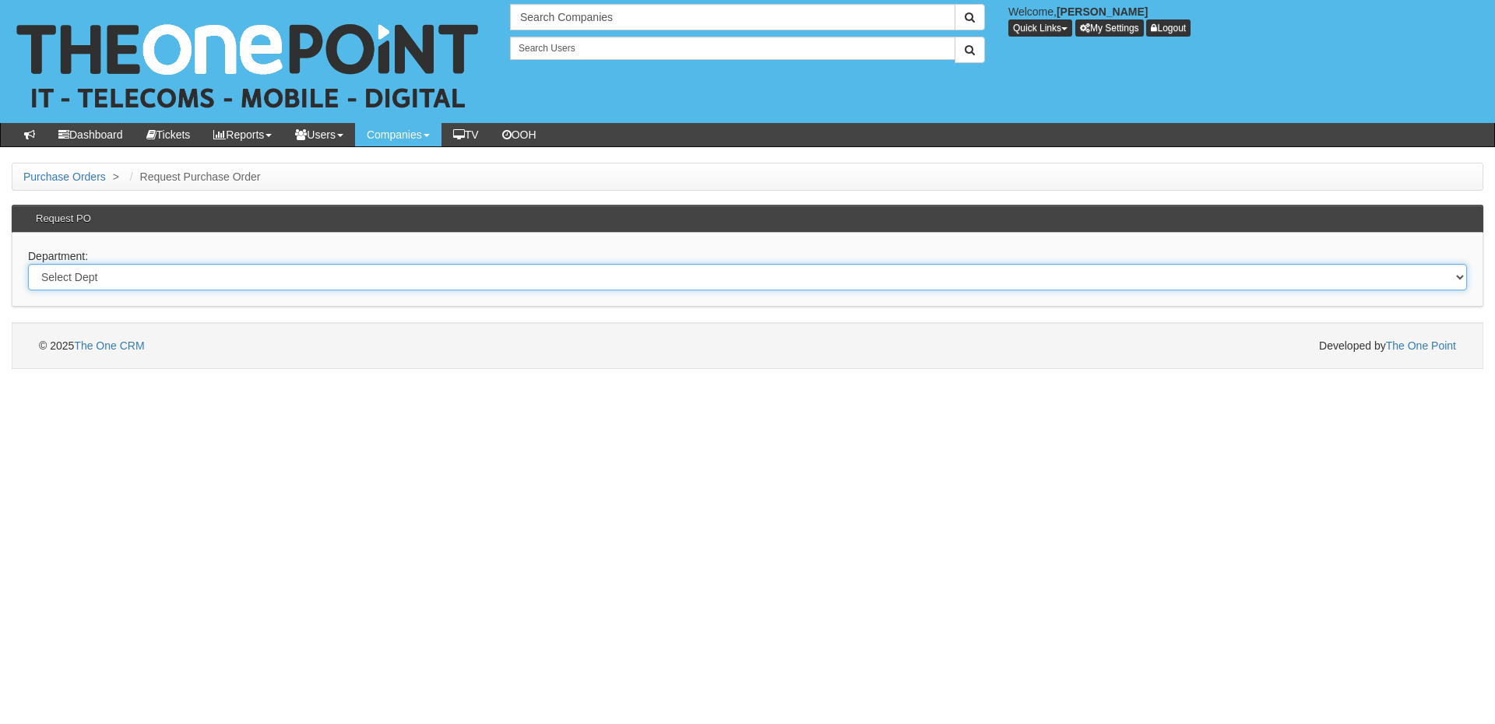
click at [303, 282] on select "Select Dept Digital Internal IT Mobiles Marketing Telecoms" at bounding box center [747, 277] width 1439 height 26
select select "?pipeID=&dept=IT"
click at [28, 264] on select "Select Dept Digital Internal IT Mobiles Marketing Telecoms" at bounding box center [747, 277] width 1439 height 26
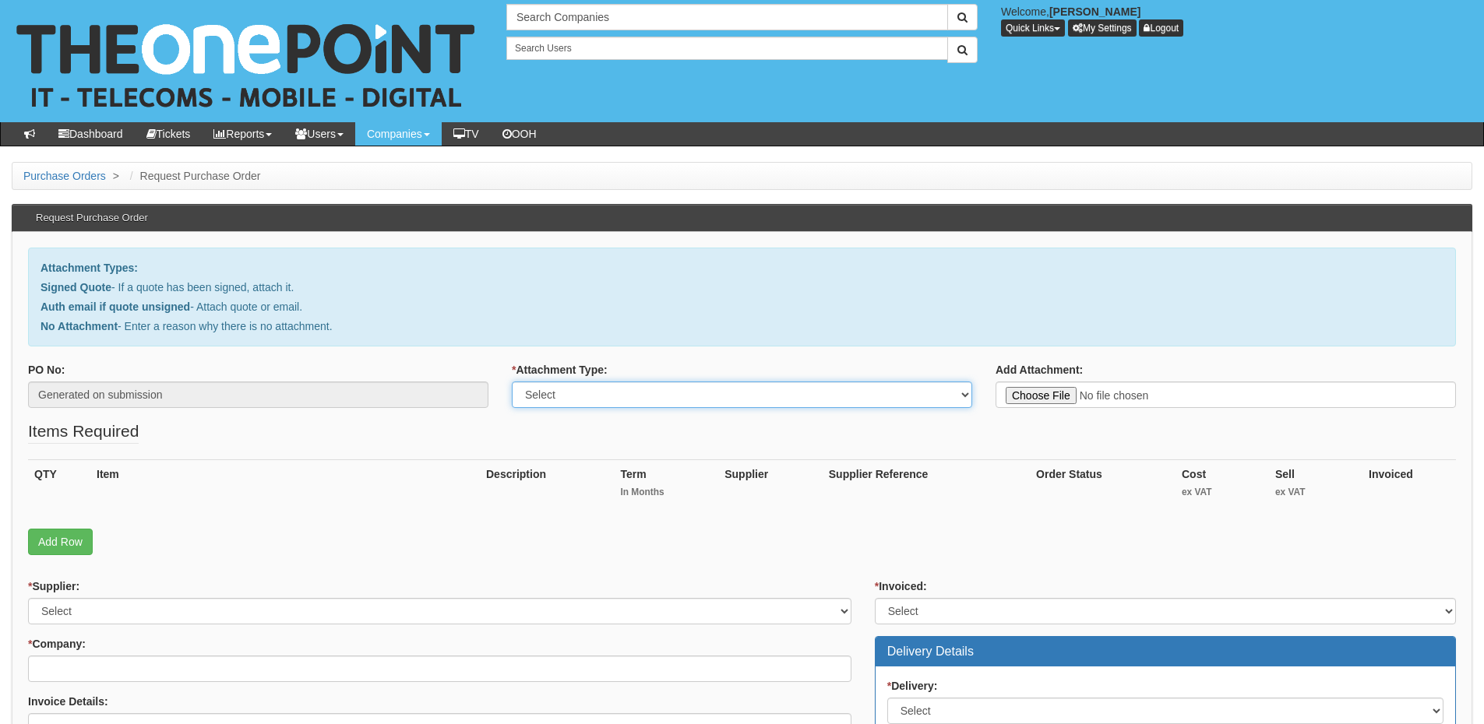
click at [593, 403] on select "Select Signed Quote Auth email with quote if unsigned No Attachment" at bounding box center [742, 395] width 460 height 26
select select "No Attachment"
click at [512, 382] on select "Select Signed Quote Auth email with quote if unsigned No Attachment" at bounding box center [742, 395] width 460 height 26
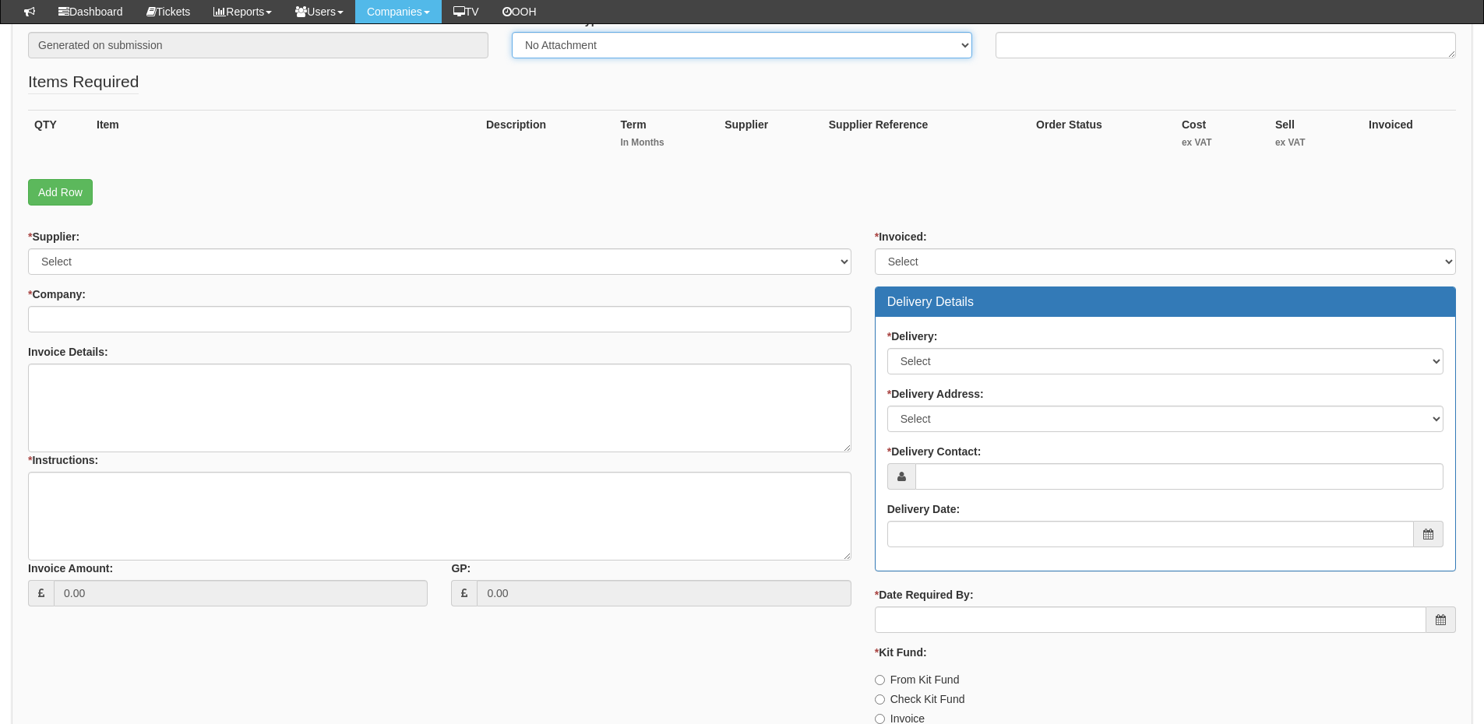
scroll to position [312, 0]
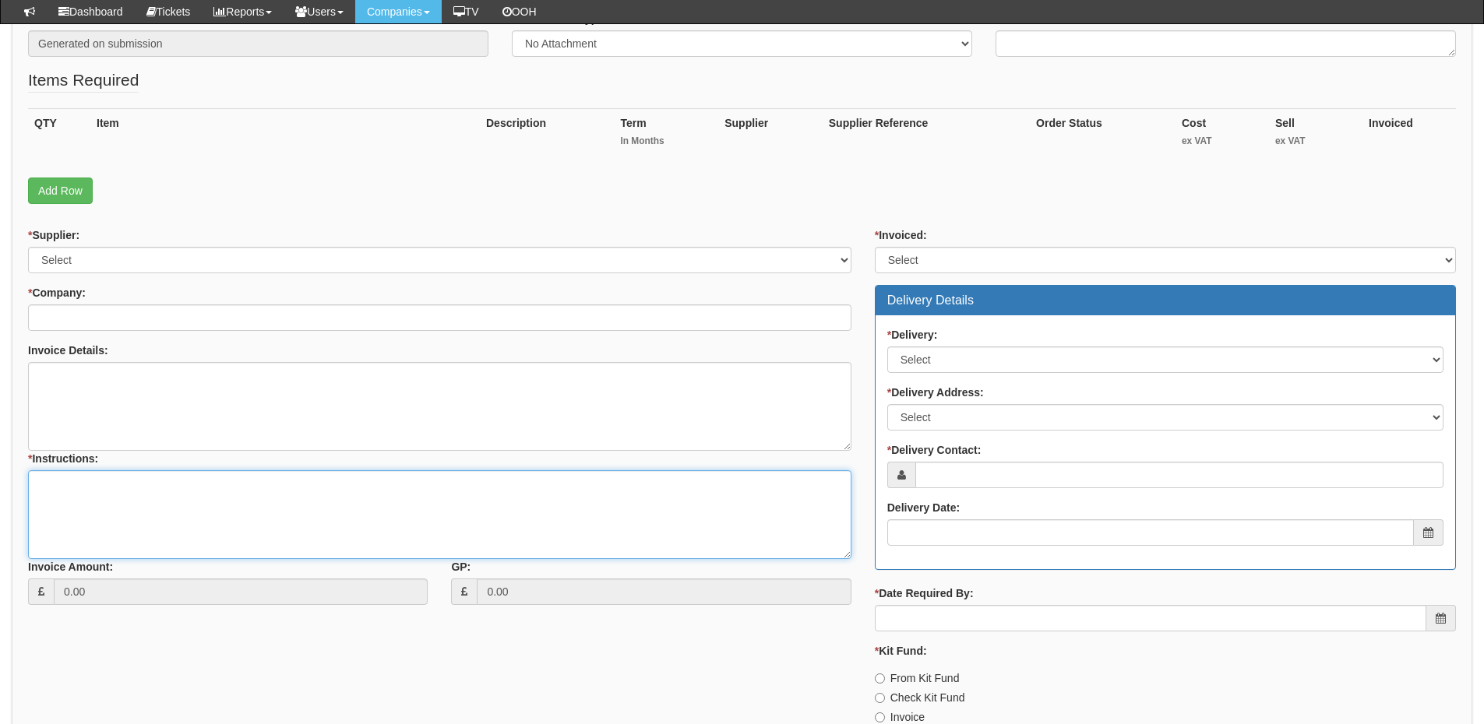
click at [435, 535] on textarea "* Instructions:" at bounding box center [439, 514] width 823 height 89
paste textarea "[URL][DOMAIN_NAME]"
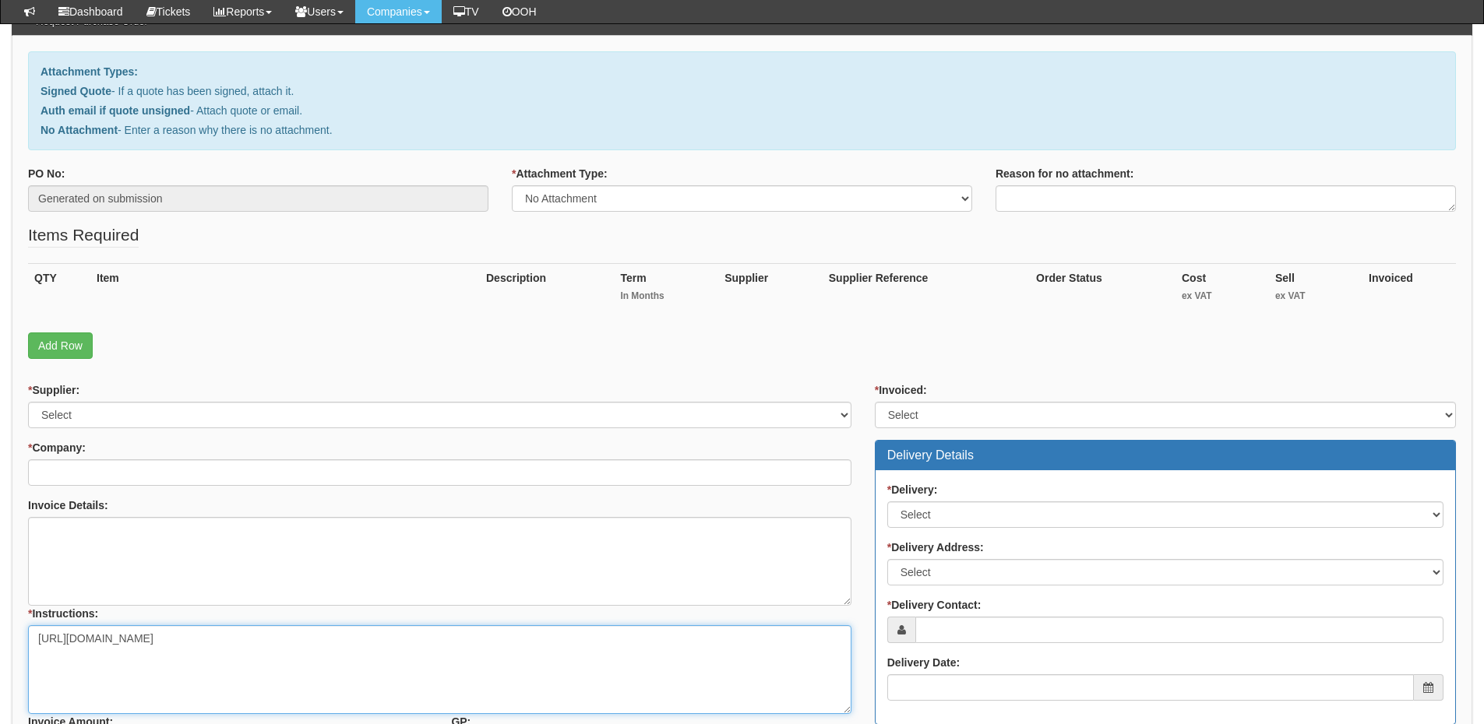
scroll to position [156, 0]
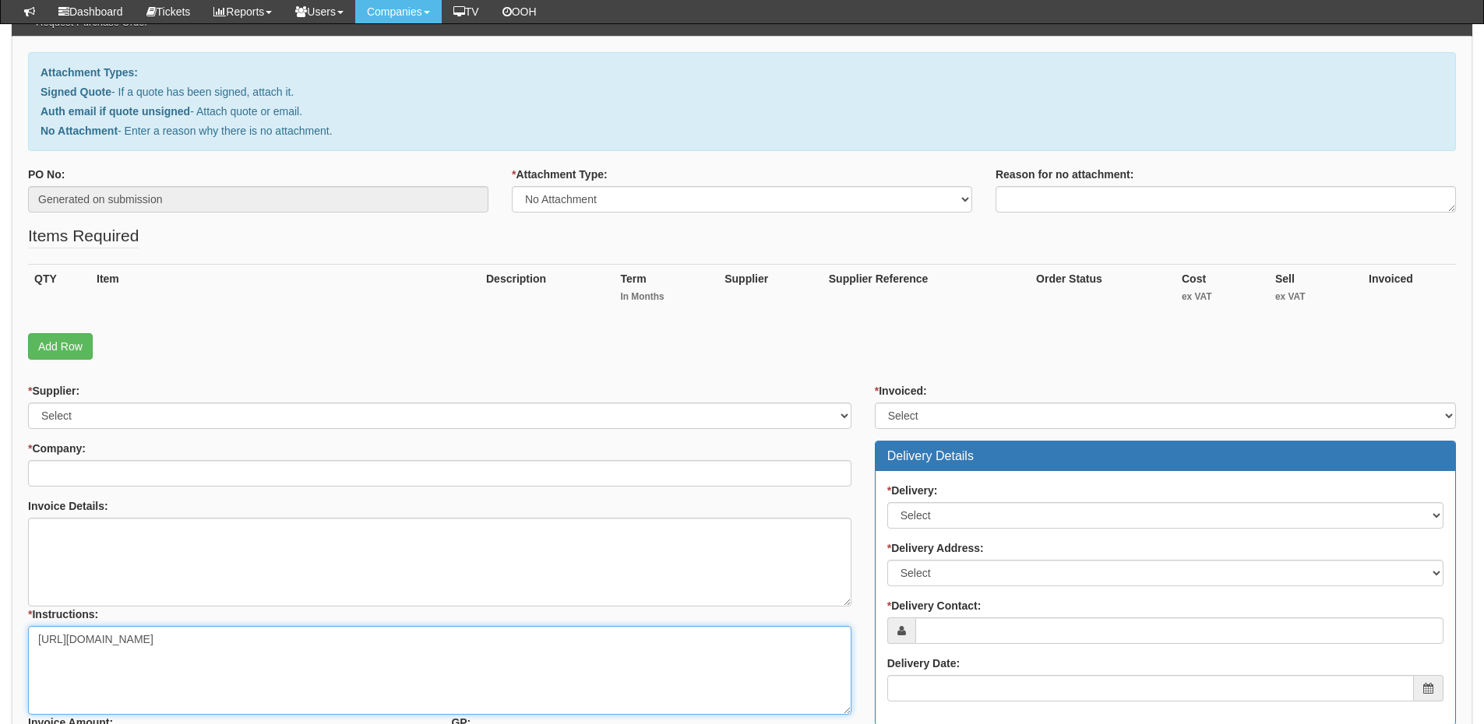
type textarea "[URL][DOMAIN_NAME]"
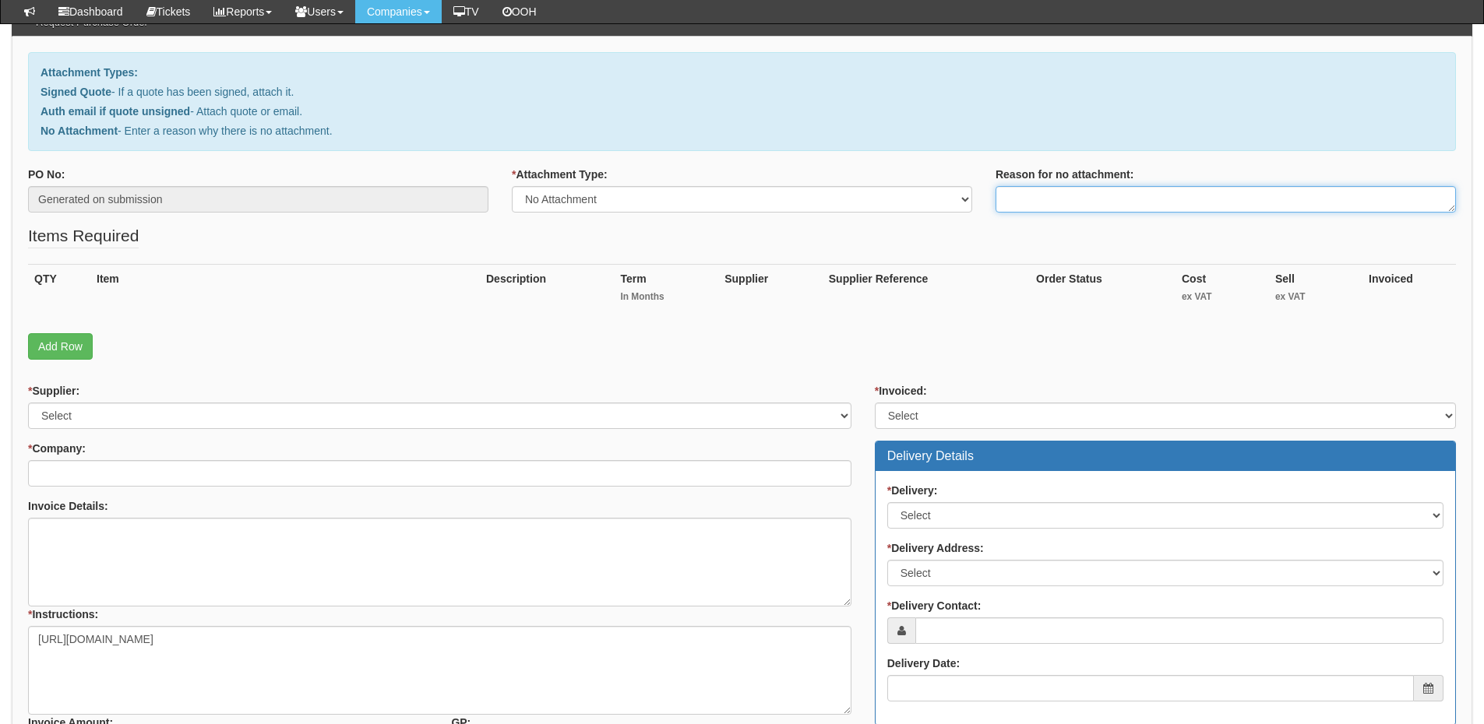
click at [1033, 191] on textarea "Reason for no attachment:" at bounding box center [1225, 199] width 460 height 26
click at [1134, 192] on textarea "Linked to ticket" at bounding box center [1225, 199] width 460 height 26
click at [1145, 200] on textarea "Linked to ticket 412468" at bounding box center [1225, 199] width 460 height 26
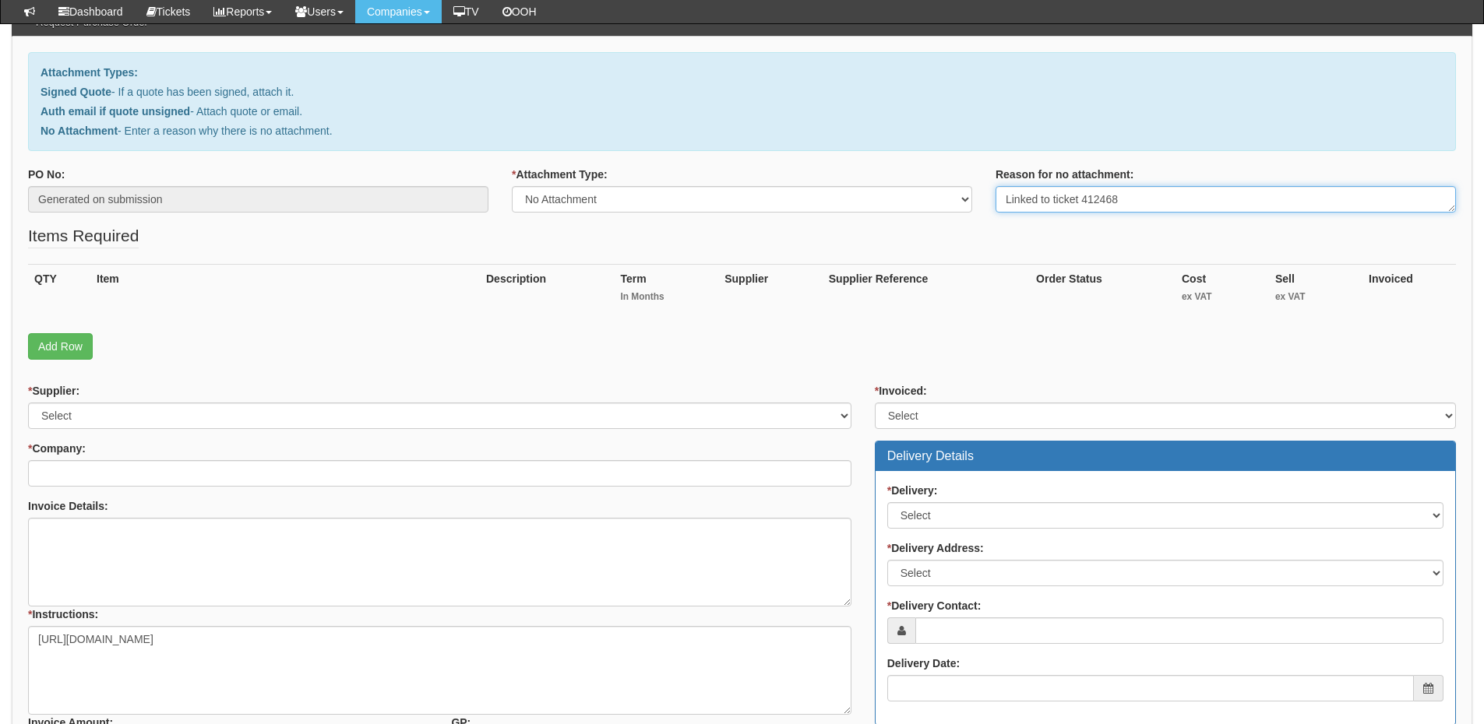
type textarea "Linked to ticket 412468"
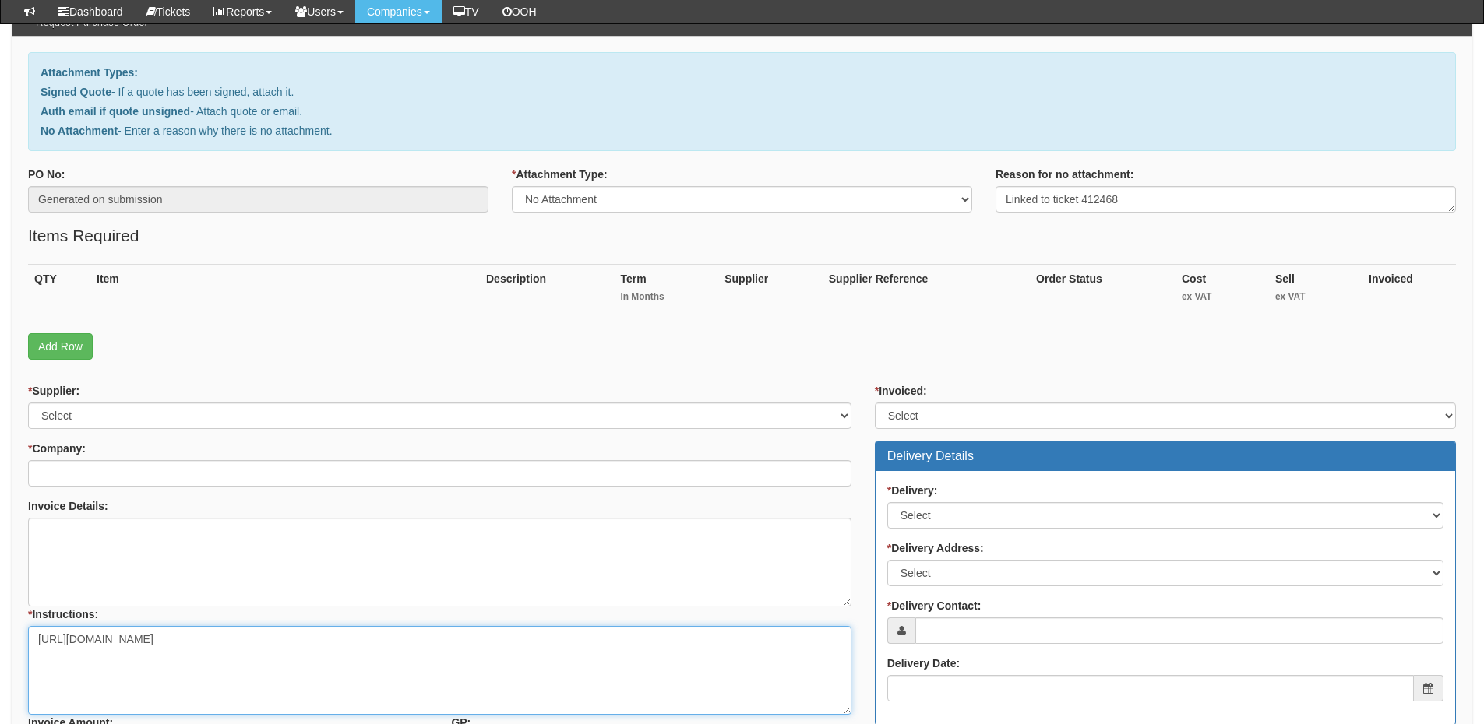
click at [763, 640] on textarea "https://www.amazon.co.uk/dp/B08C4VHQV2/?language=en_GB&cstrackid=4bb10a2b-4b57-…" at bounding box center [439, 670] width 823 height 89
paste textarea "Linked to ticket 412468"
type textarea "https://www.amazon.co.uk/dp/B08C4VHQV2/?language=en_GB&cstrackid=4bb10a2b-4b57-…"
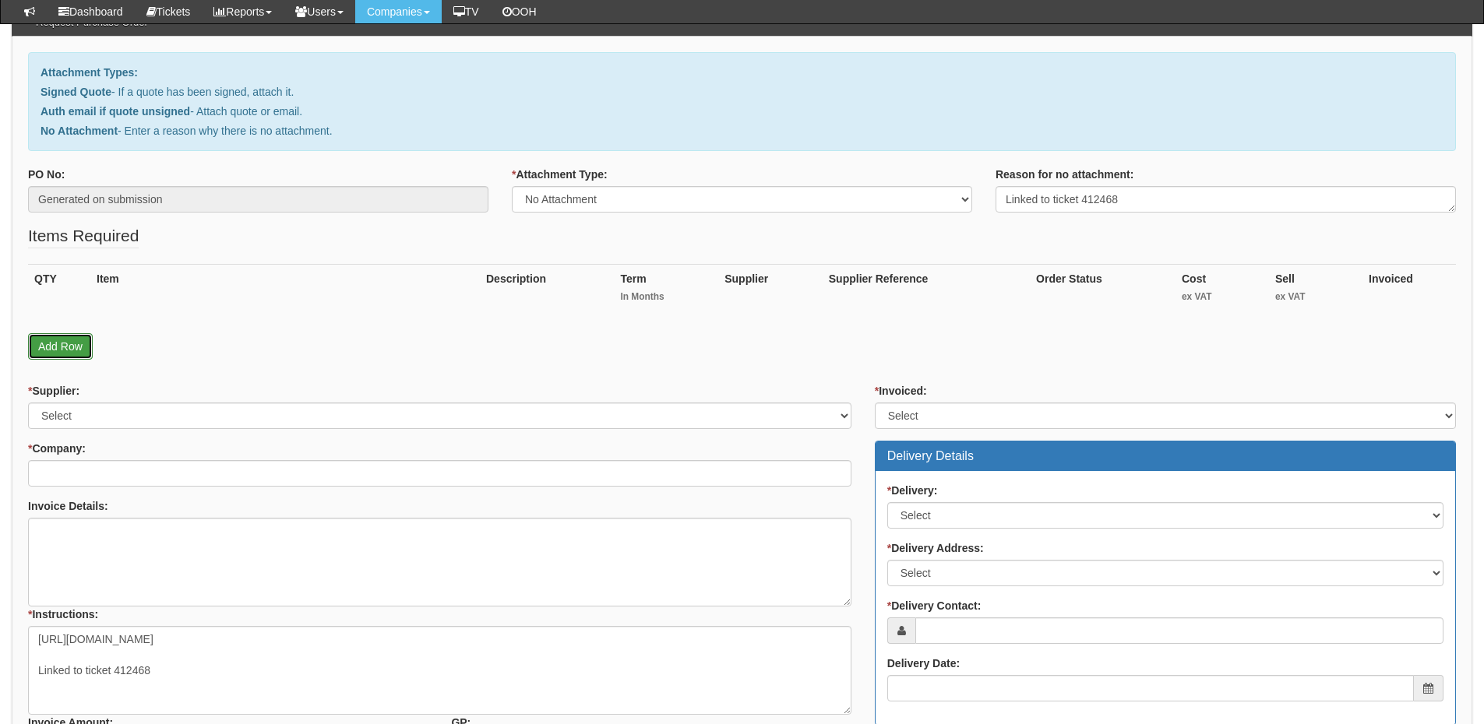
click at [60, 336] on link "Add Row" at bounding box center [60, 346] width 65 height 26
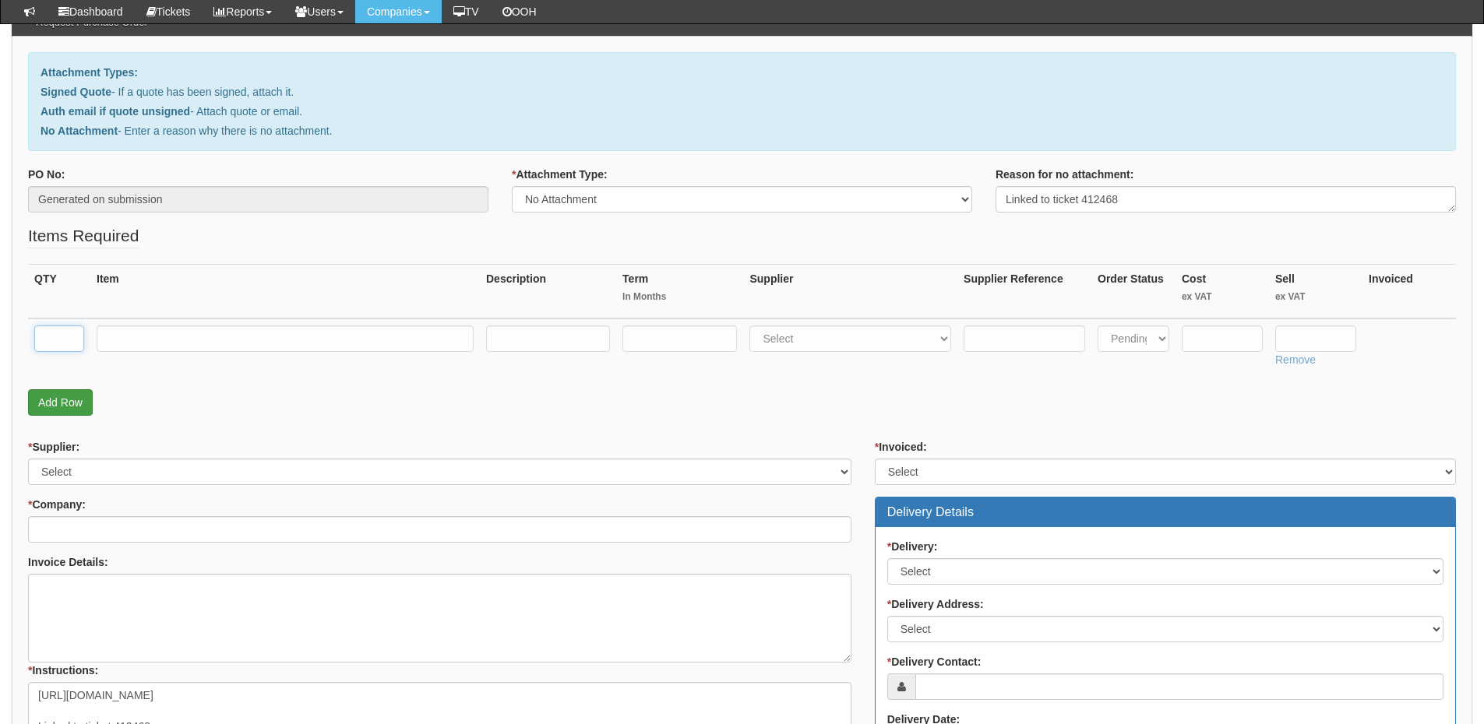
click at [60, 336] on input "text" at bounding box center [59, 339] width 50 height 26
type input "1"
click at [53, 389] on link "Add Row" at bounding box center [60, 402] width 65 height 26
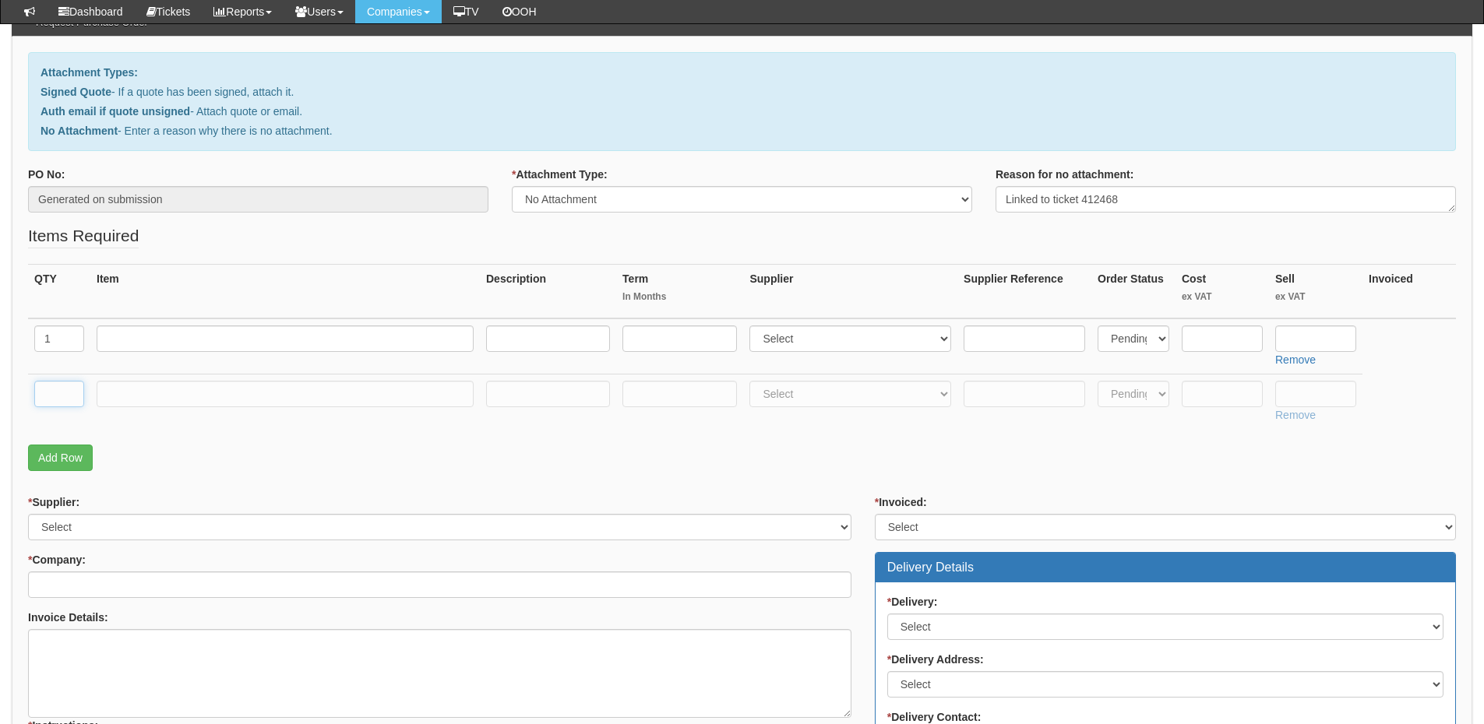
click at [58, 396] on input "text" at bounding box center [59, 394] width 50 height 26
type input "1"
click at [1234, 333] on input "text" at bounding box center [1221, 339] width 81 height 26
type input "27.97"
click at [1303, 342] on input "text" at bounding box center [1315, 339] width 81 height 26
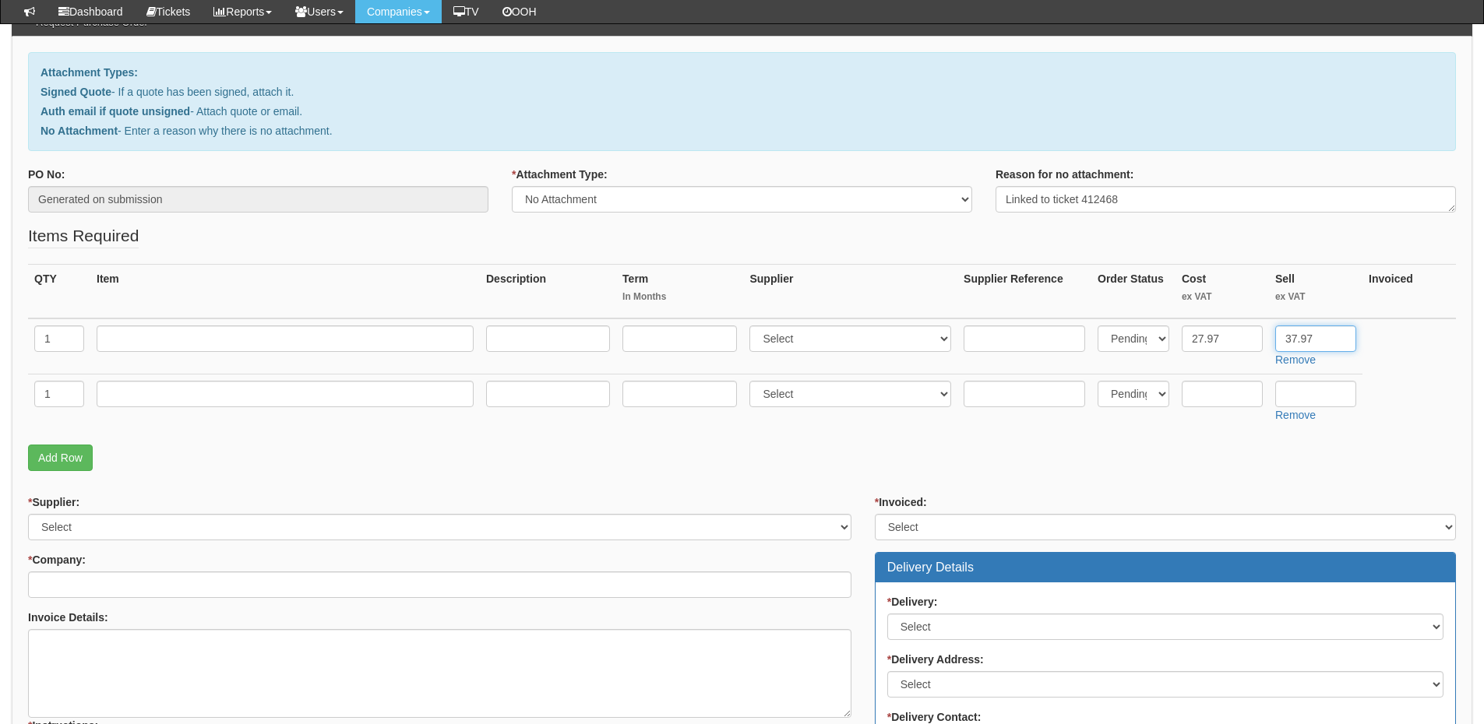
type input "37.97"
click at [180, 396] on input "text" at bounding box center [285, 394] width 377 height 26
type input "Delivery"
click at [1307, 390] on input "text" at bounding box center [1315, 394] width 81 height 26
type input "12.50"
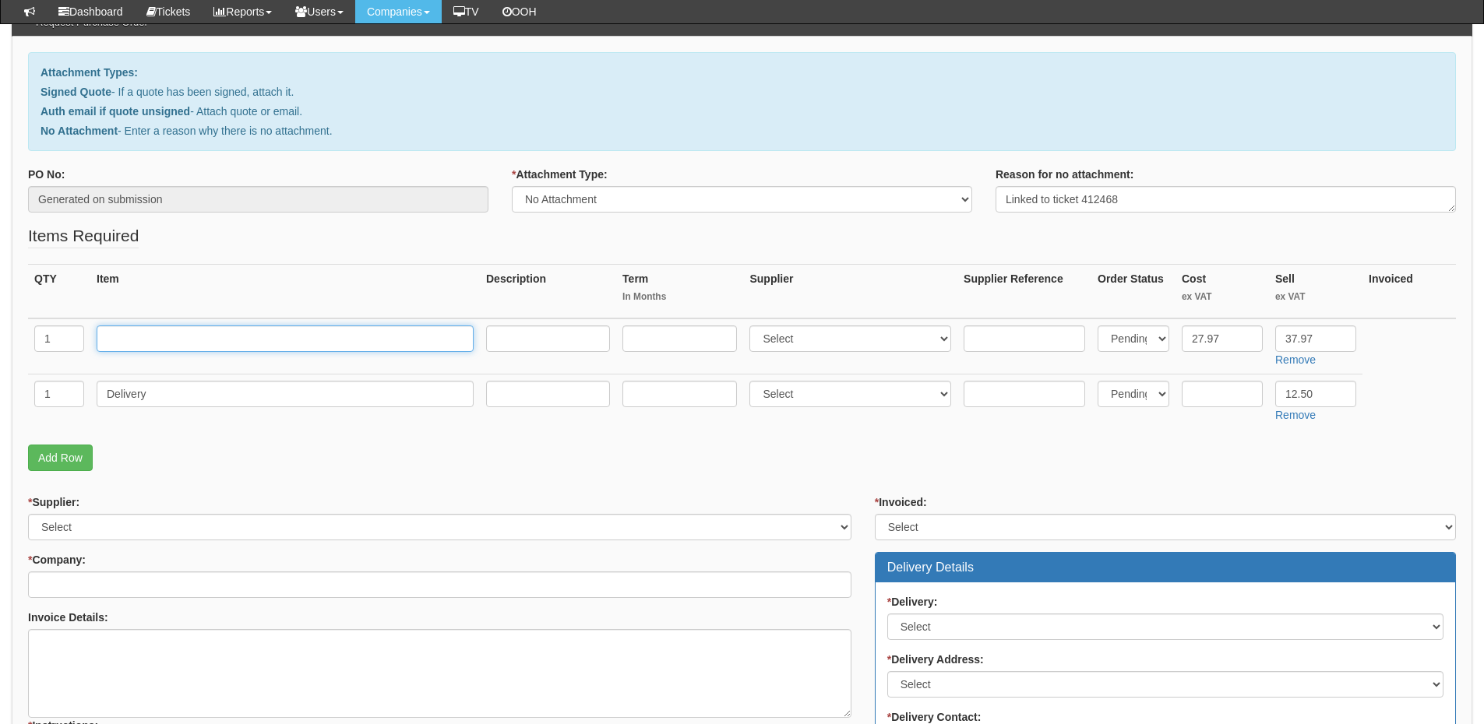
click at [165, 336] on input "text" at bounding box center [285, 339] width 377 height 26
type input "8GB RAM"
click at [797, 340] on select "Select 123 REG.co.uk 1Password 3 4Gon AA Jones Electric Ltd Abzorb Access Group…" at bounding box center [850, 339] width 202 height 26
click at [801, 340] on select "Select 123 REG.co.uk 1Password 3 4Gon AA Jones Electric Ltd Abzorb Access Group…" at bounding box center [850, 339] width 202 height 26
select select "13"
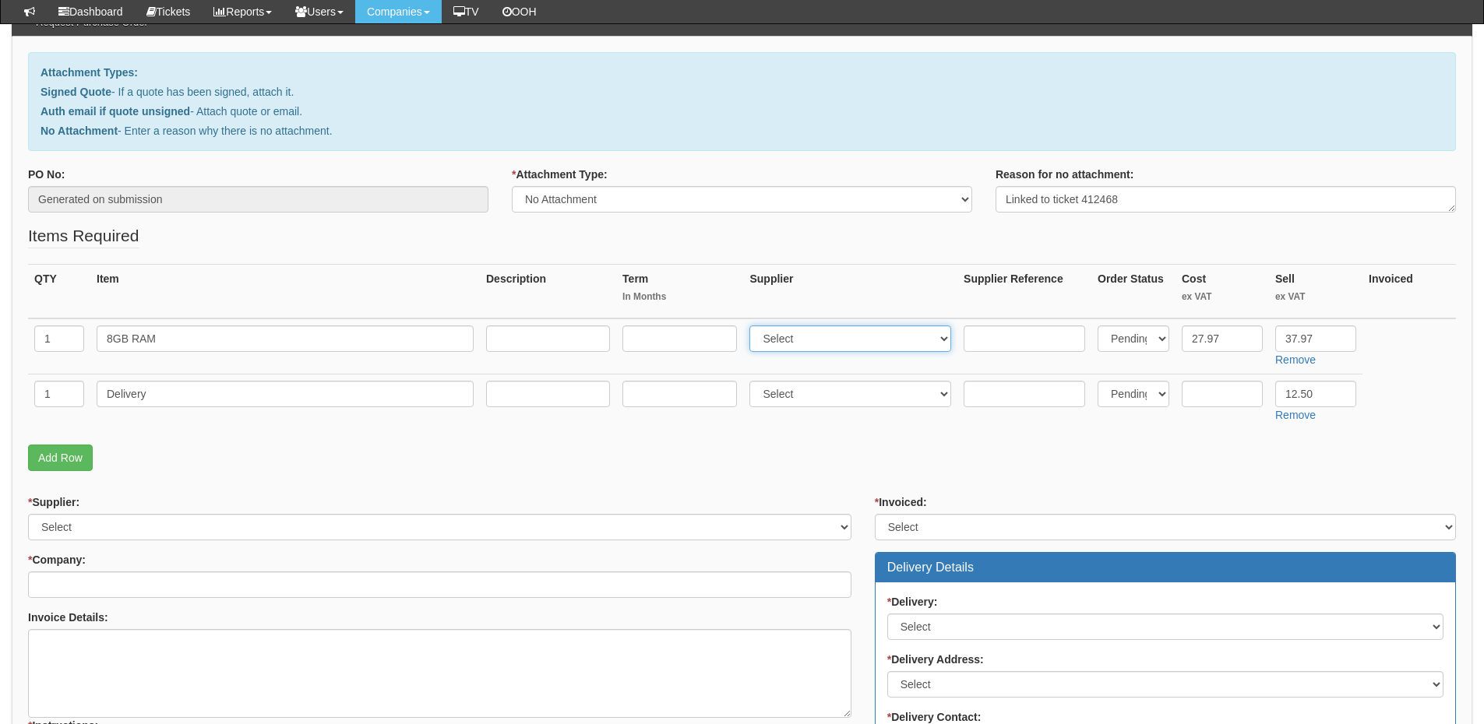
click at [753, 326] on select "Select 123 REG.co.uk 1Password 3 4Gon AA Jones Electric Ltd Abzorb Access Group…" at bounding box center [850, 339] width 202 height 26
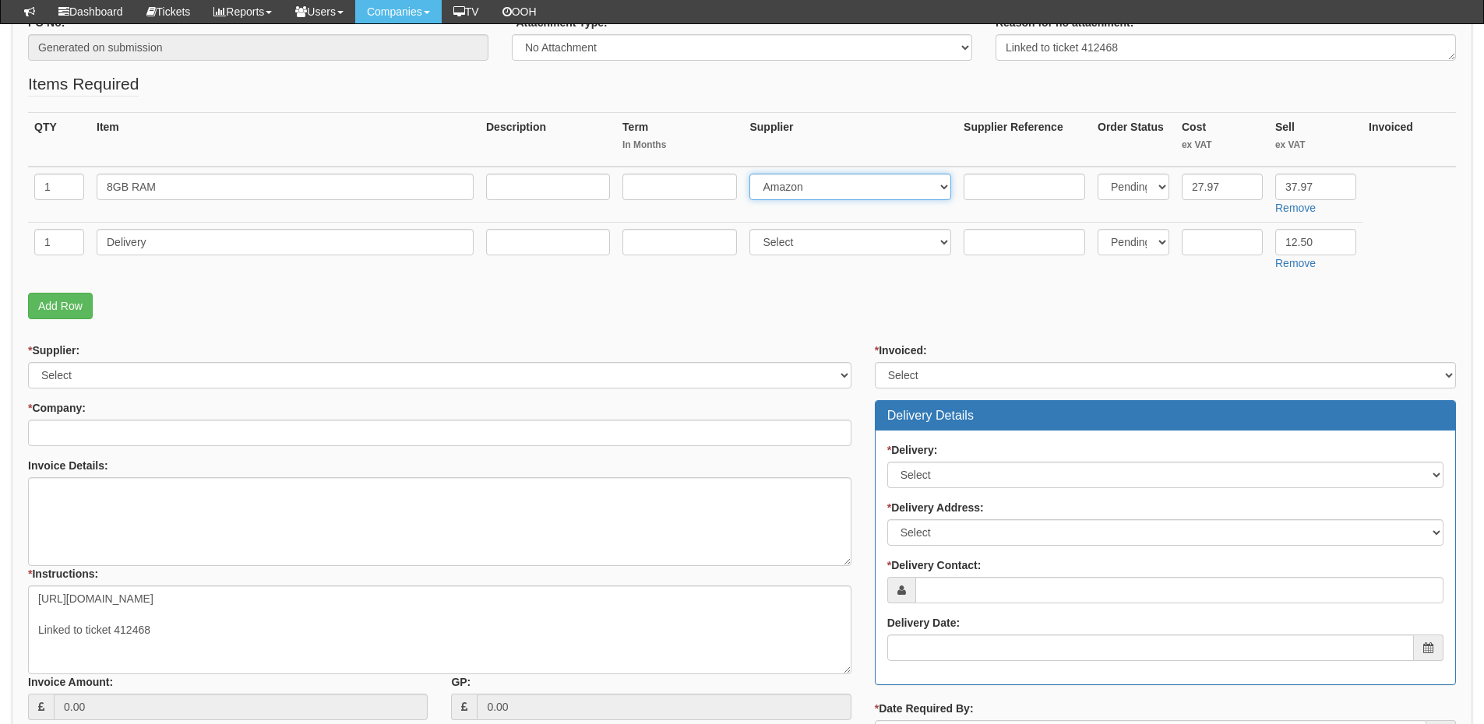
scroll to position [312, 0]
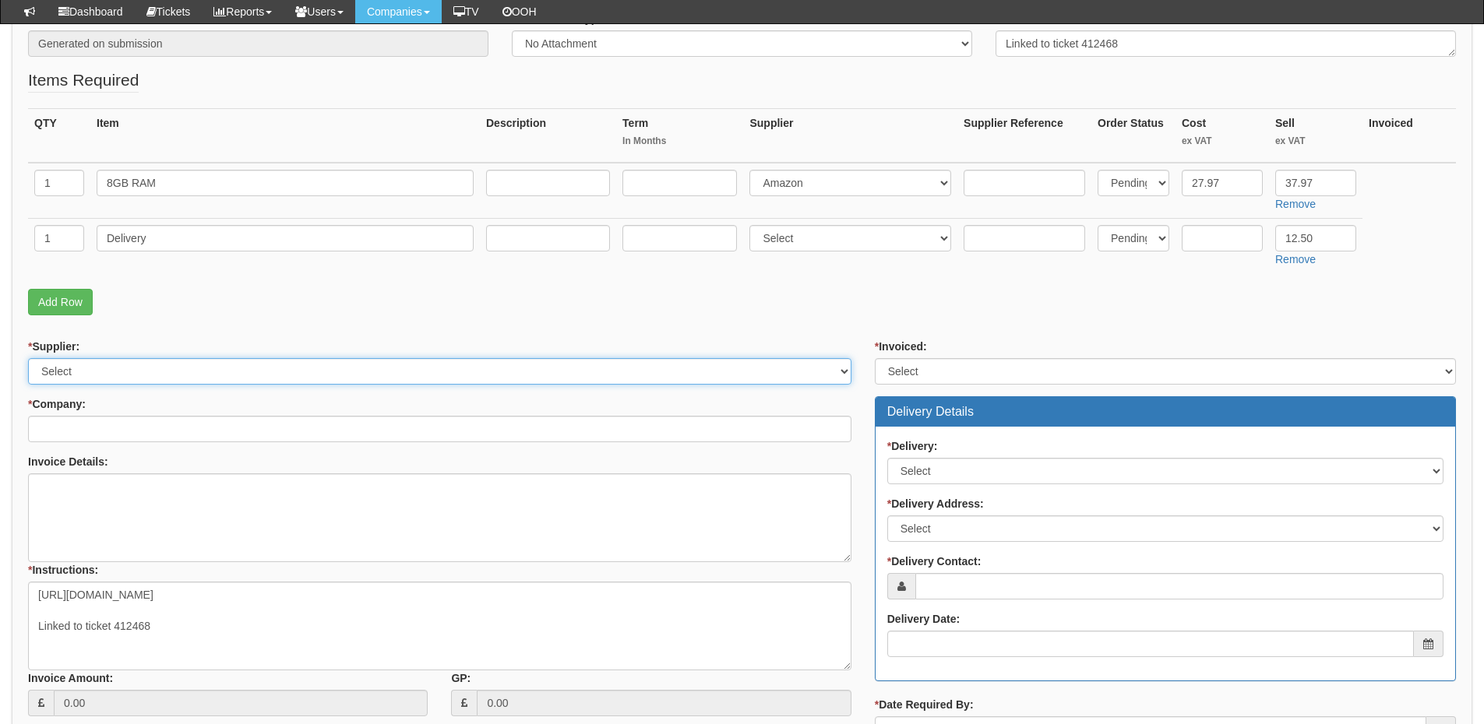
click at [186, 380] on select "Select 123 REG.co.uk 1Password 3 4Gon AA Jones Electric Ltd Abzorb Access Group…" at bounding box center [439, 371] width 823 height 26
select select "13"
click at [28, 358] on select "Select 123 REG.co.uk 1Password 3 4Gon AA Jones Electric Ltd Abzorb Access Group…" at bounding box center [439, 371] width 823 height 26
click at [171, 423] on input "* Company:" at bounding box center [439, 429] width 823 height 26
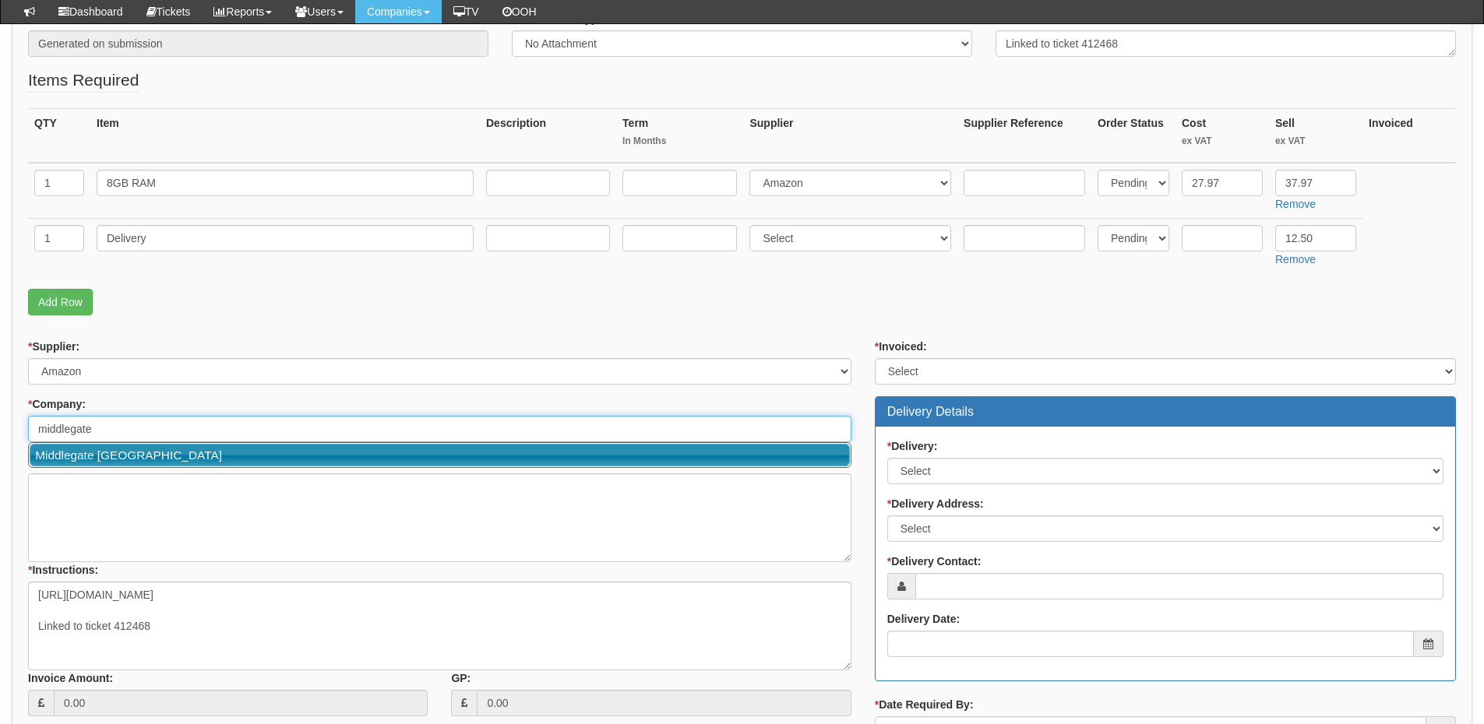
click at [158, 452] on link "Middlegate [GEOGRAPHIC_DATA]" at bounding box center [440, 455] width 820 height 23
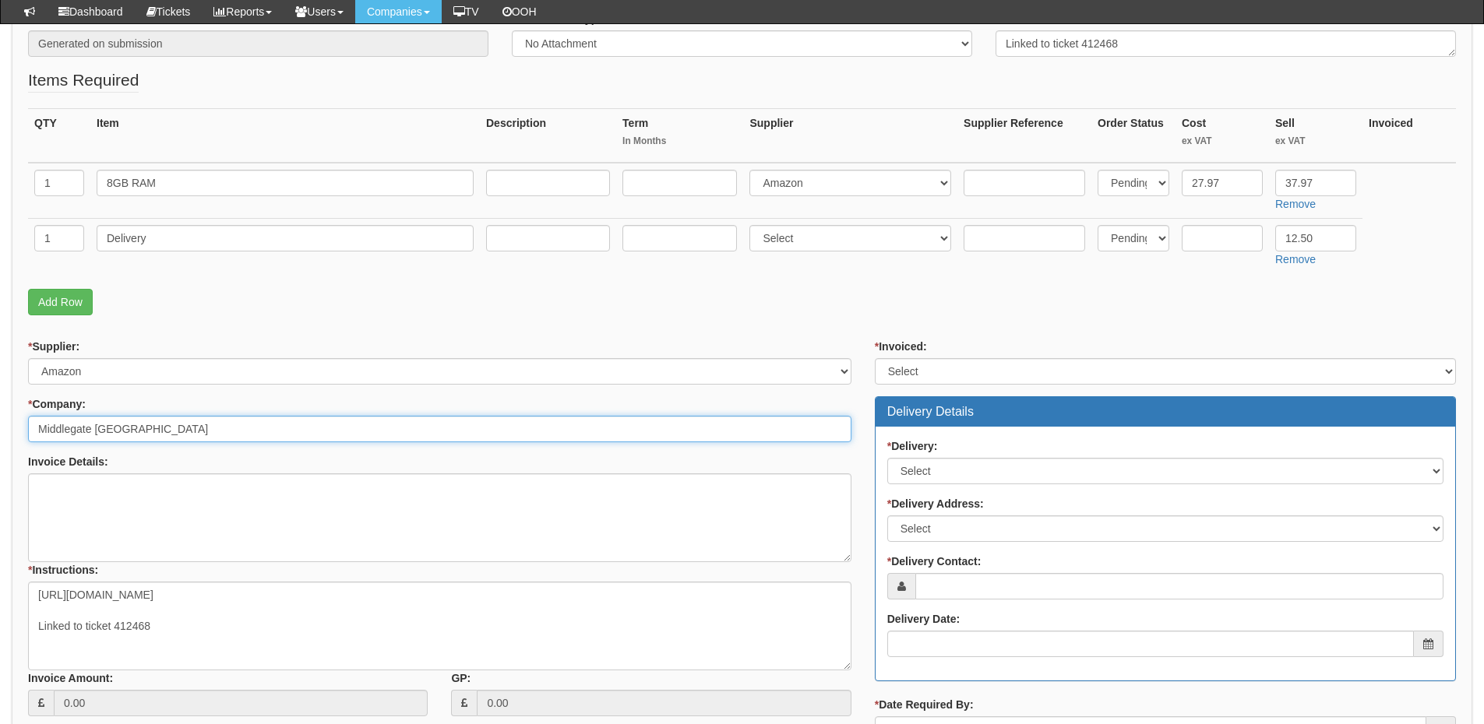
type input "Middlegate [GEOGRAPHIC_DATA]"
drag, startPoint x: 979, startPoint y: 364, endPoint x: 974, endPoint y: 383, distance: 20.2
click at [979, 364] on select "Select Yes No N/A STB (part of order)" at bounding box center [1165, 371] width 581 height 26
select select "2"
click at [875, 358] on select "Select Yes No N/A STB (part of order)" at bounding box center [1165, 371] width 581 height 26
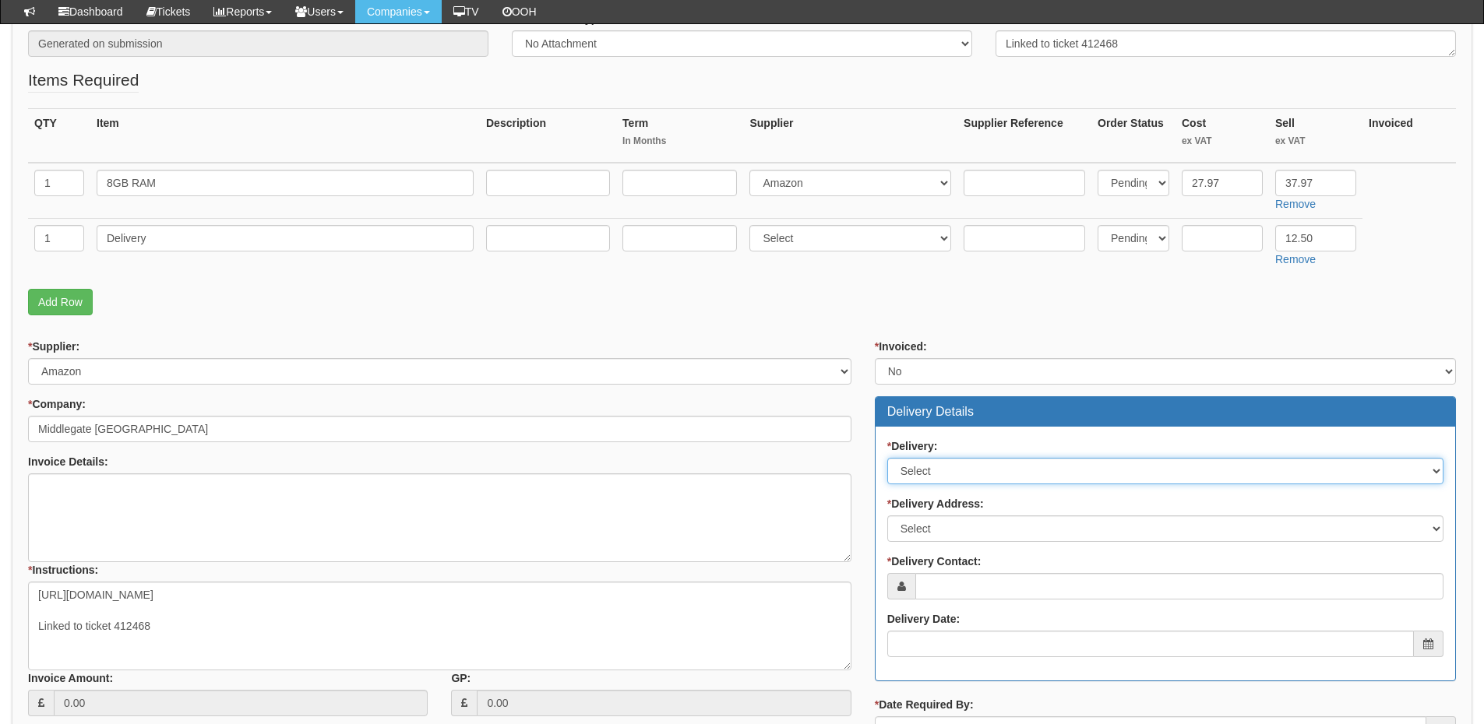
click at [953, 468] on select "Select No Not Applicable Yes" at bounding box center [1165, 471] width 556 height 26
select select "1"
click at [887, 458] on select "Select No Not Applicable Yes" at bounding box center [1165, 471] width 556 height 26
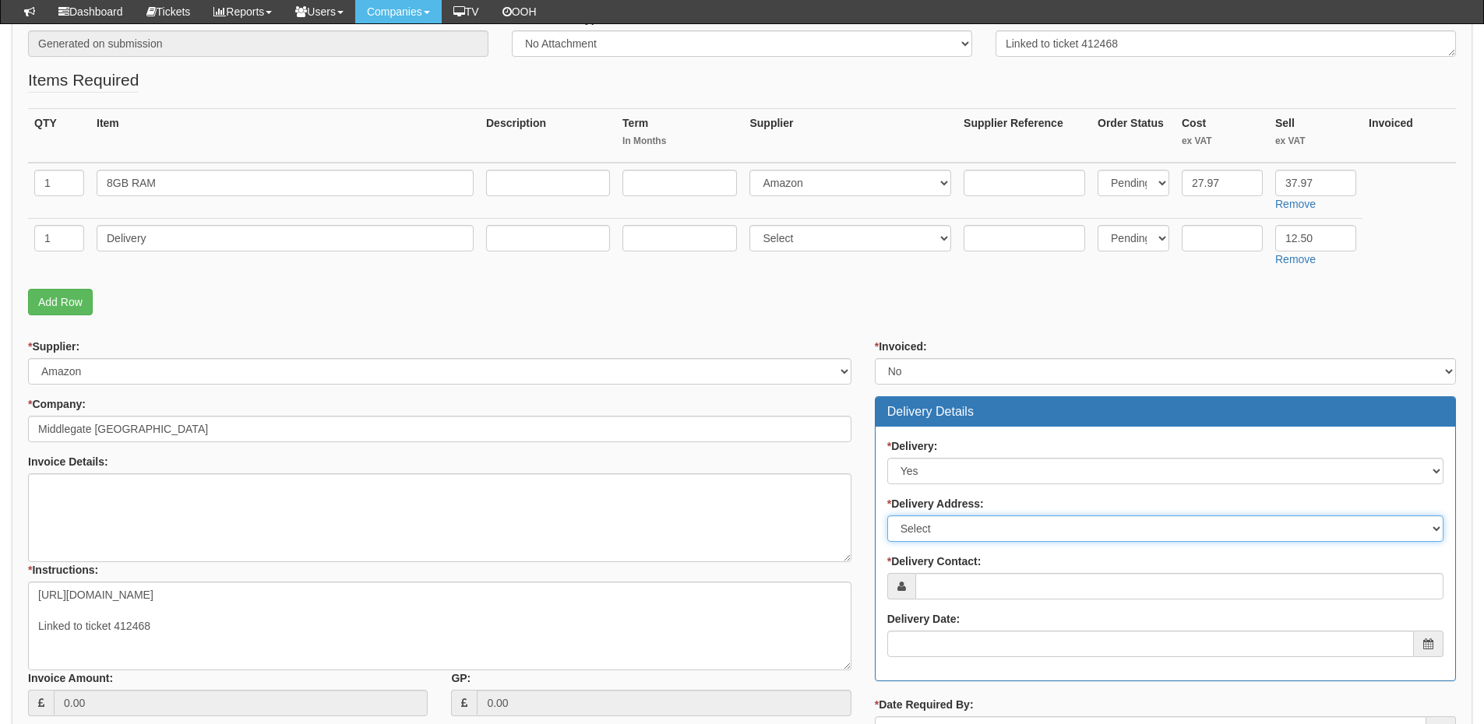
click at [944, 537] on select "Select Not Applicable Main Address - HU9 5LW Other" at bounding box center [1165, 529] width 556 height 26
select select "other"
click at [887, 516] on select "Select Not Applicable Main Address - HU9 5LW Other" at bounding box center [1165, 529] width 556 height 26
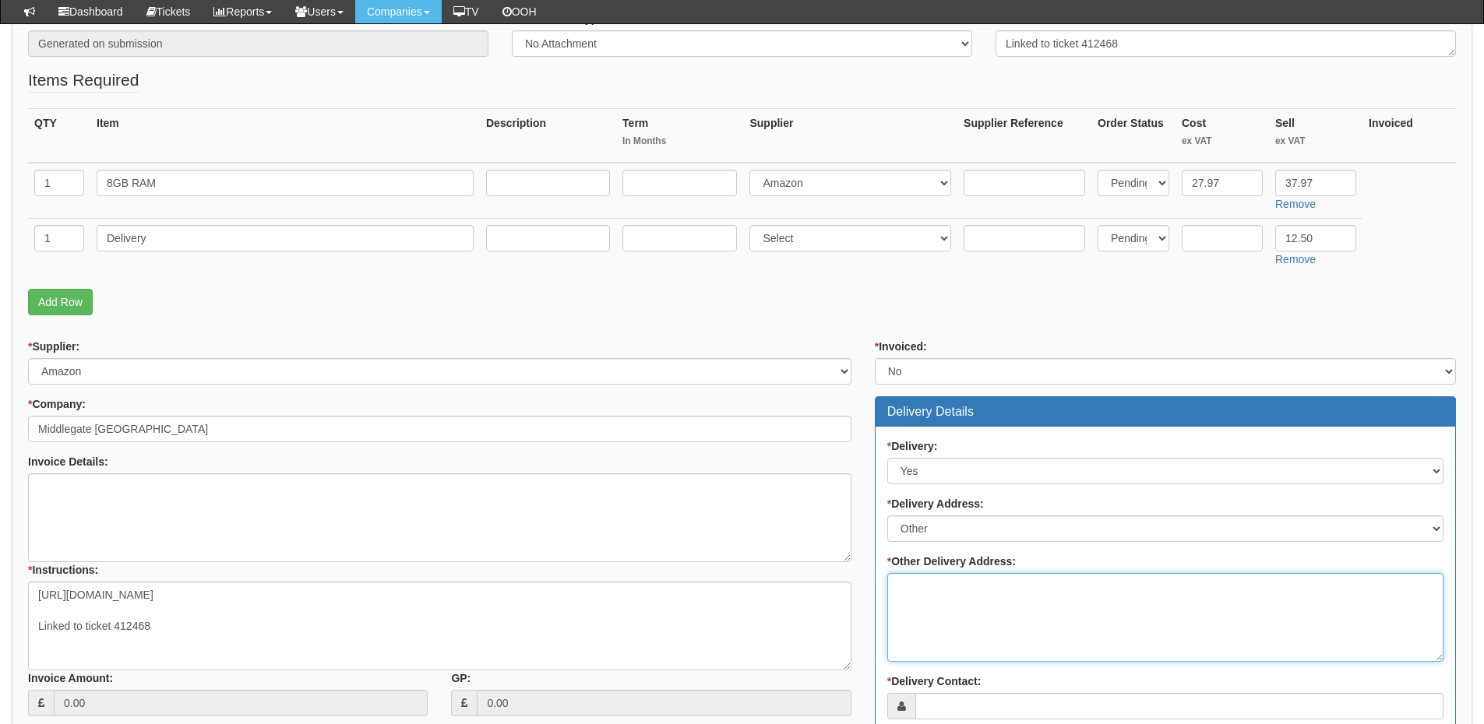
click at [942, 598] on textarea "* Other Delivery Address:" at bounding box center [1165, 617] width 556 height 89
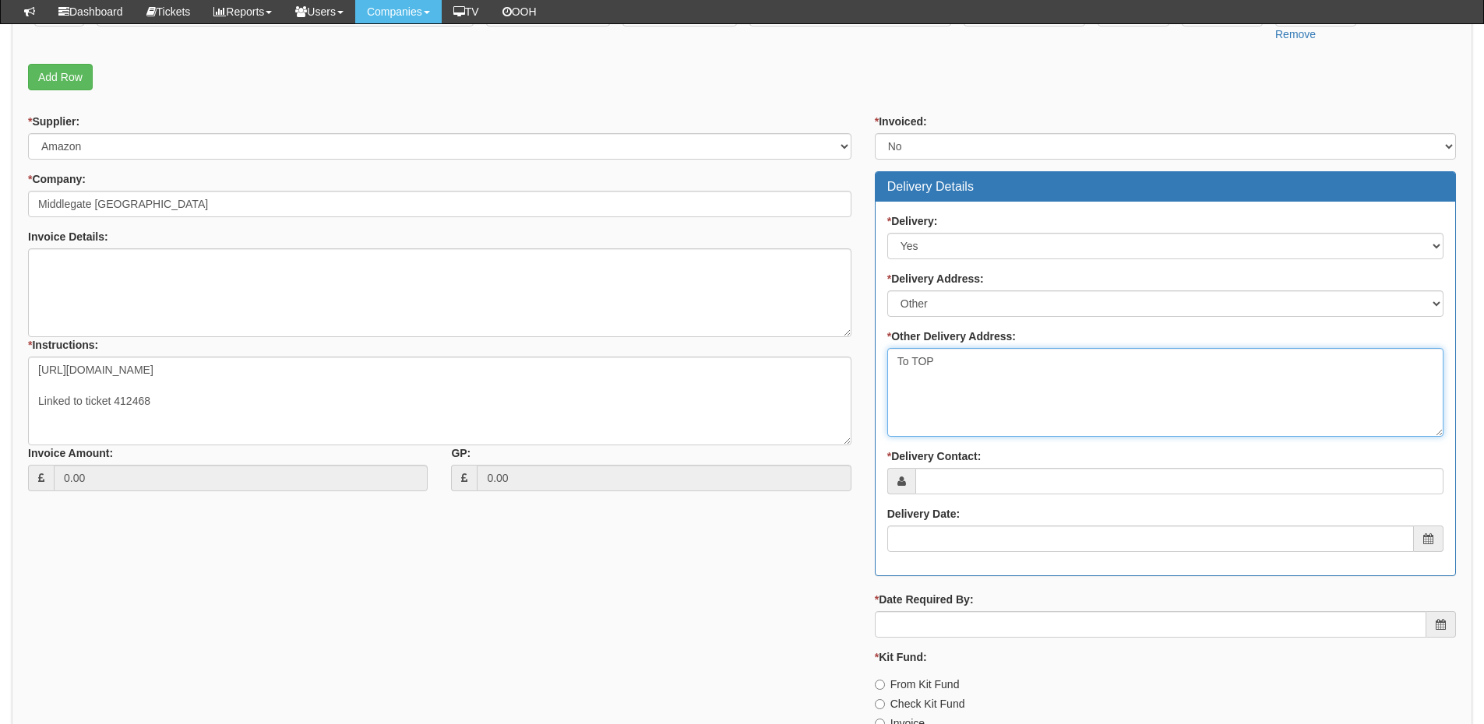
scroll to position [545, 0]
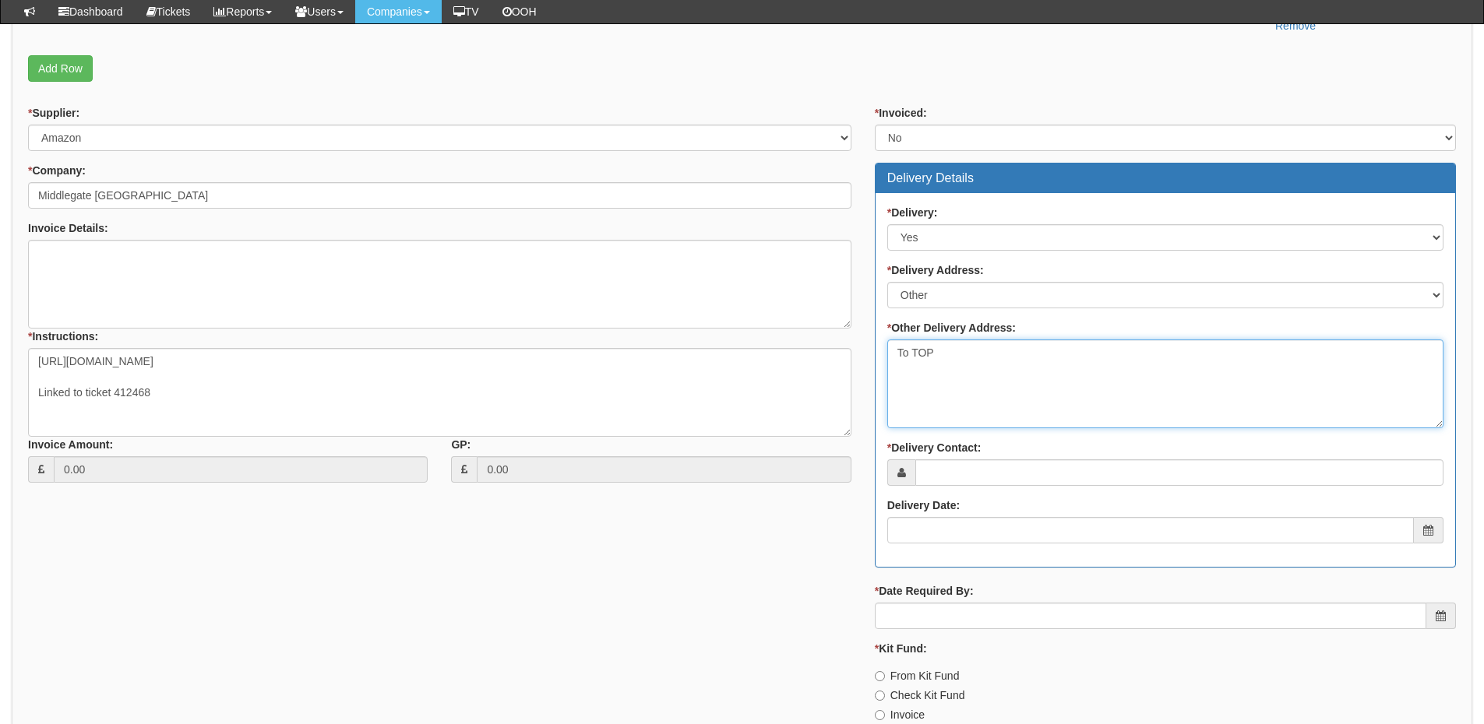
type textarea "To TOP"
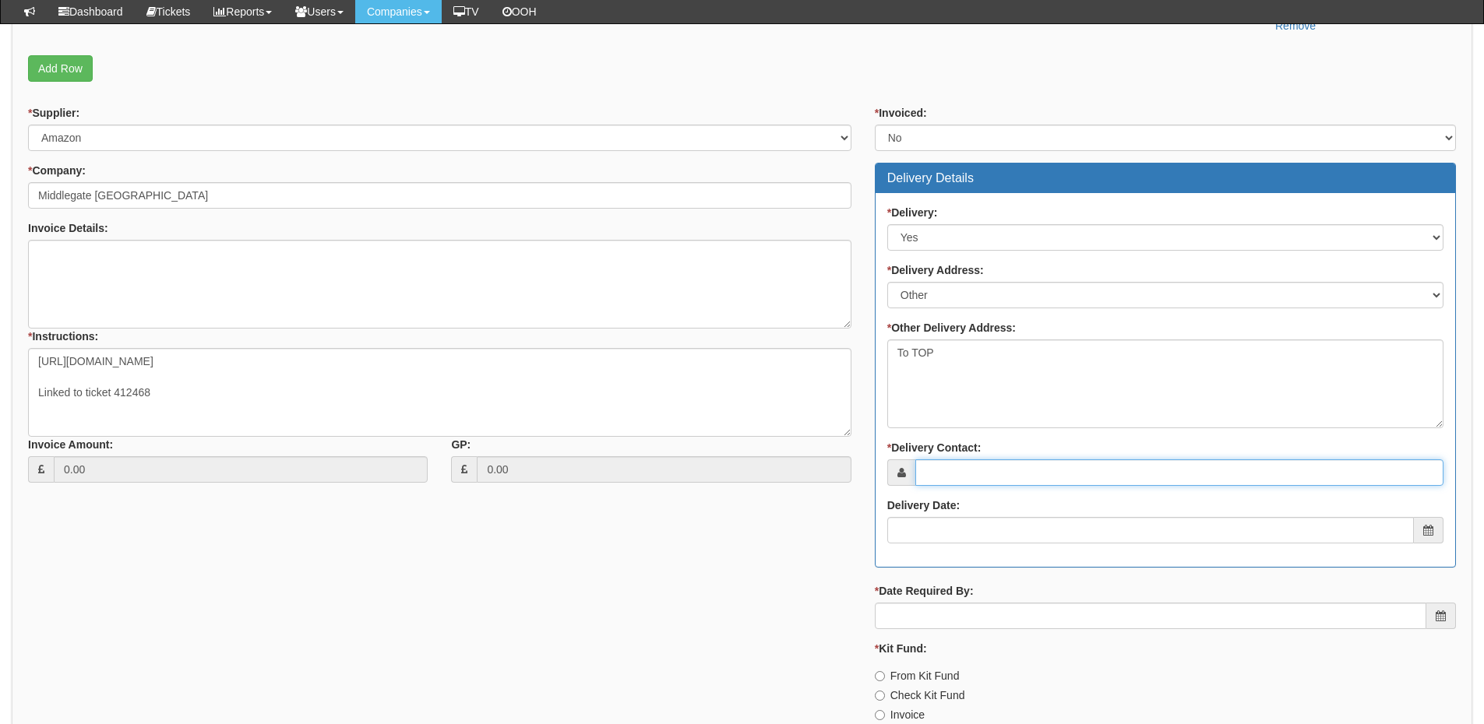
click at [963, 474] on input "* Delivery Contact:" at bounding box center [1179, 473] width 528 height 26
type input "[PERSON_NAME]"
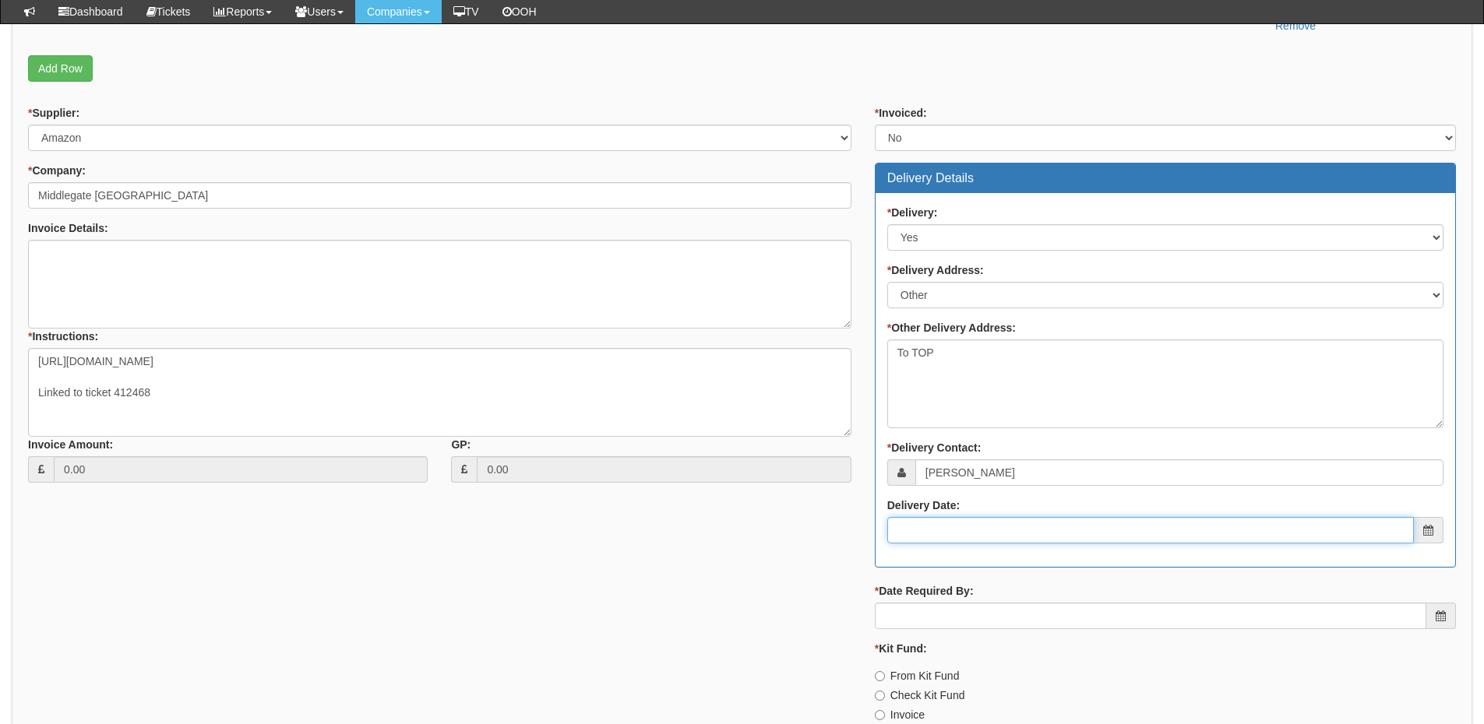
click at [967, 523] on input "Delivery Date:" at bounding box center [1150, 530] width 526 height 26
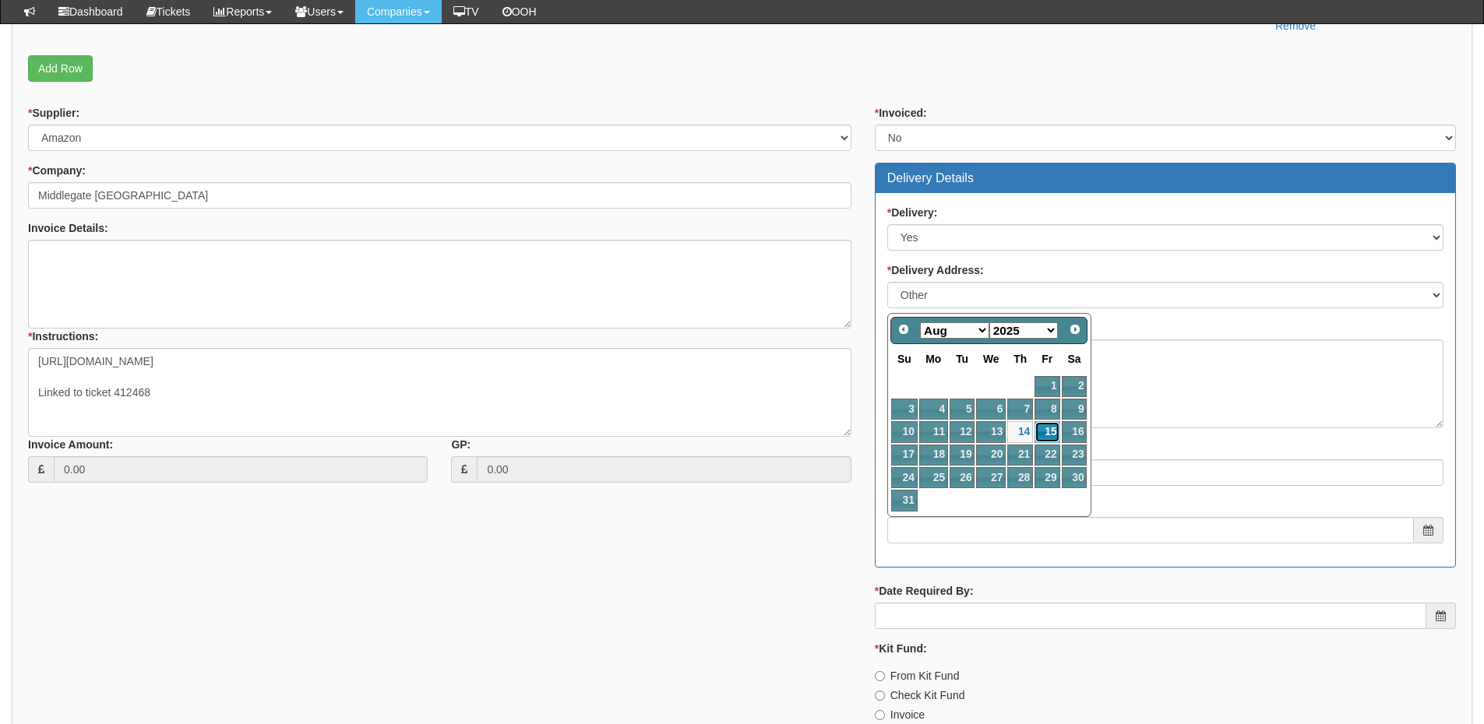
drag, startPoint x: 1052, startPoint y: 431, endPoint x: 1049, endPoint y: 451, distance: 19.7
click at [1052, 431] on link "15" at bounding box center [1046, 431] width 25 height 21
type input "2025-08-15"
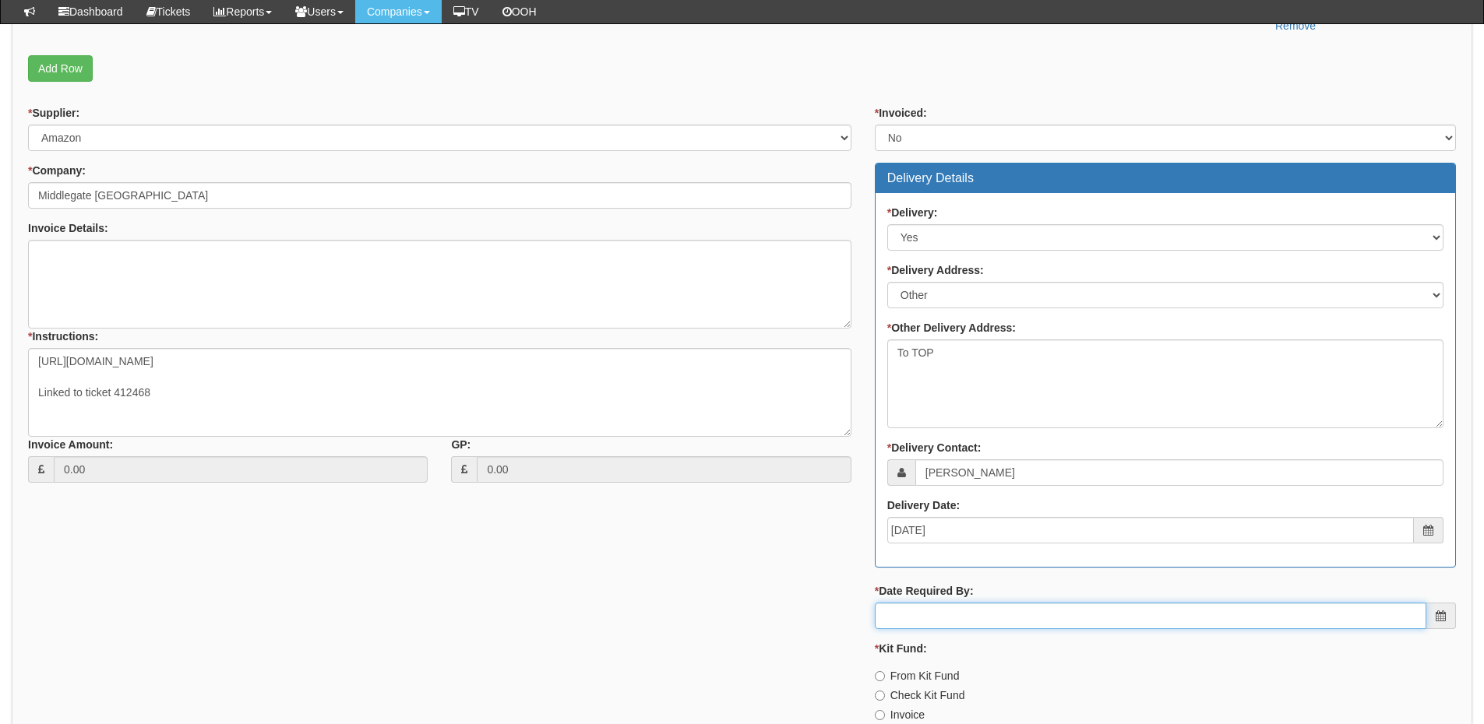
click at [1016, 627] on input "* Date Required By:" at bounding box center [1150, 616] width 551 height 26
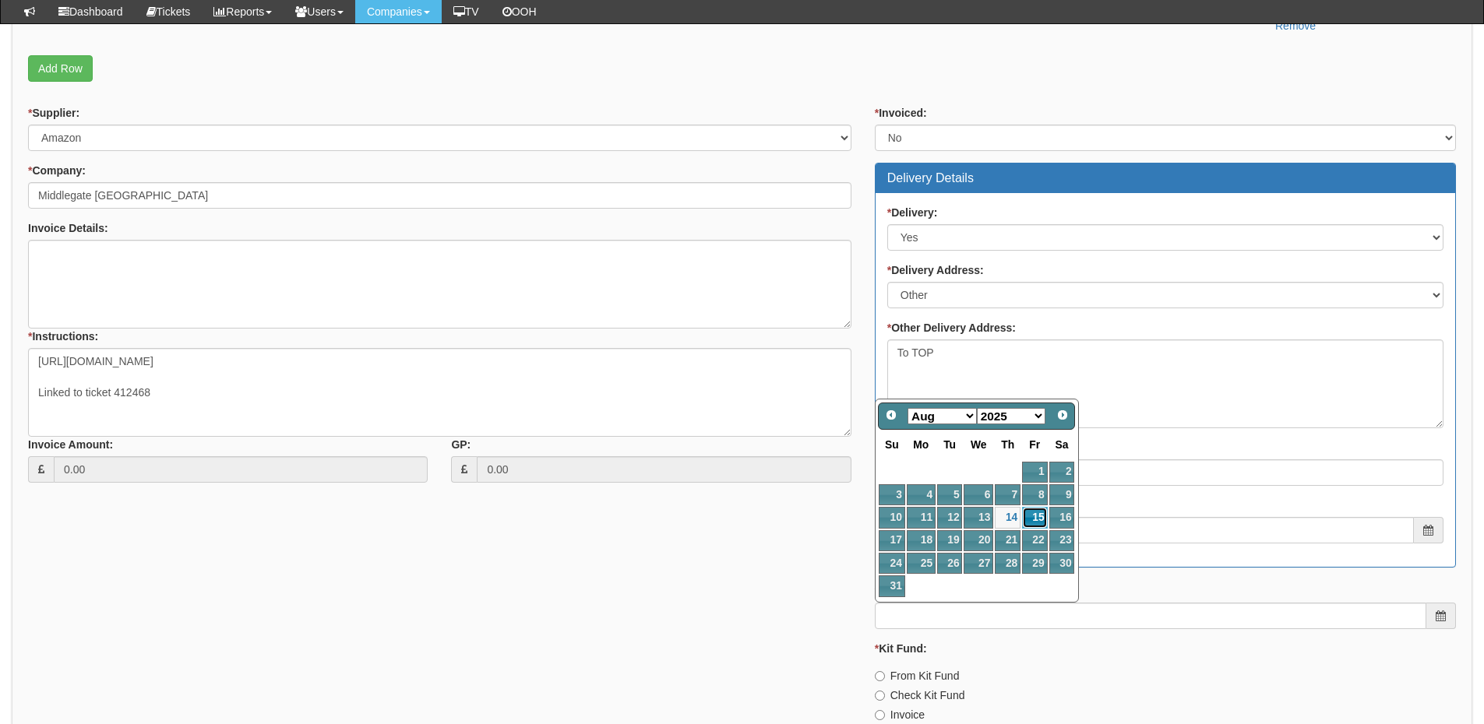
click at [1029, 509] on link "15" at bounding box center [1034, 517] width 25 height 21
type input "2025-08-15"
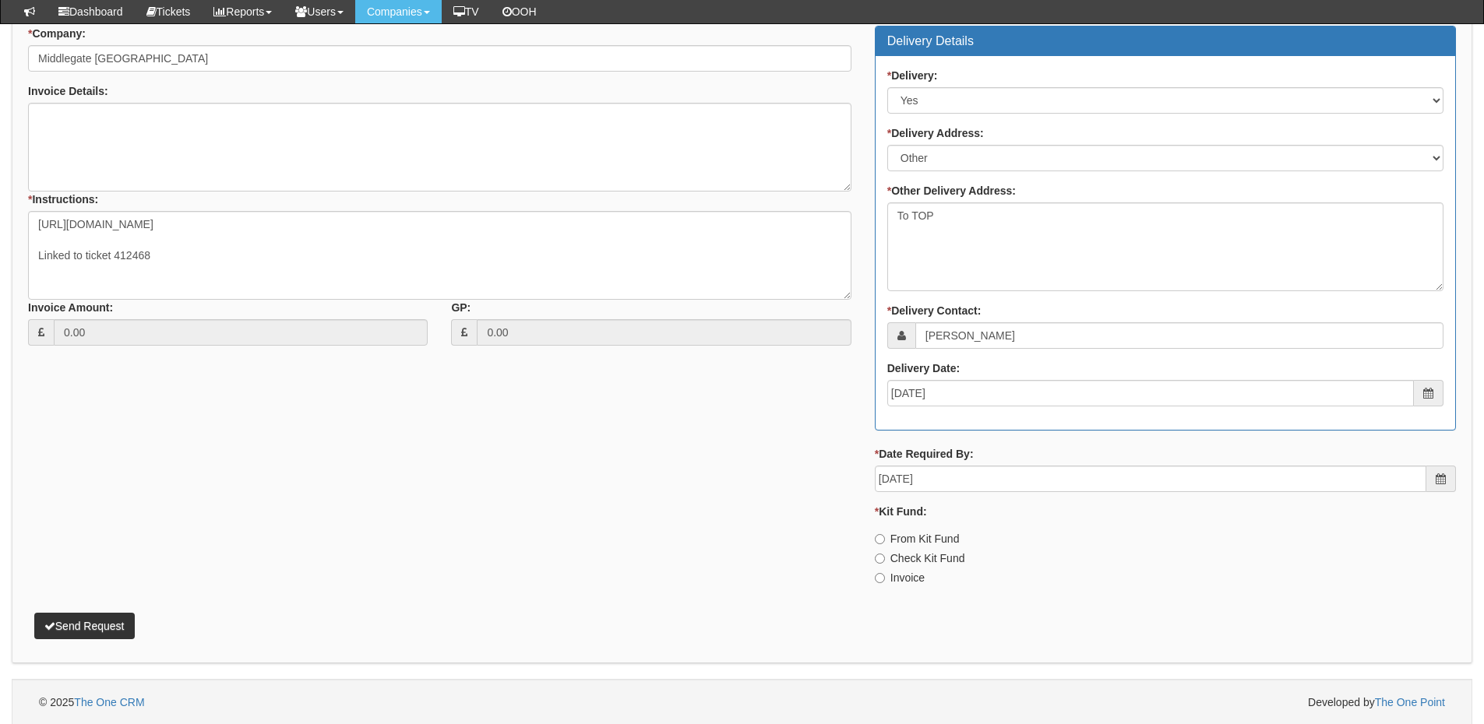
scroll to position [684, 0]
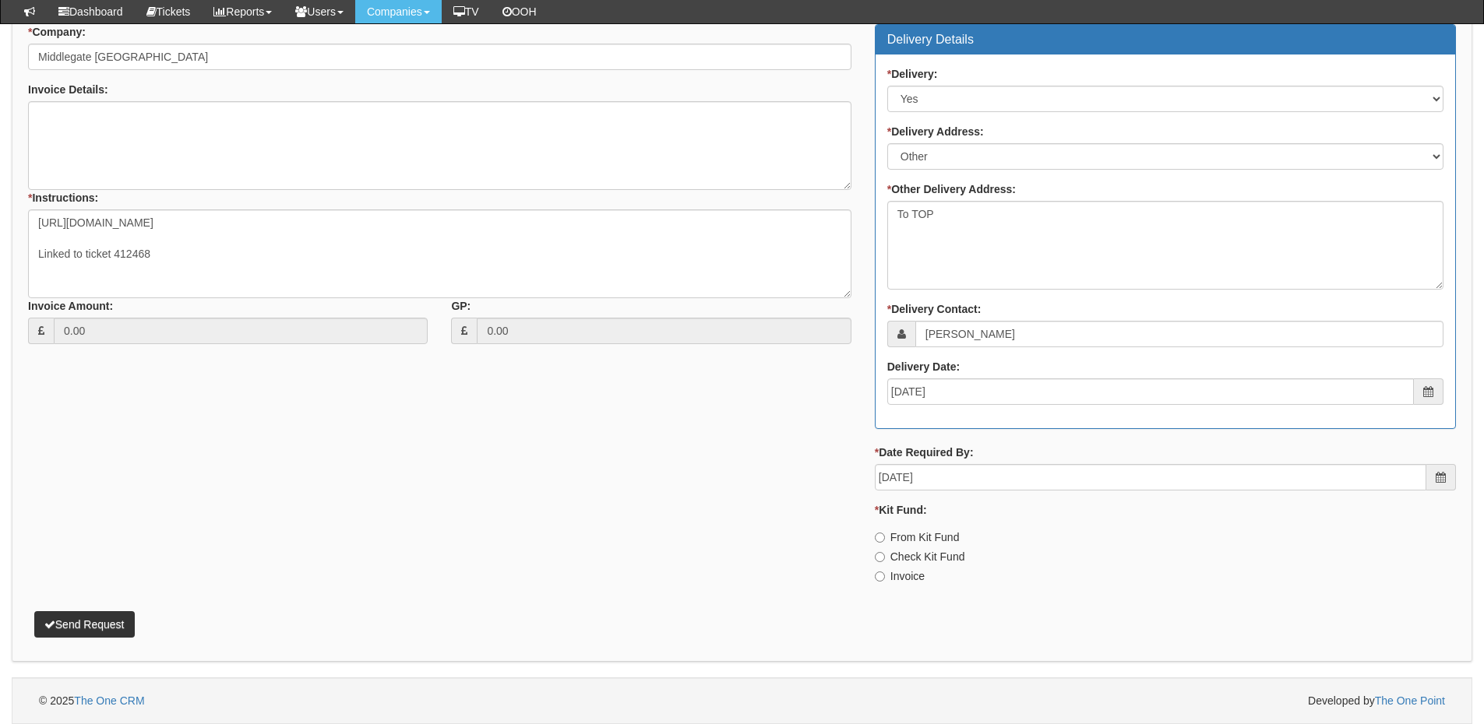
click at [905, 583] on label "Invoice" at bounding box center [900, 577] width 50 height 16
click at [885, 543] on input "Invoice" at bounding box center [880, 538] width 10 height 10
radio input "true"
click at [118, 627] on button "Send Request" at bounding box center [84, 624] width 100 height 26
